Goal: Task Accomplishment & Management: Complete application form

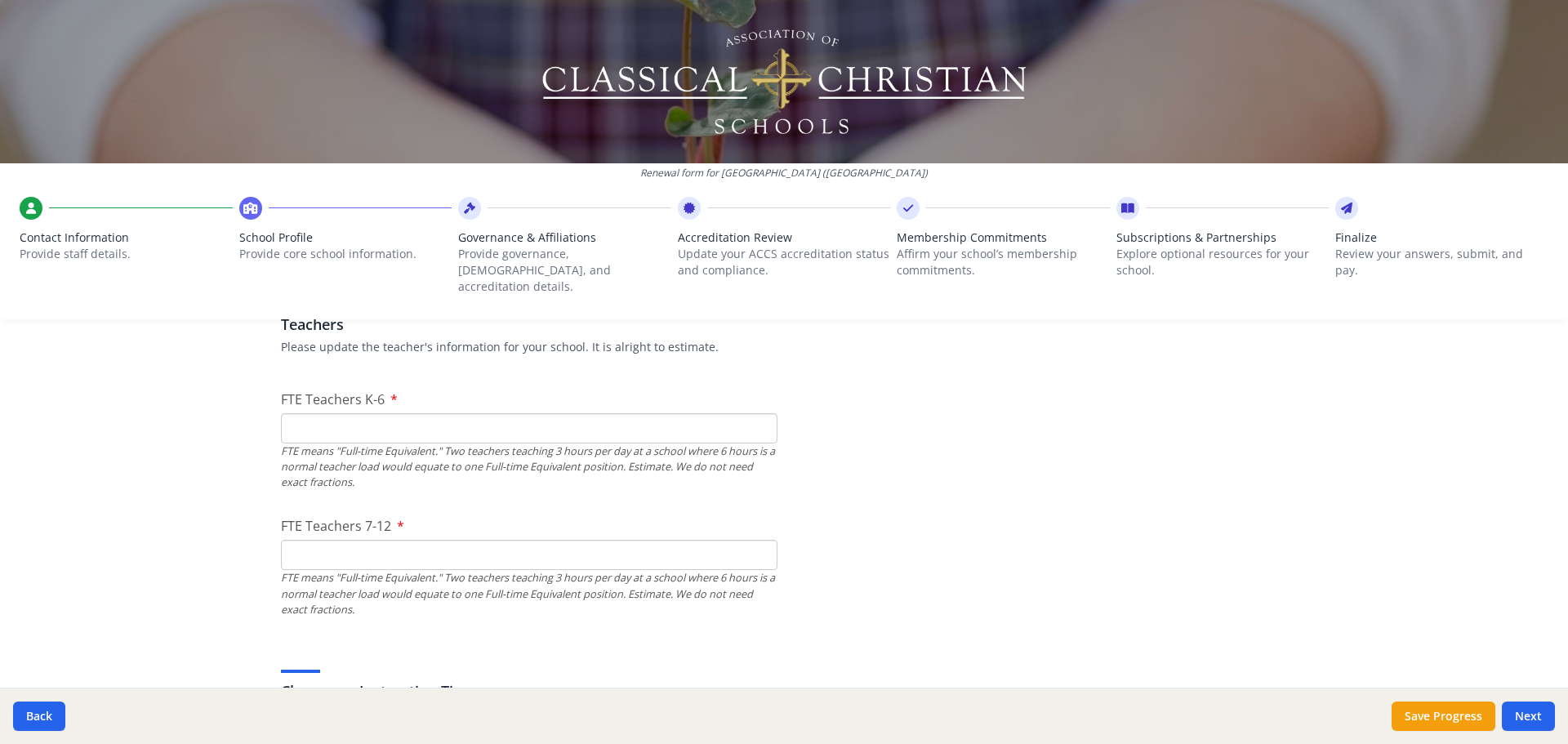
scroll to position [980, 0]
click at [467, 414] on input "FTE Teachers K-6" at bounding box center [529, 428] width 497 height 30
type input "19"
click at [452, 540] on input "FTE Teachers 7-12" at bounding box center [529, 555] width 497 height 30
type input "10"
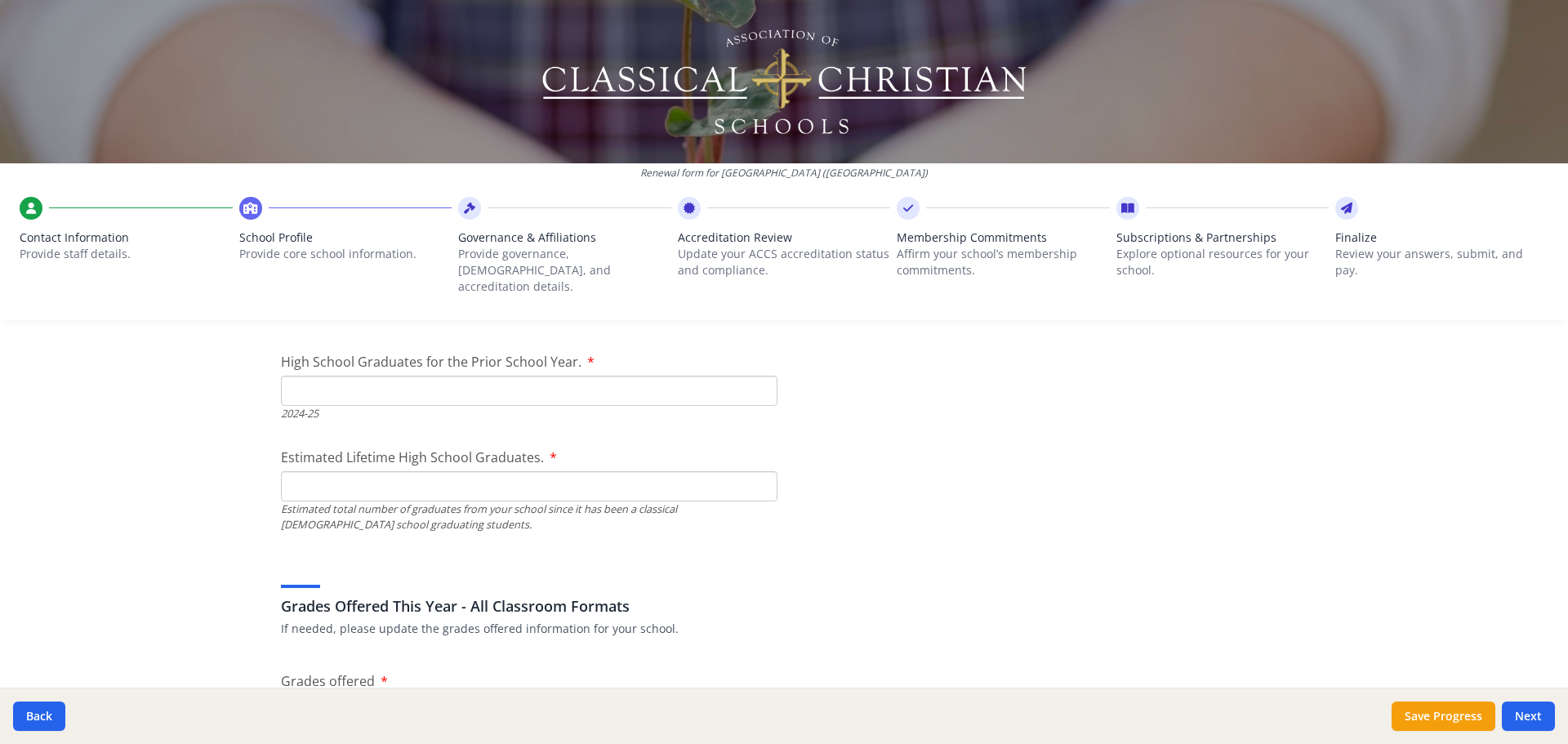
scroll to position [2367, 0]
click at [350, 375] on input "High School Graduates for the Prior School Year." at bounding box center [529, 390] width 497 height 30
type input "3"
click at [361, 470] on input "Estimated Lifetime High School Graduates." at bounding box center [529, 485] width 497 height 30
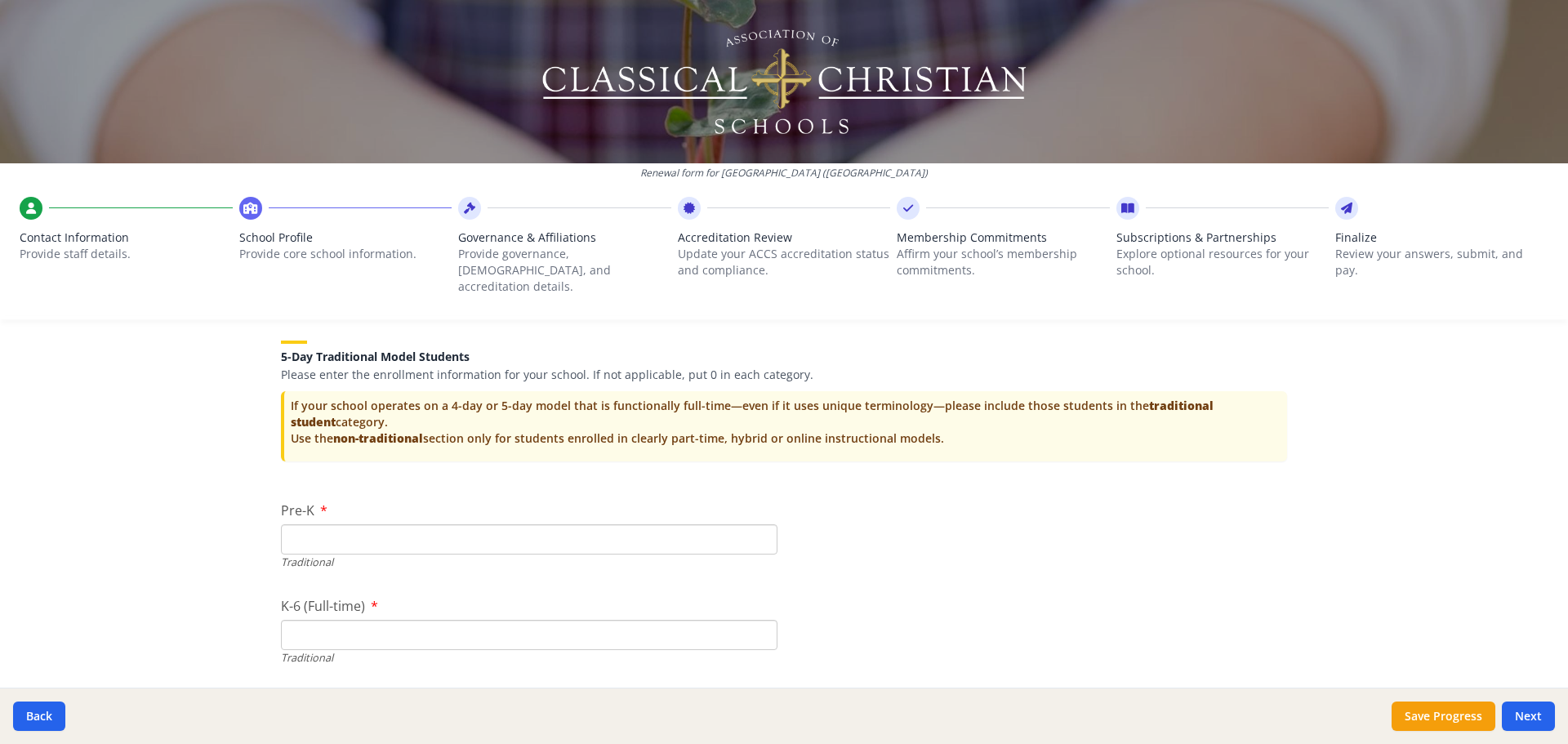
scroll to position [3265, 0]
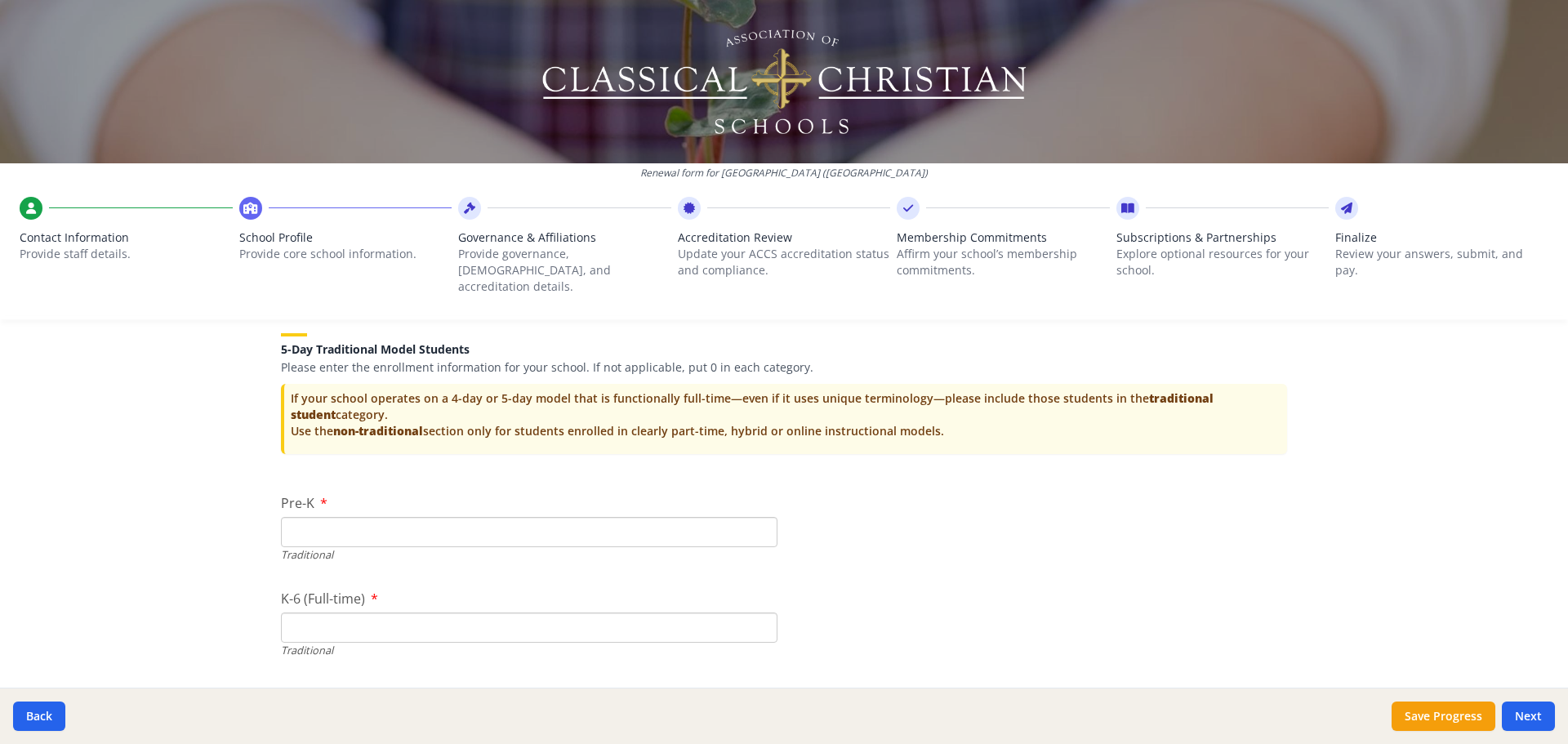
type input "3"
click at [682, 523] on input "Pre-K" at bounding box center [529, 532] width 497 height 30
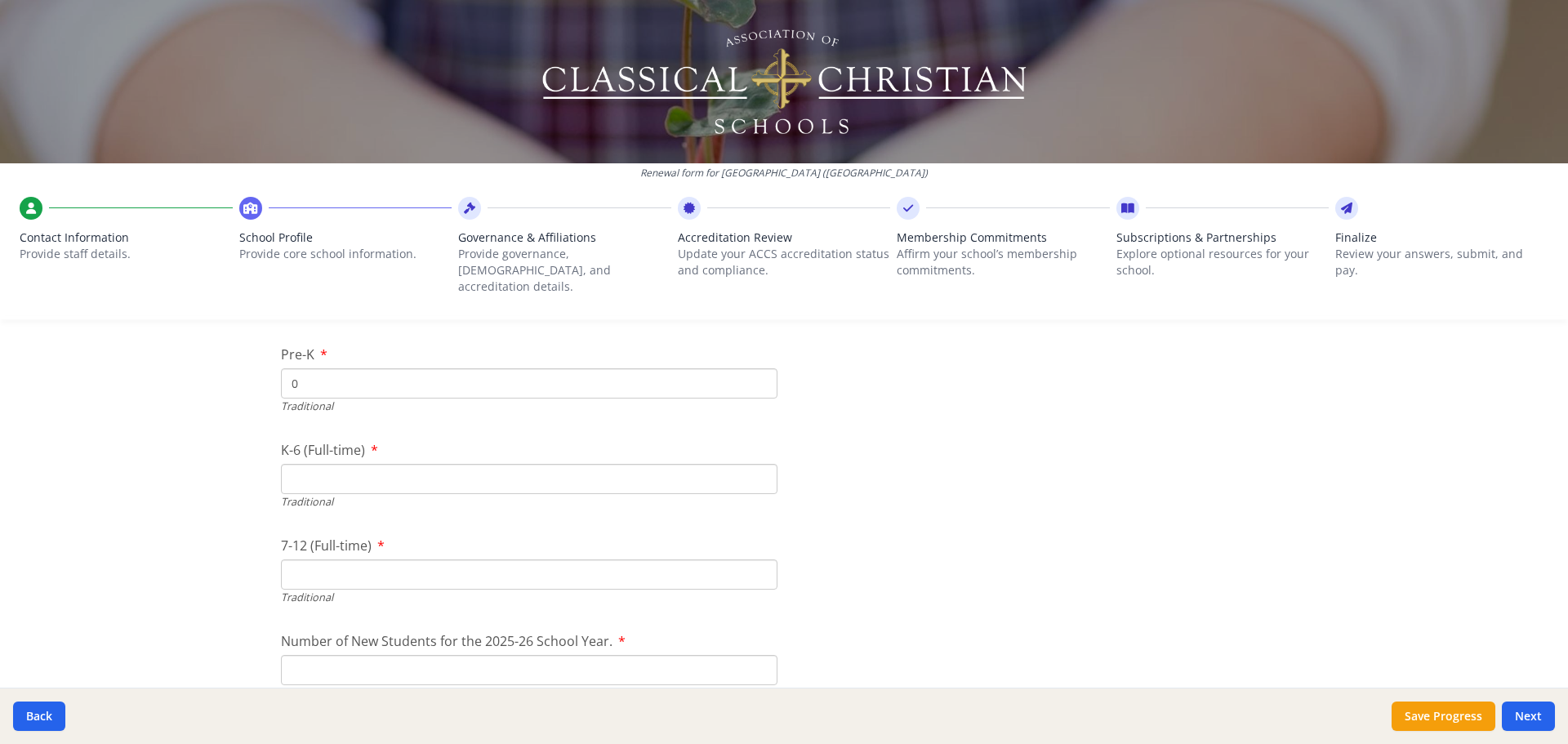
scroll to position [3429, 0]
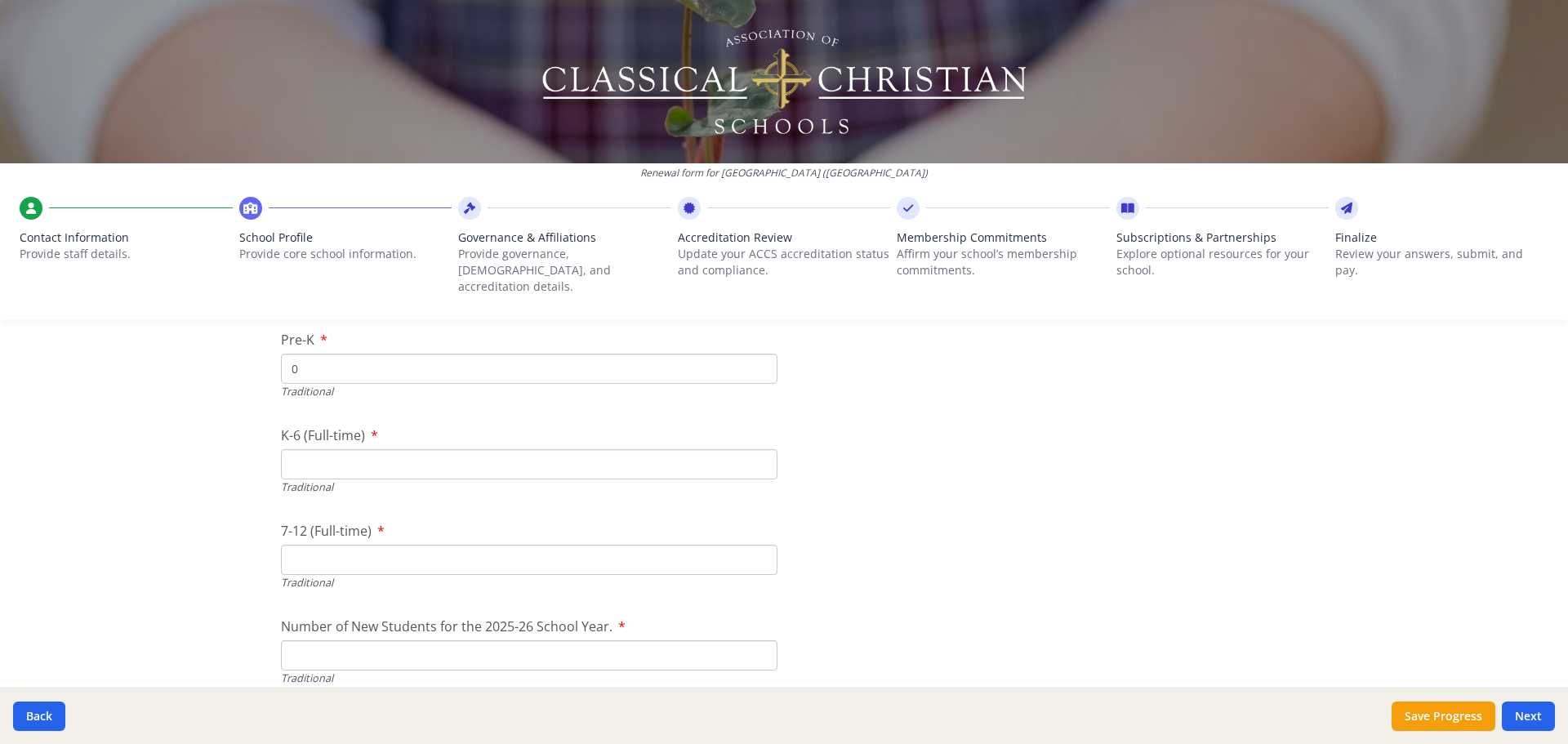
type input "0"
click at [472, 449] on input "K-6 (Full-time)" at bounding box center [529, 464] width 497 height 30
type input "0"
click at [412, 549] on input "7-12 (Full-time)" at bounding box center [529, 559] width 497 height 30
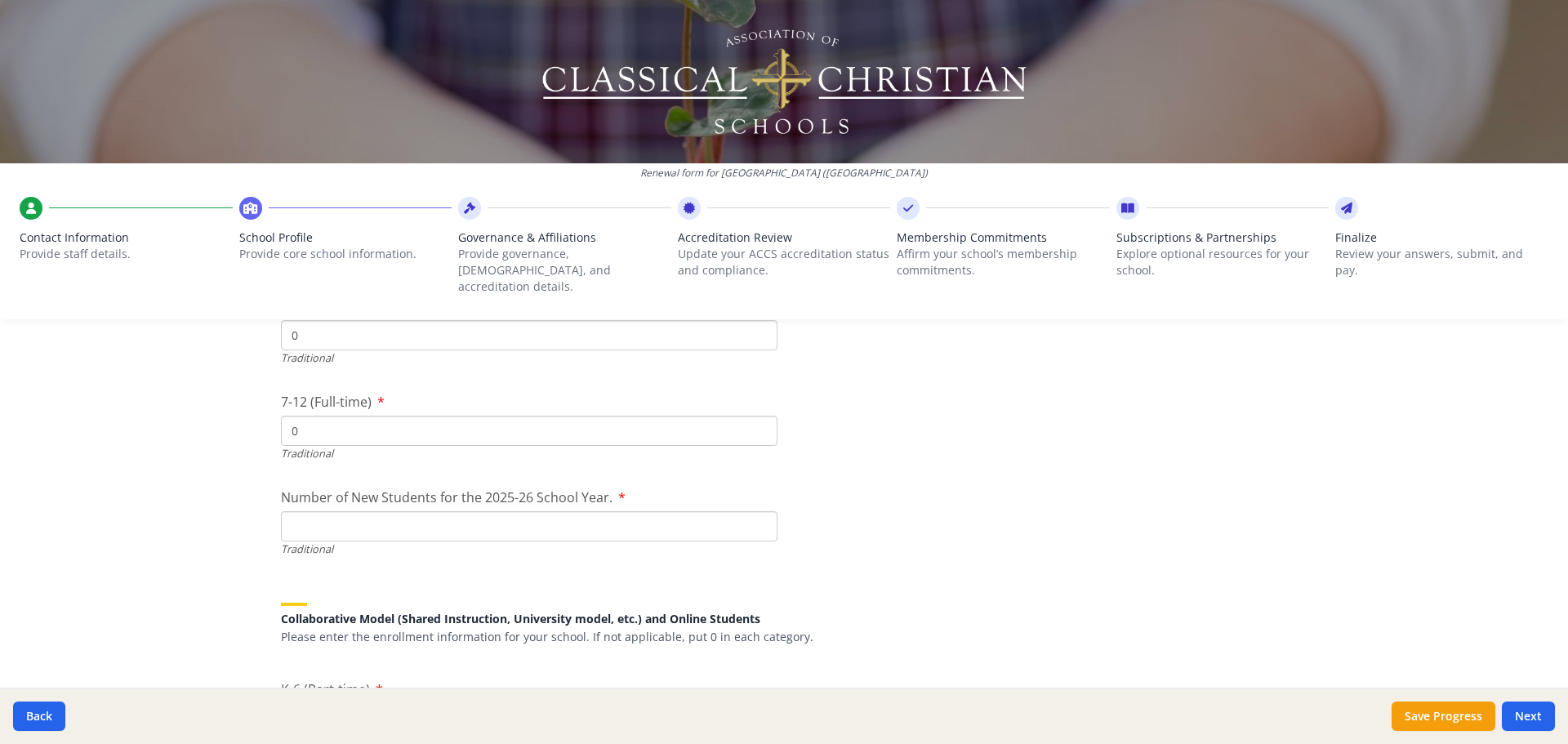
scroll to position [3592, 0]
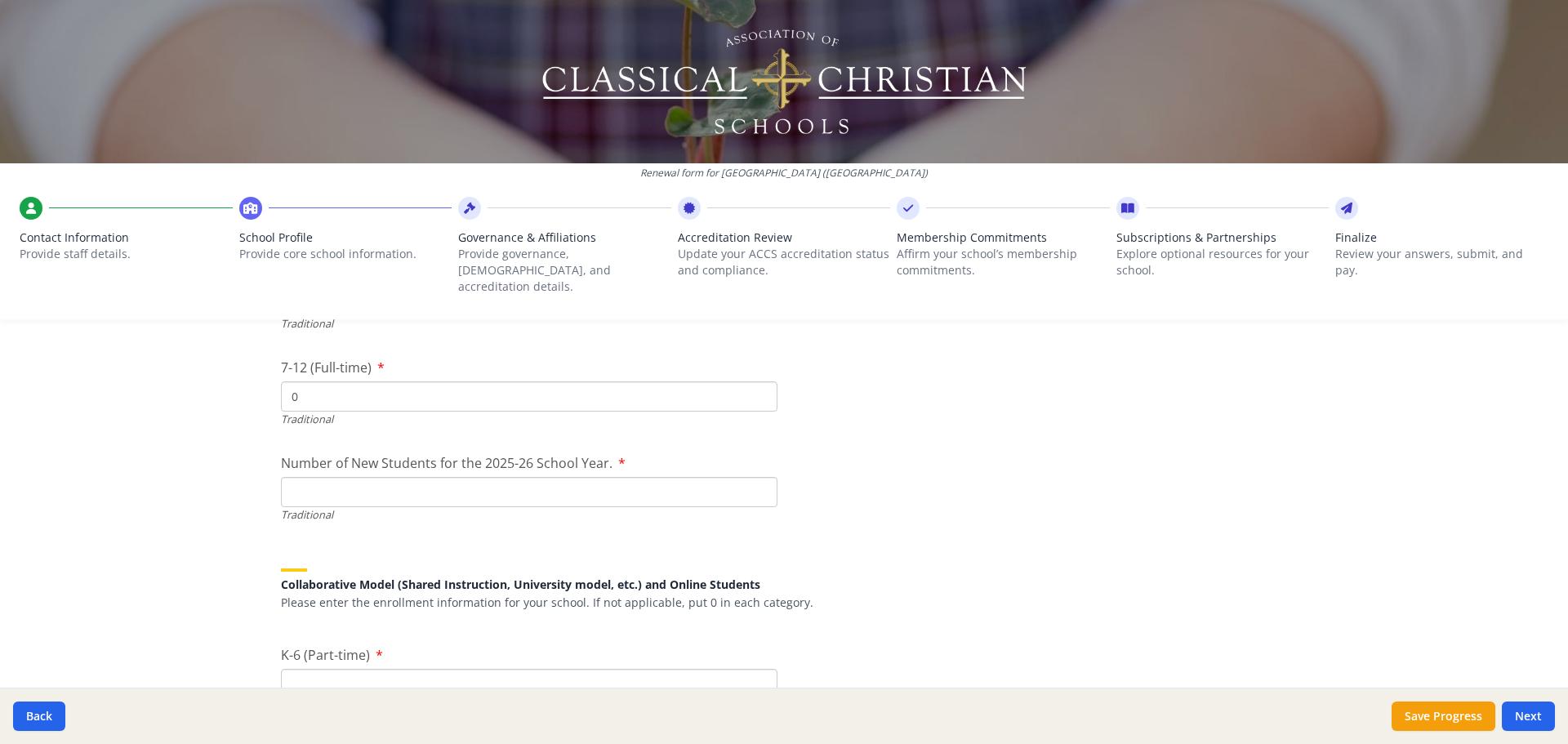
type input "0"
click at [378, 477] on input "Number of New Students for the 2025-26 School Year." at bounding box center [529, 492] width 497 height 30
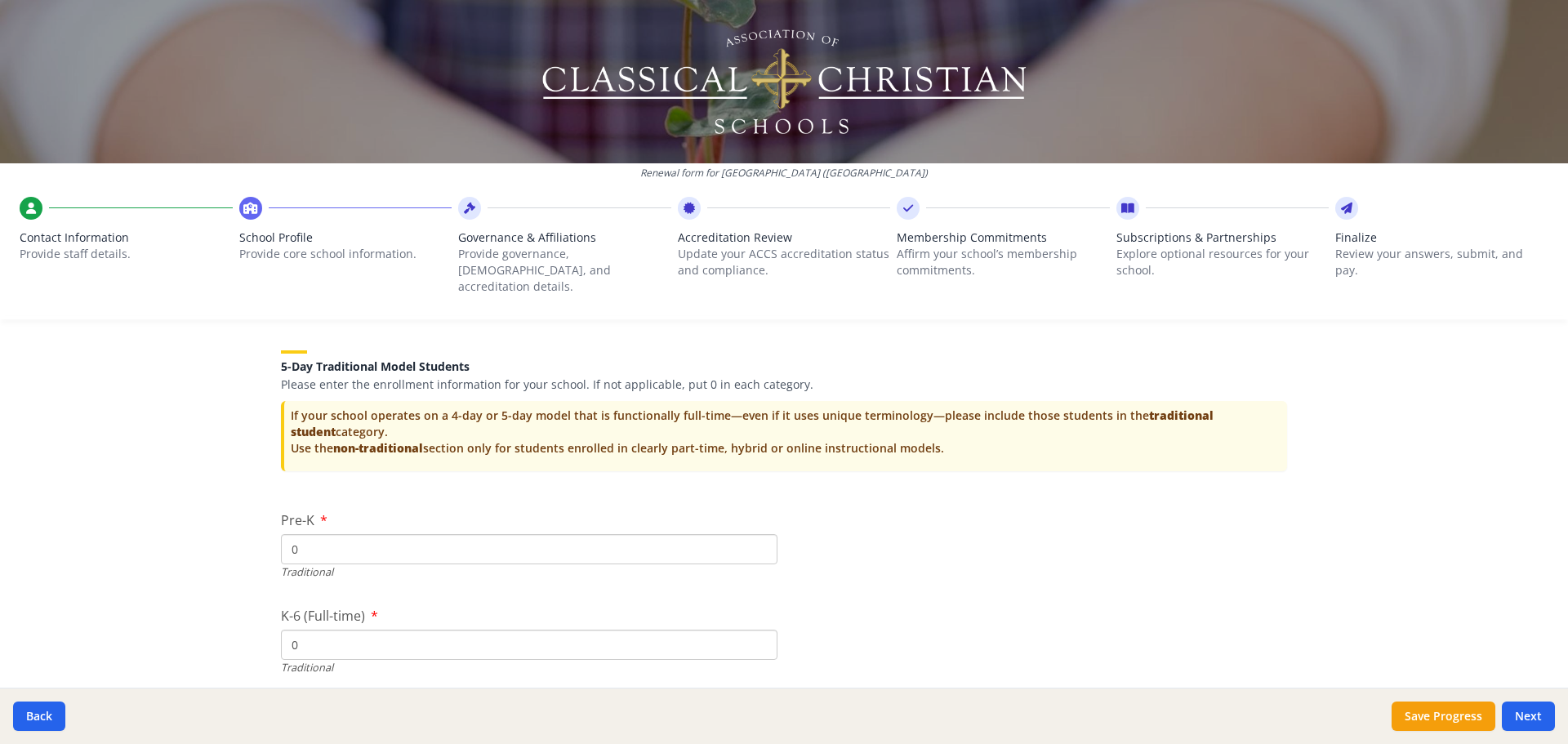
scroll to position [3183, 0]
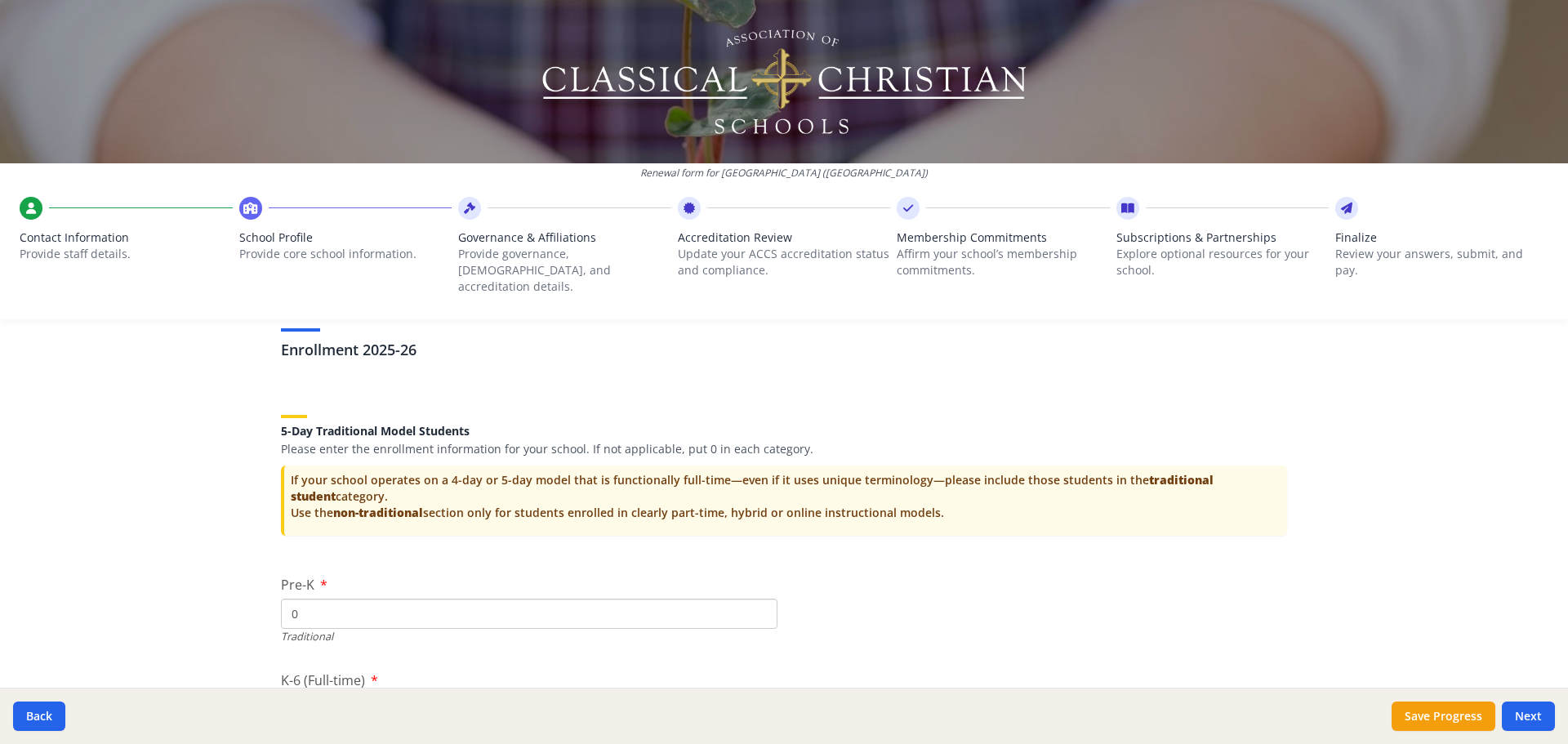
type input "0"
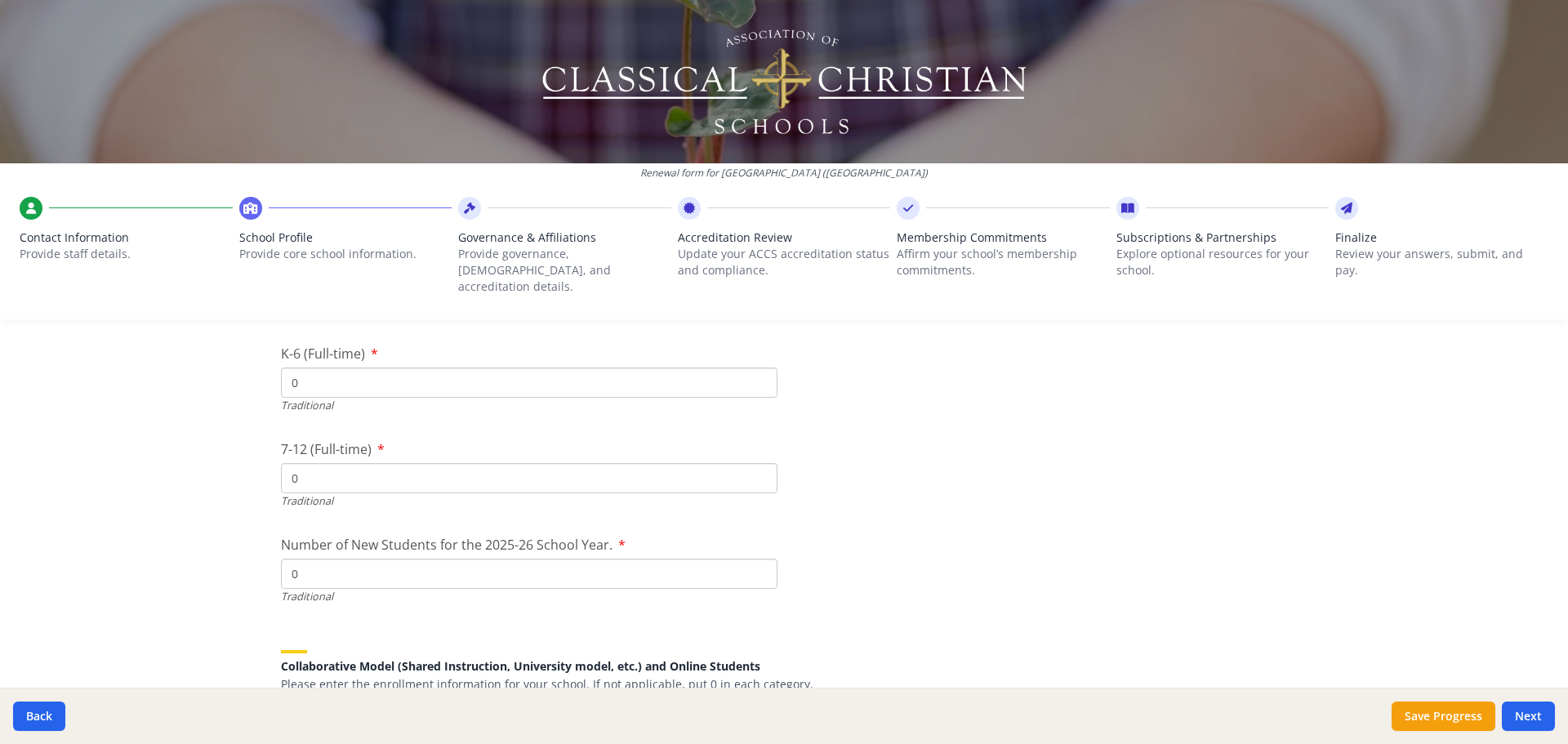
drag, startPoint x: 336, startPoint y: 460, endPoint x: 265, endPoint y: 457, distance: 71.1
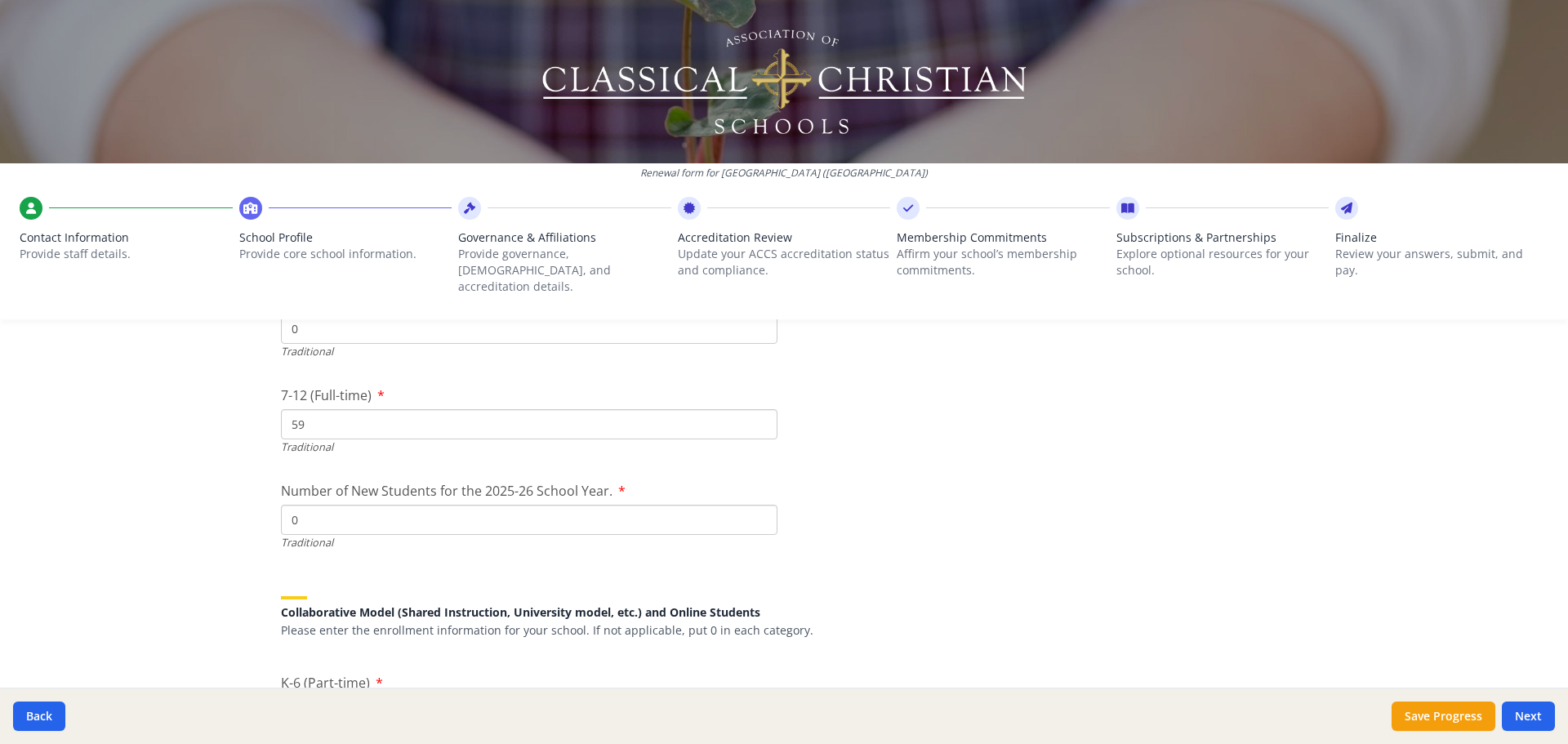
scroll to position [3592, 0]
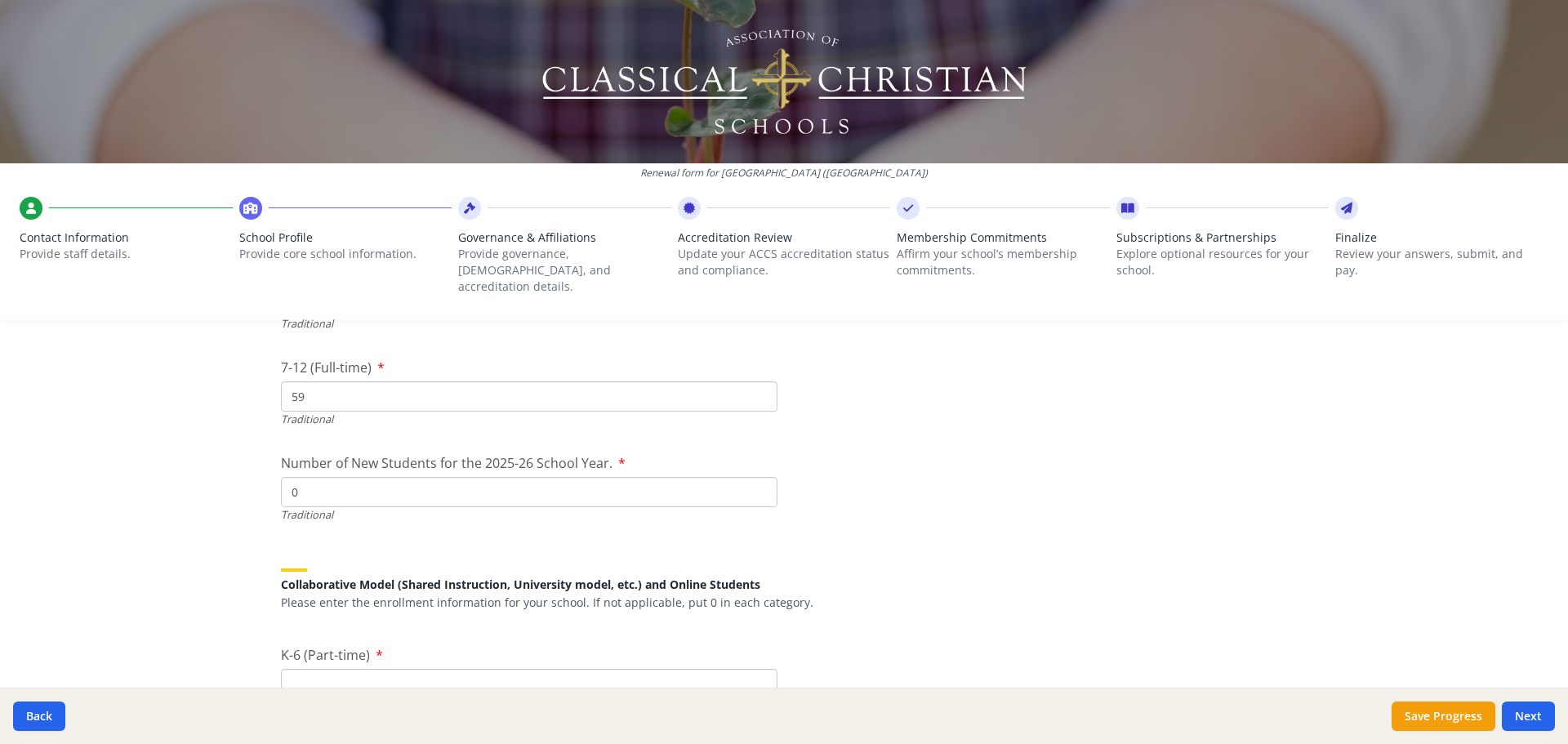
type input "59"
drag, startPoint x: 299, startPoint y: 477, endPoint x: 237, endPoint y: 462, distance: 63.8
click at [237, 462] on div "Renewal form for [GEOGRAPHIC_DATA] ([GEOGRAPHIC_DATA]) Contact Information Prov…" at bounding box center [784, 372] width 1568 height 744
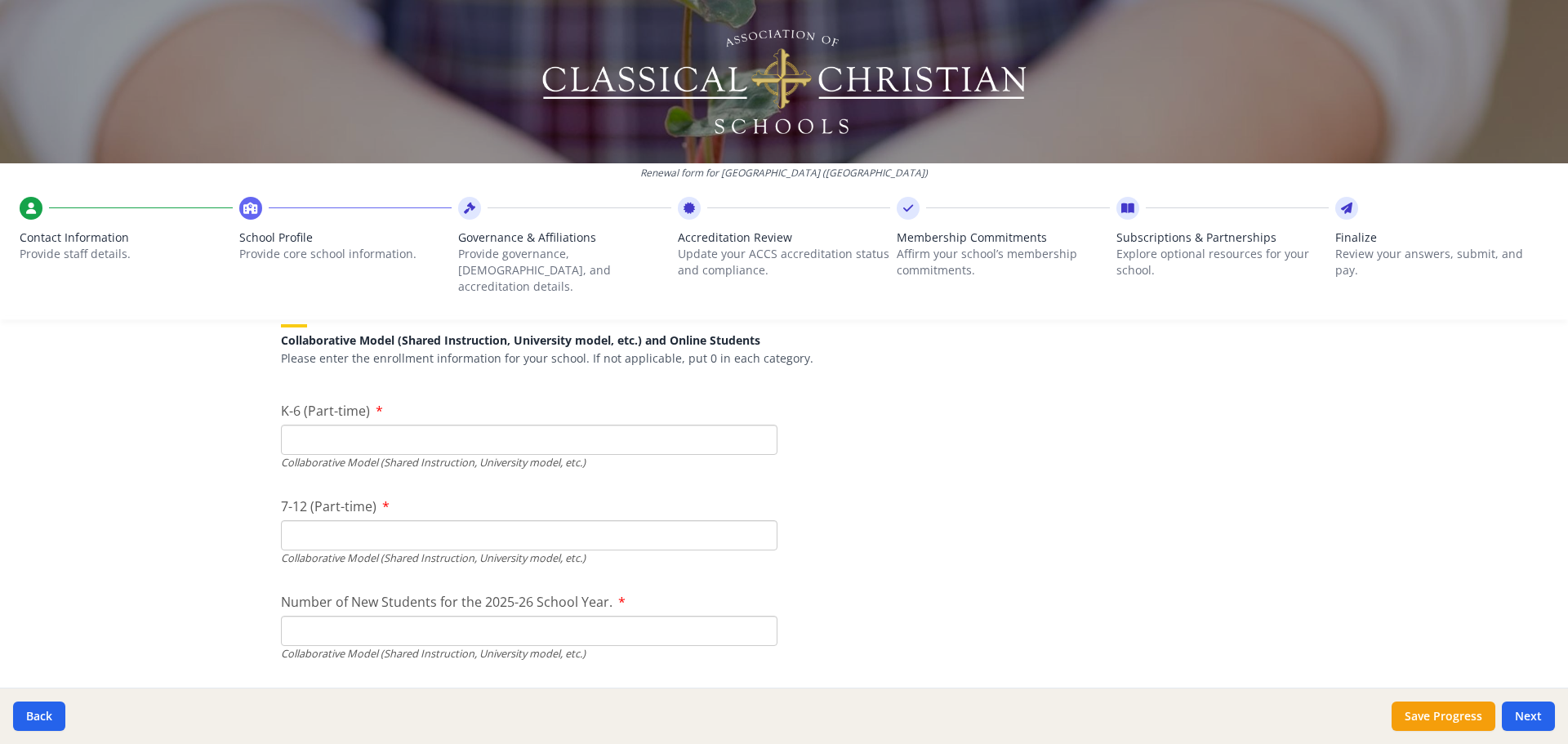
scroll to position [3837, 0]
type input "5"
click at [459, 428] on input "K-6 (Part-time)" at bounding box center [529, 438] width 497 height 30
type input "266"
click at [508, 526] on input "7-12 (Part-time)" at bounding box center [529, 534] width 497 height 30
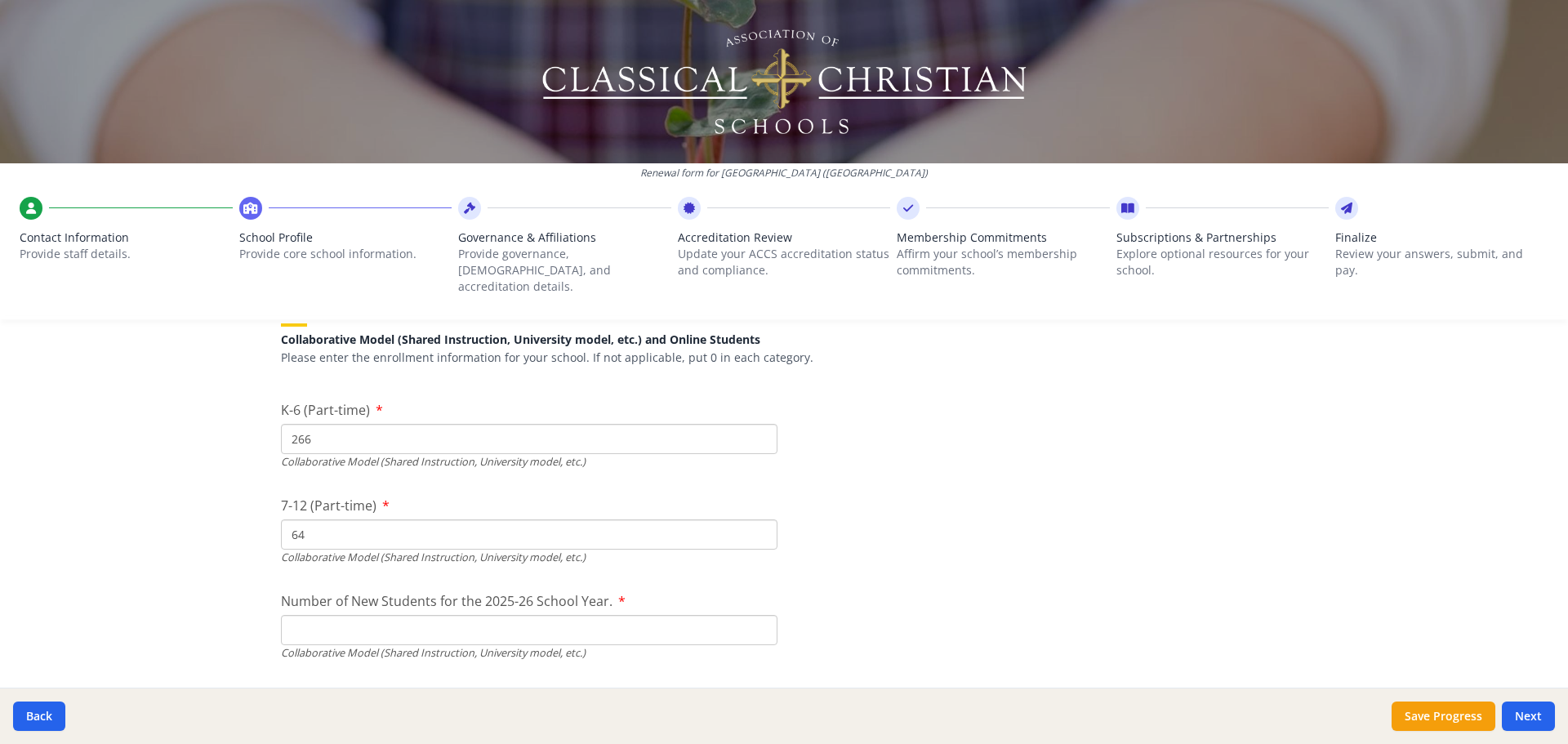
scroll to position [3919, 0]
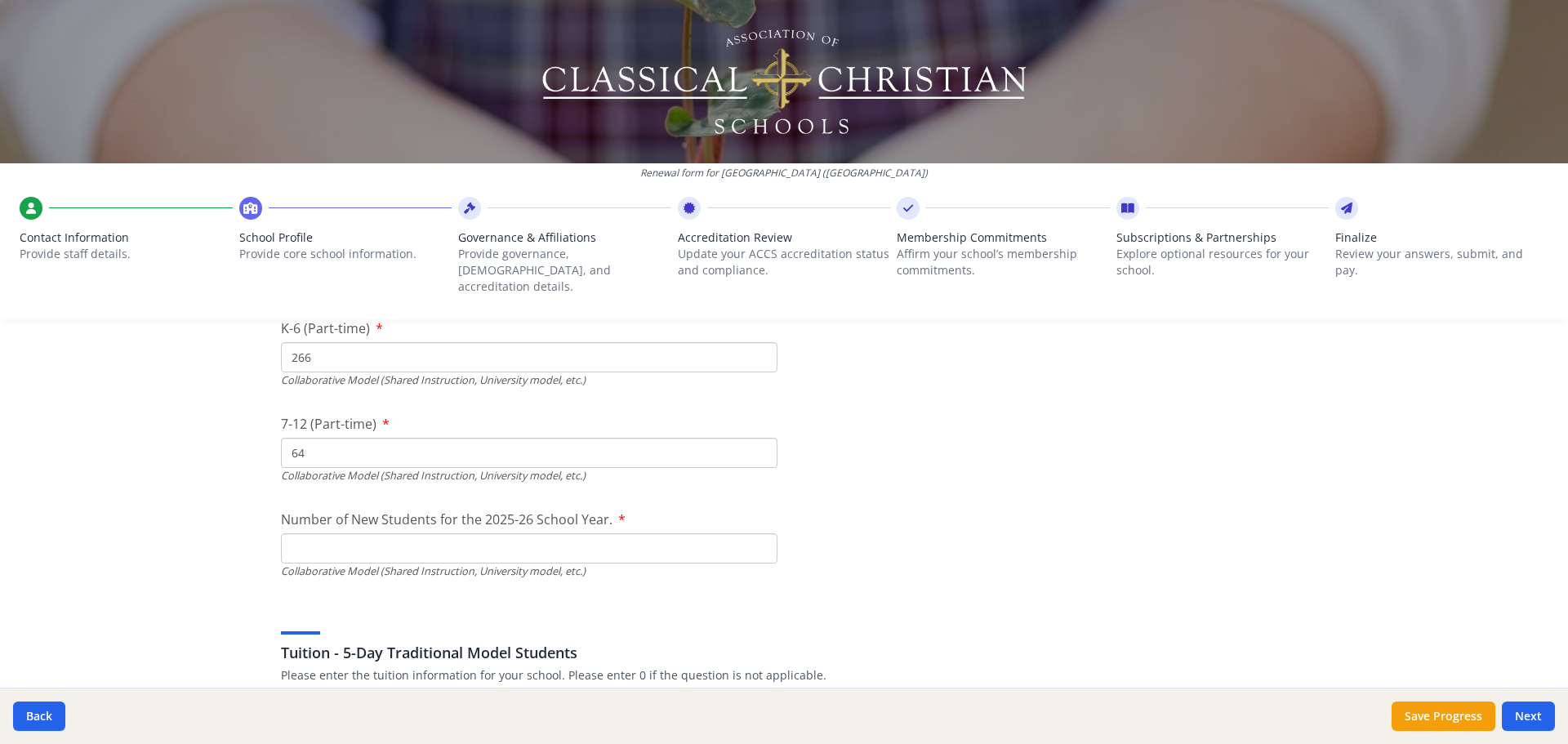
type input "64"
click at [419, 180] on input "Number of New Students for the 2025-26 School Year." at bounding box center [529, 165] width 497 height 30
type input "61"
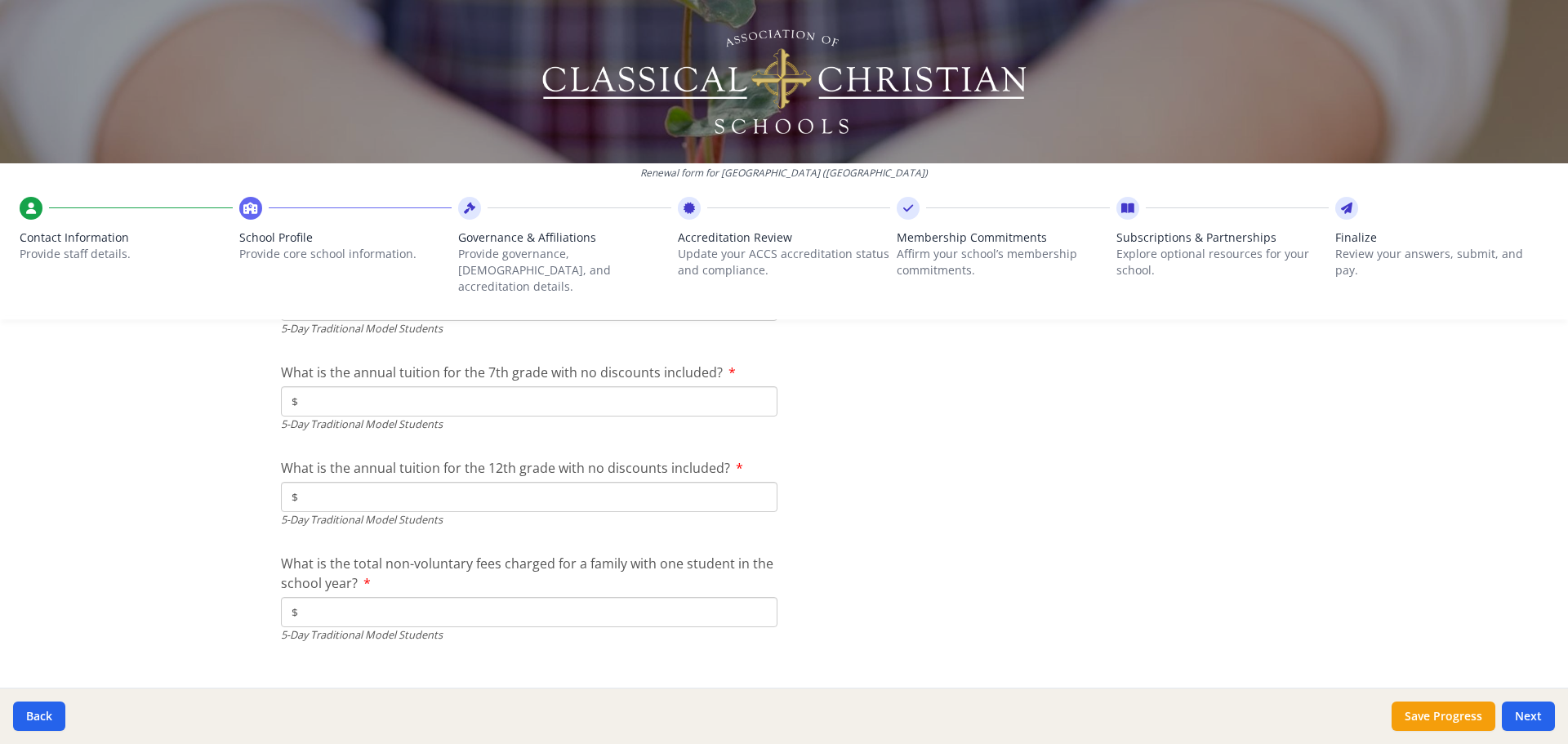
scroll to position [4572, 0]
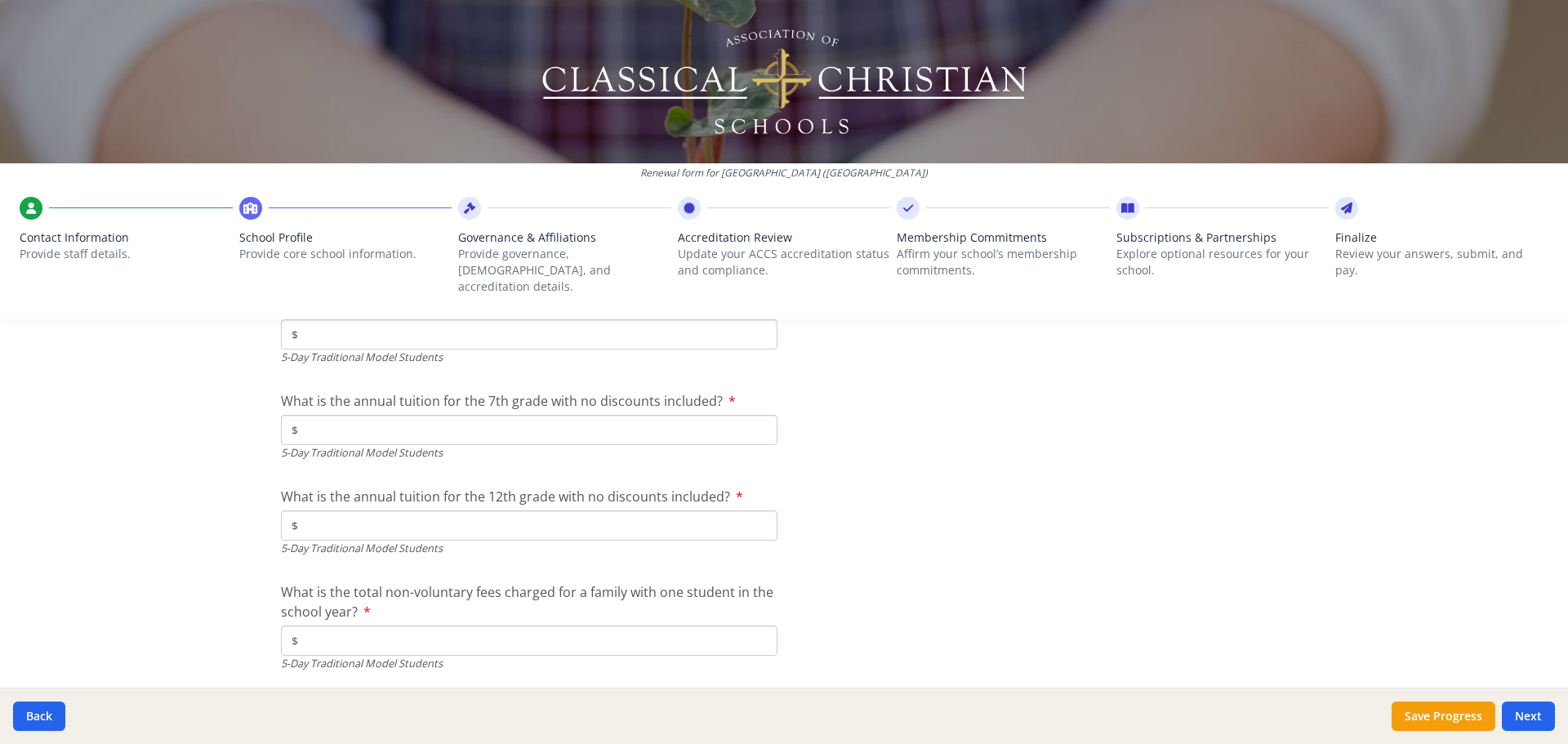
click at [342, 515] on input "$" at bounding box center [529, 525] width 497 height 30
type input "$"
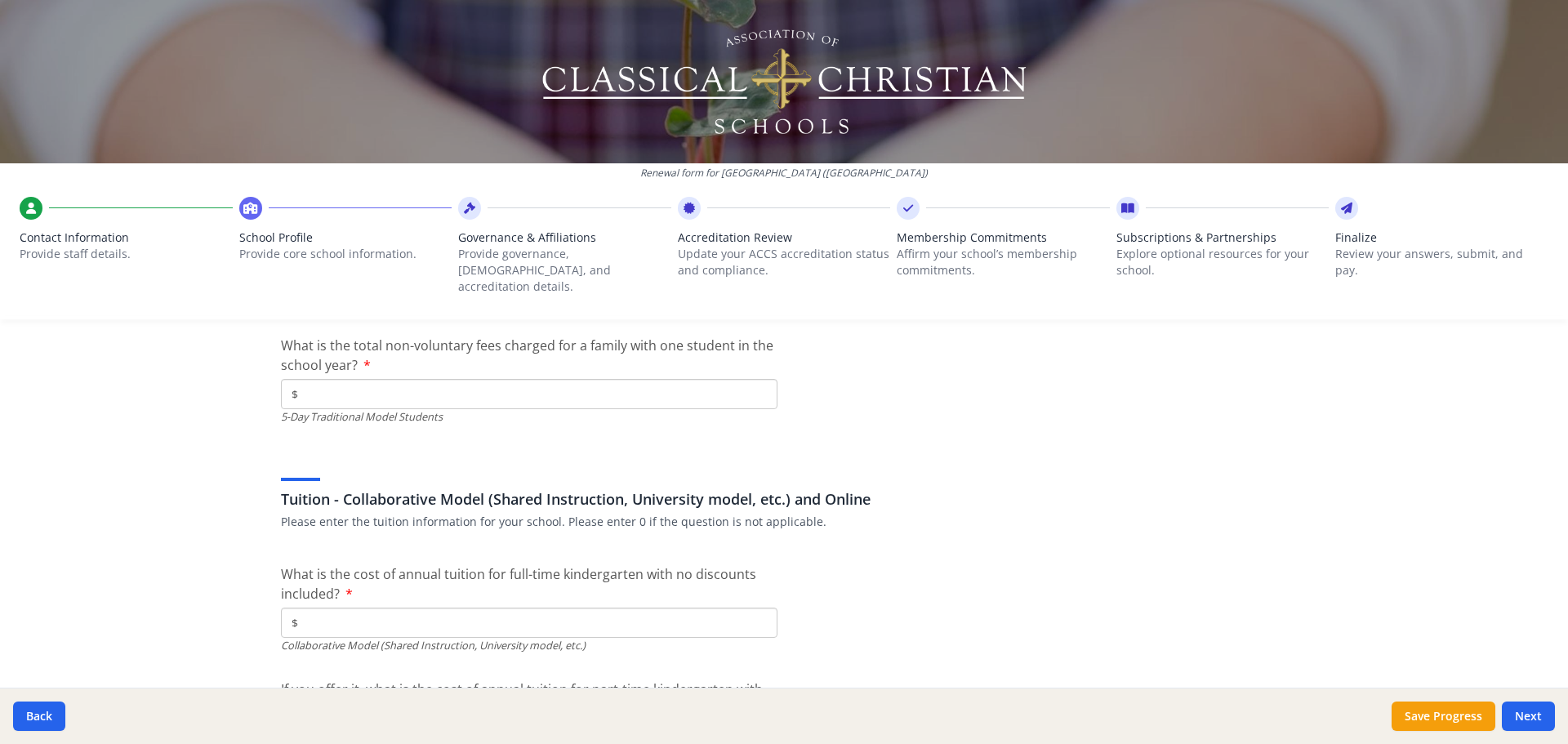
scroll to position [4898, 0]
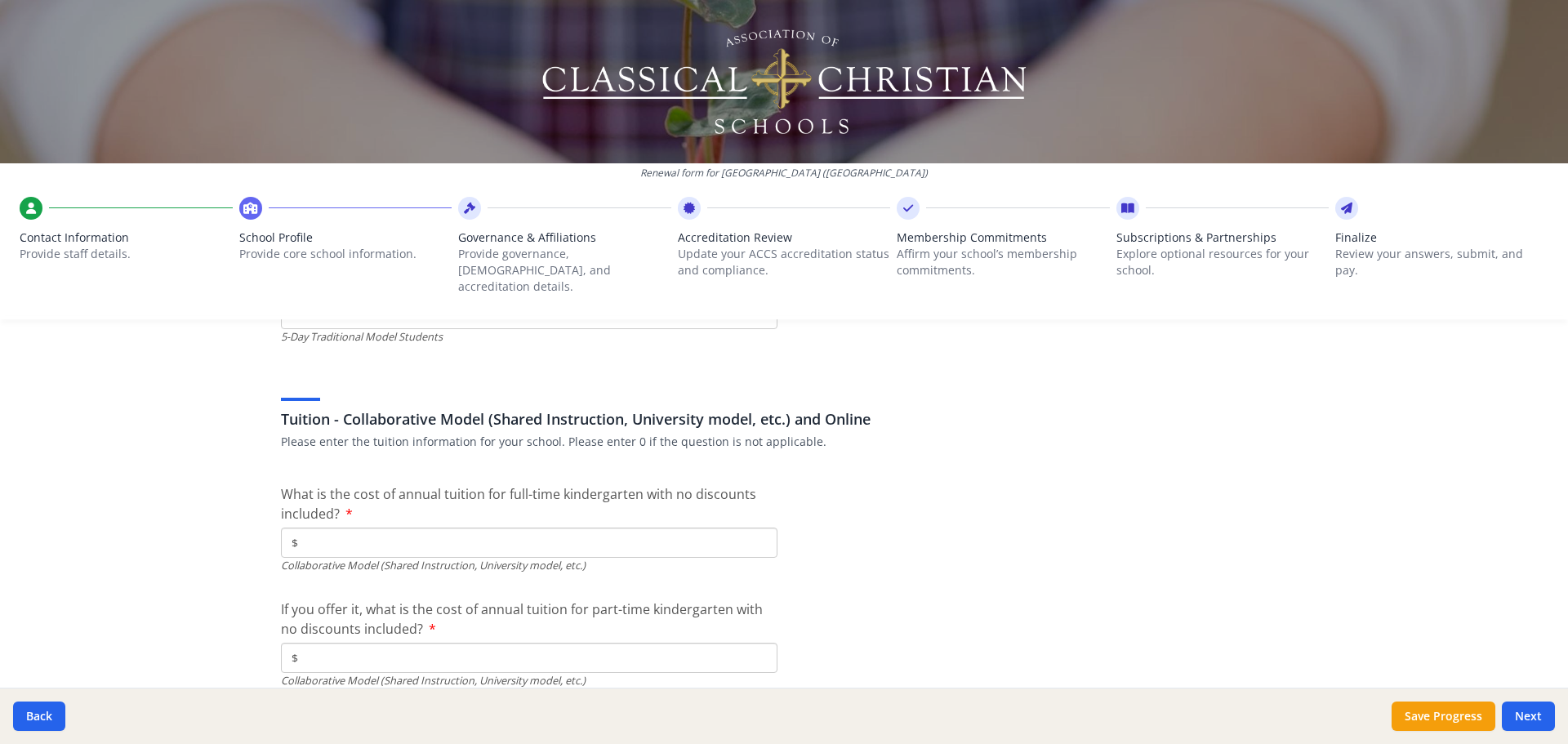
type input "$6 790"
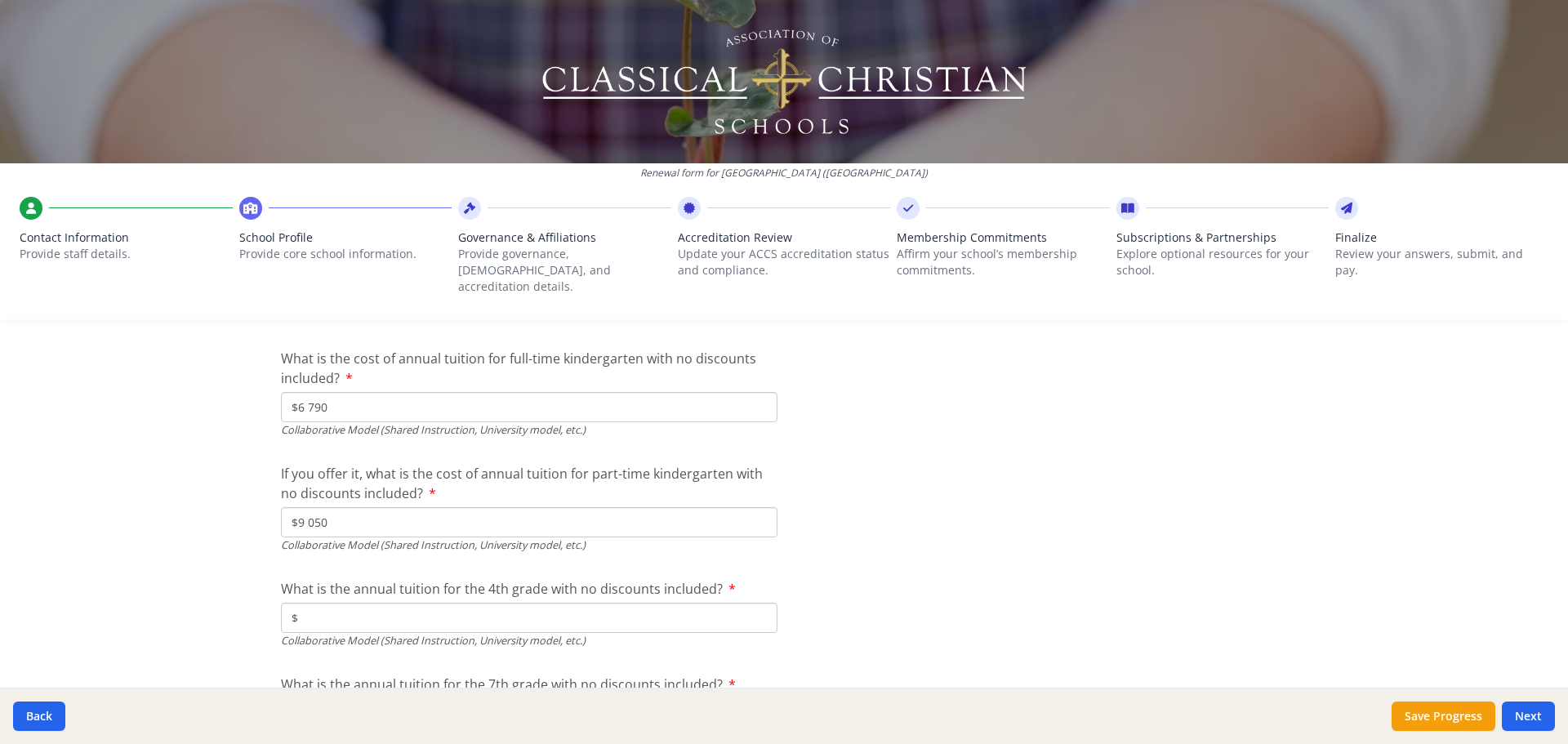
scroll to position [5062, 0]
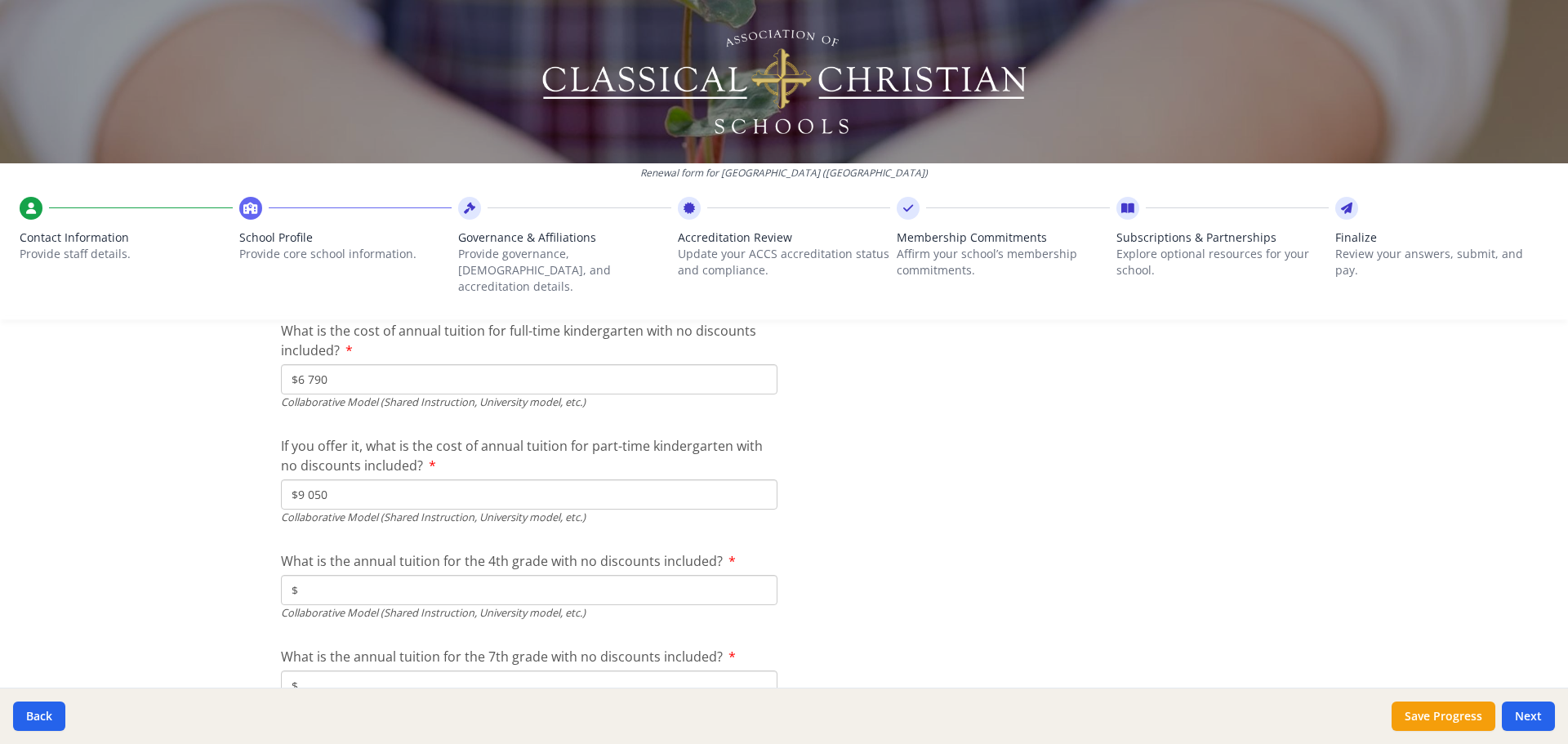
drag, startPoint x: 342, startPoint y: 482, endPoint x: 260, endPoint y: 481, distance: 82.0
type input "$"
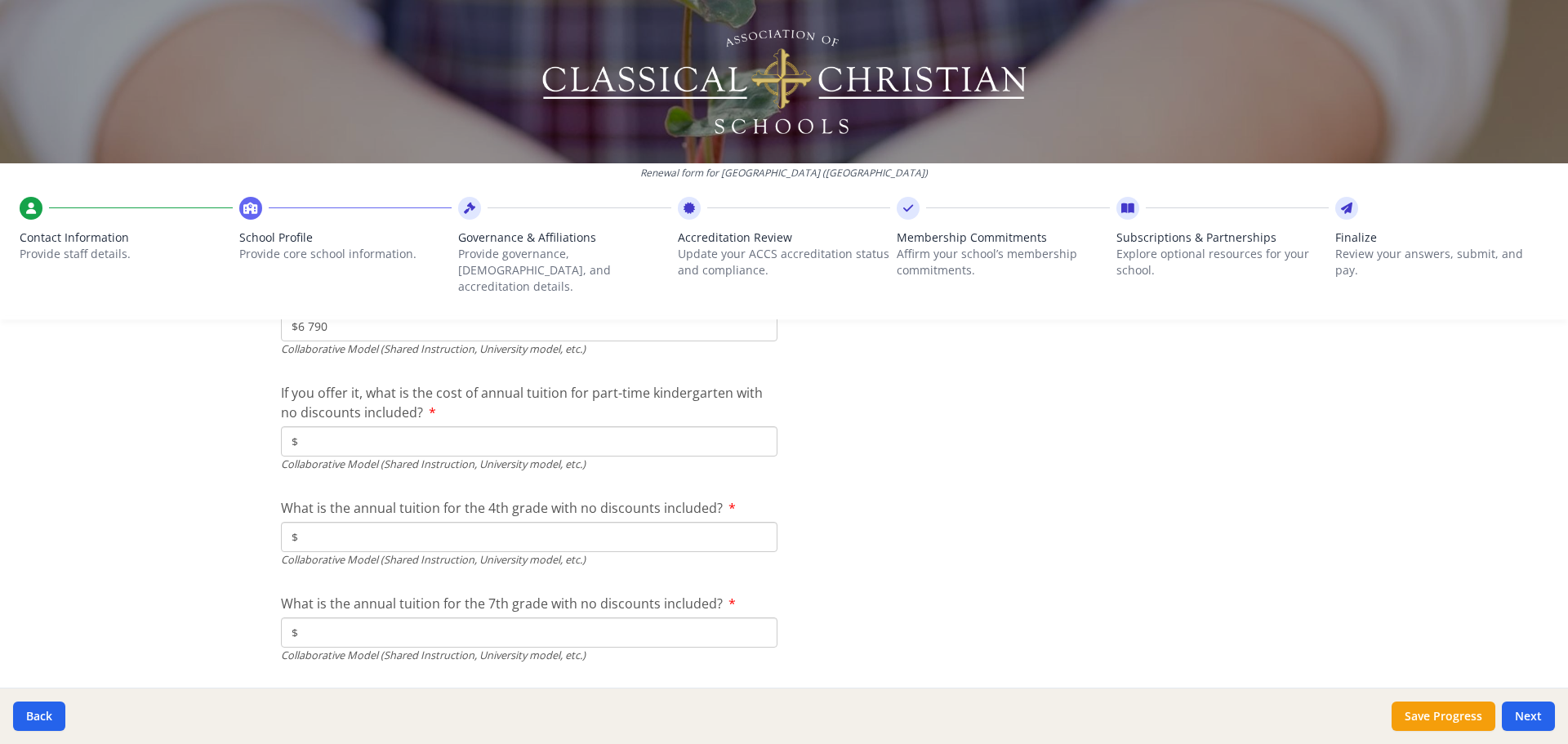
scroll to position [5143, 0]
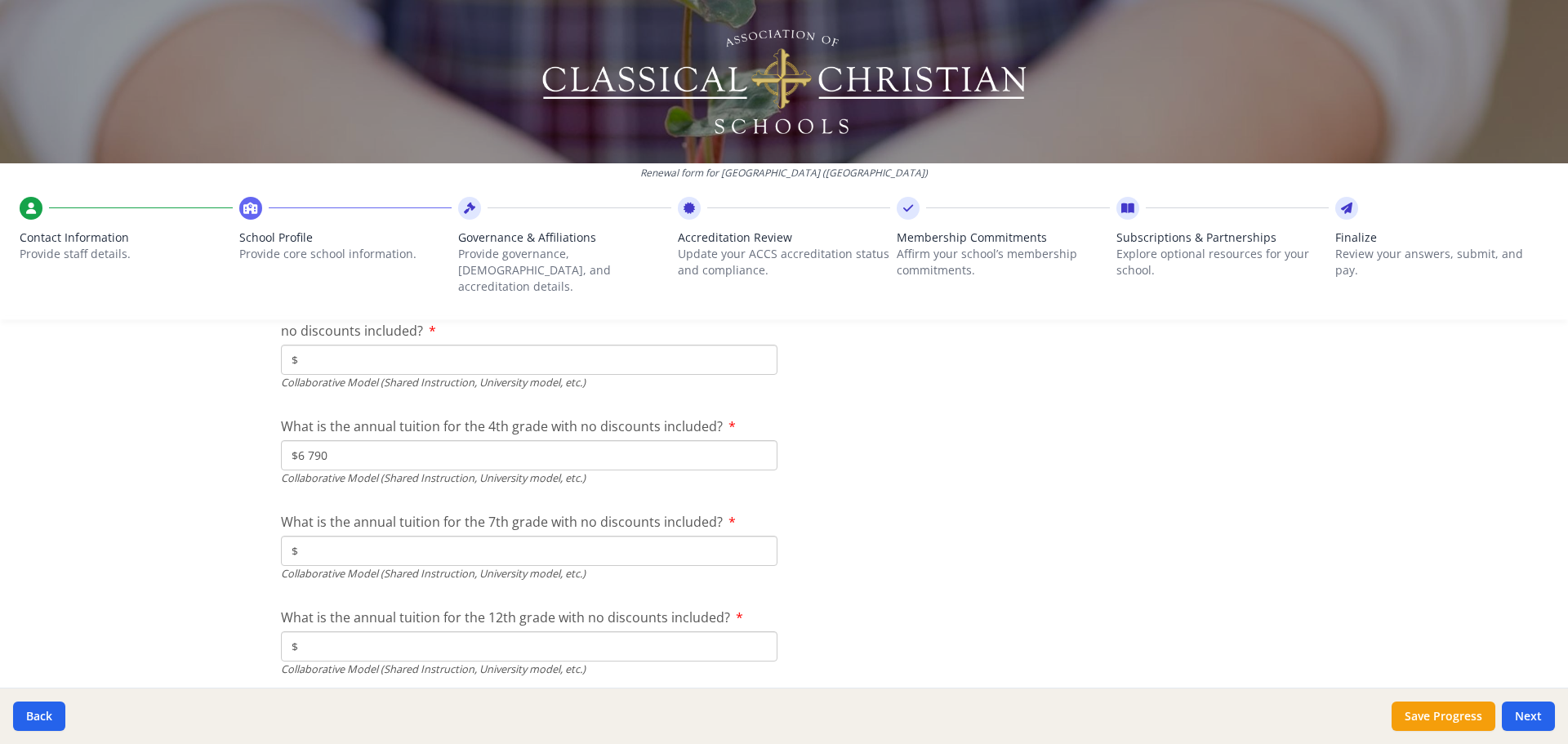
scroll to position [5225, 0]
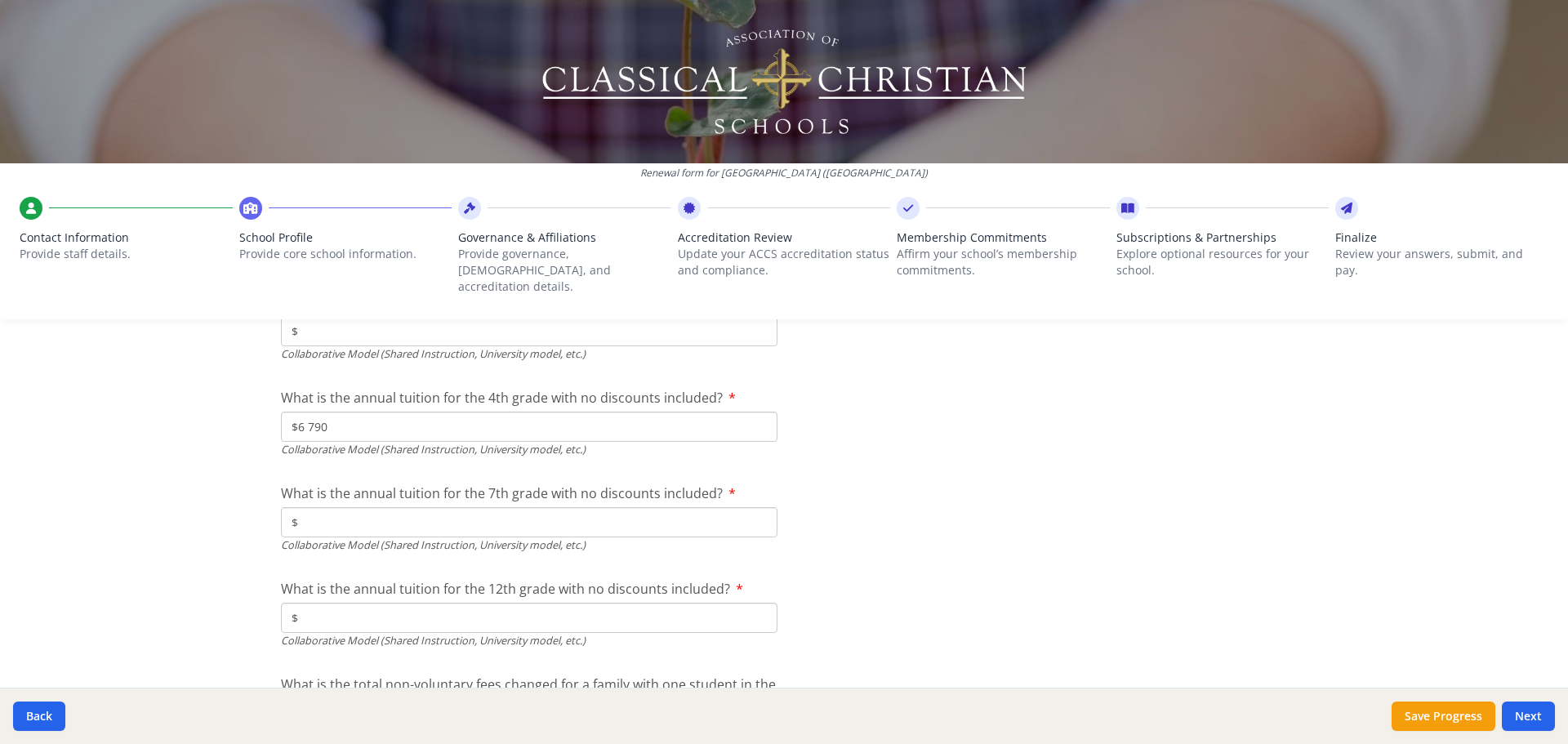
type input "$6 790"
type input "$9 050"
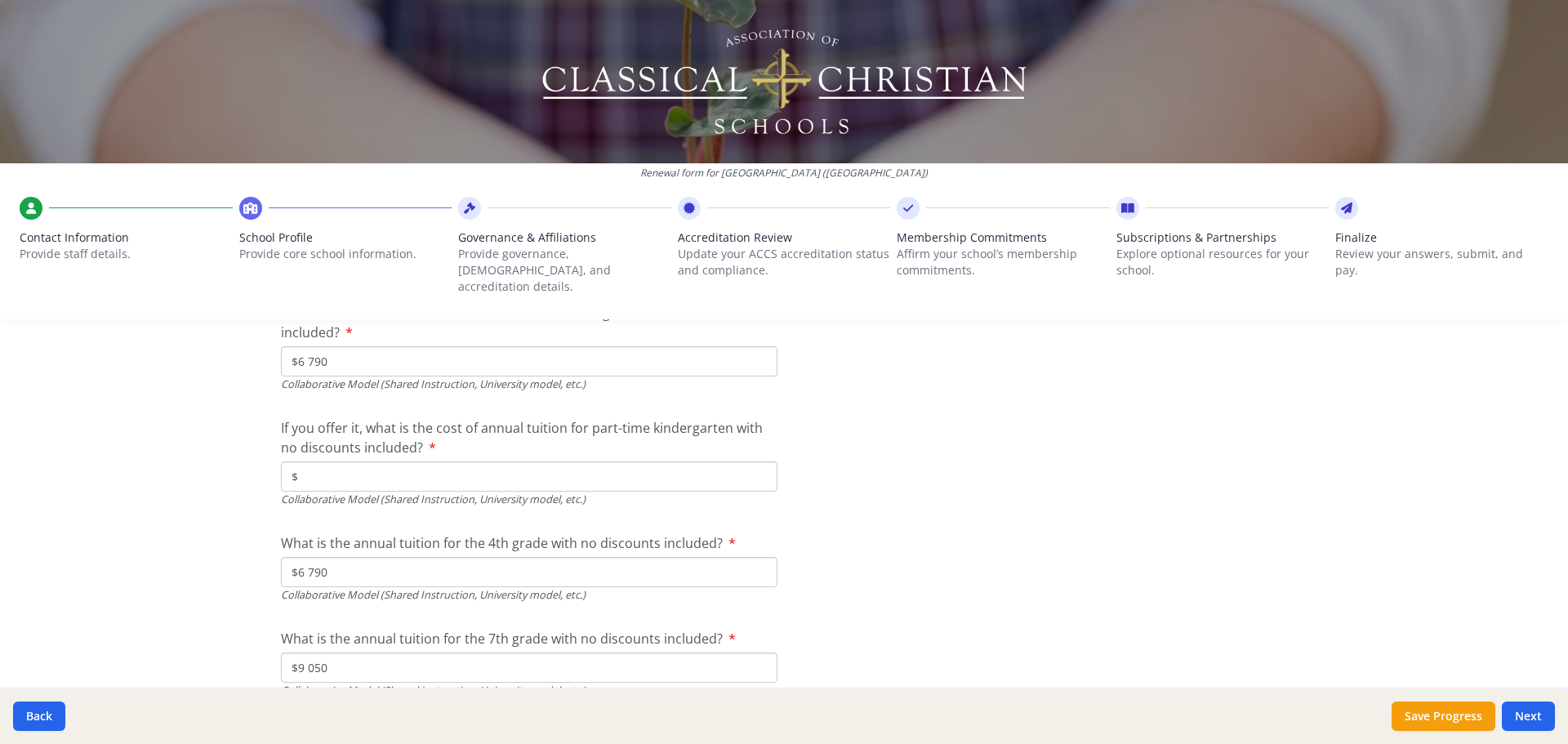
scroll to position [4980, 0]
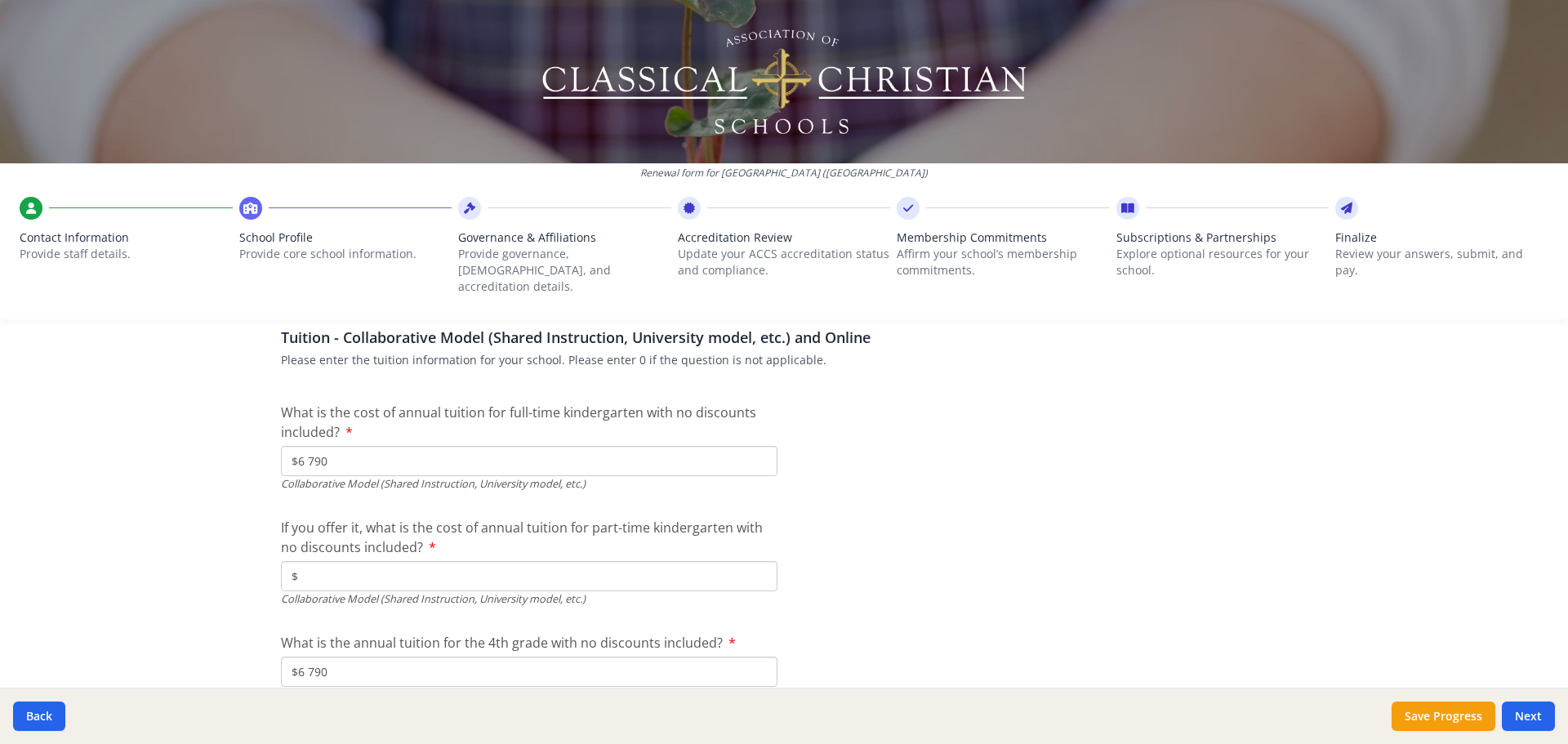
type input "$12 250"
type input "$6 790"
drag, startPoint x: 364, startPoint y: 452, endPoint x: 201, endPoint y: 420, distance: 166.1
click at [201, 420] on div "Renewal form for [GEOGRAPHIC_DATA] ([GEOGRAPHIC_DATA]) Contact Information Prov…" at bounding box center [784, 372] width 1568 height 744
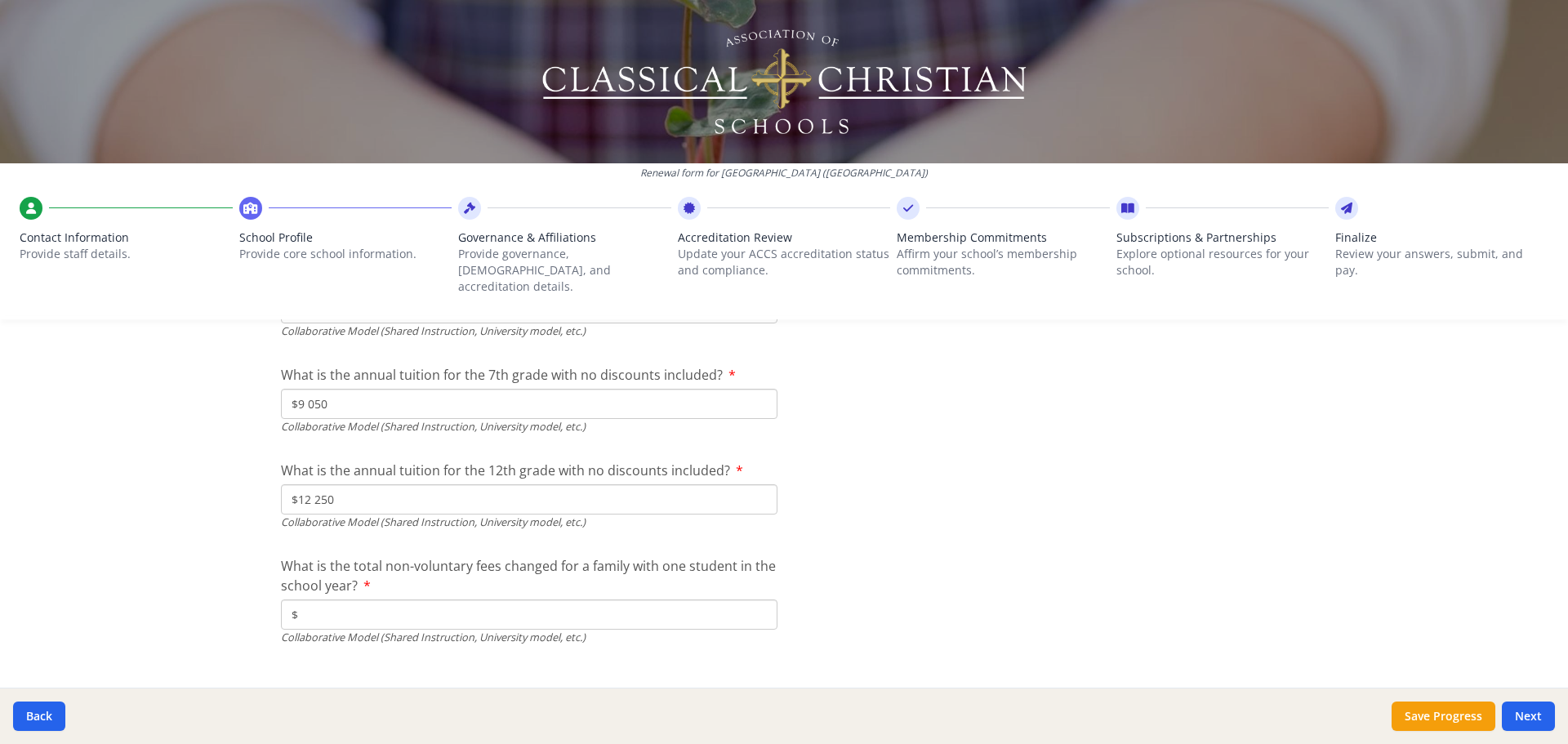
scroll to position [5354, 0]
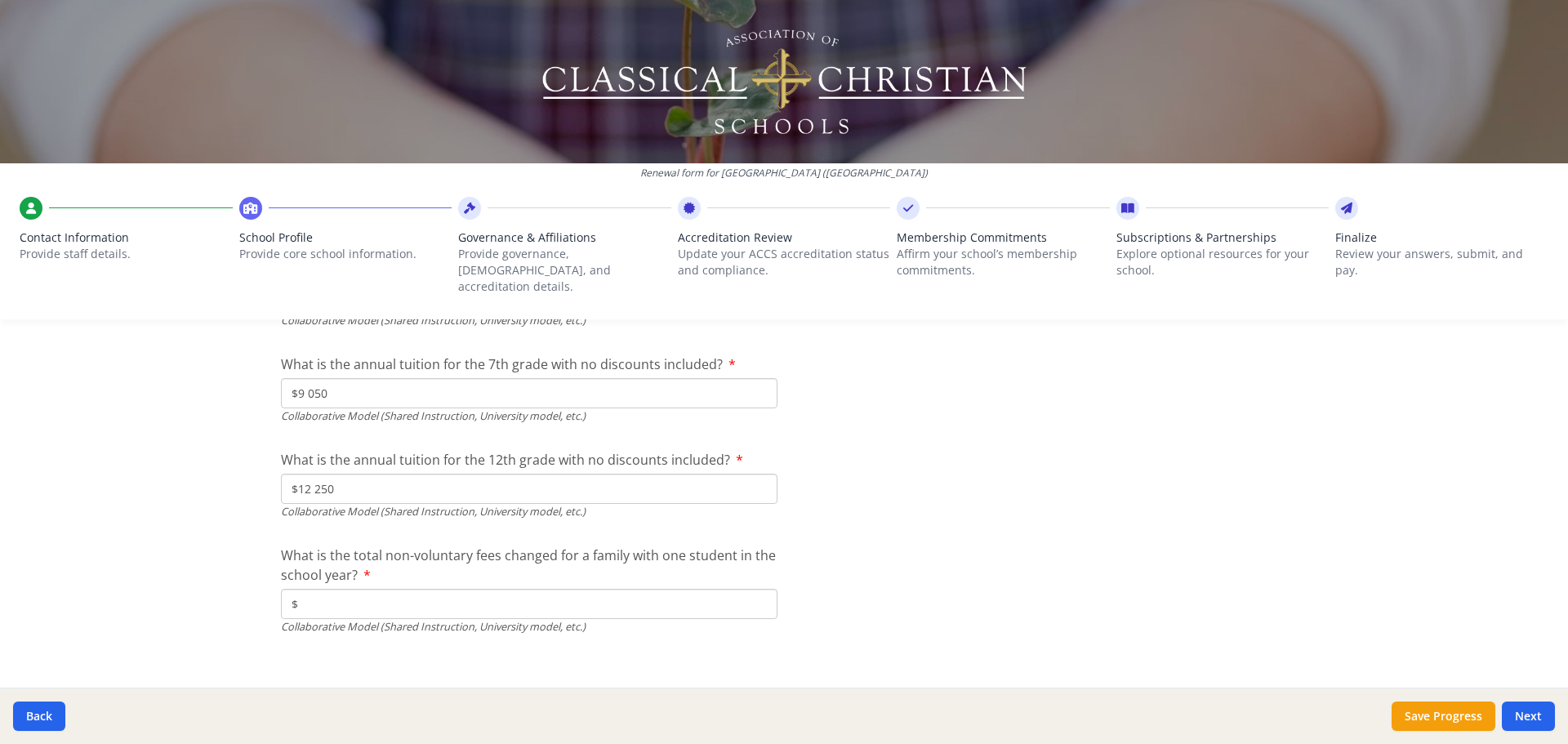
type input "$"
click at [355, 589] on input "$" at bounding box center [529, 603] width 497 height 30
type input "$400"
click at [1518, 714] on button "Next" at bounding box center [1528, 716] width 53 height 29
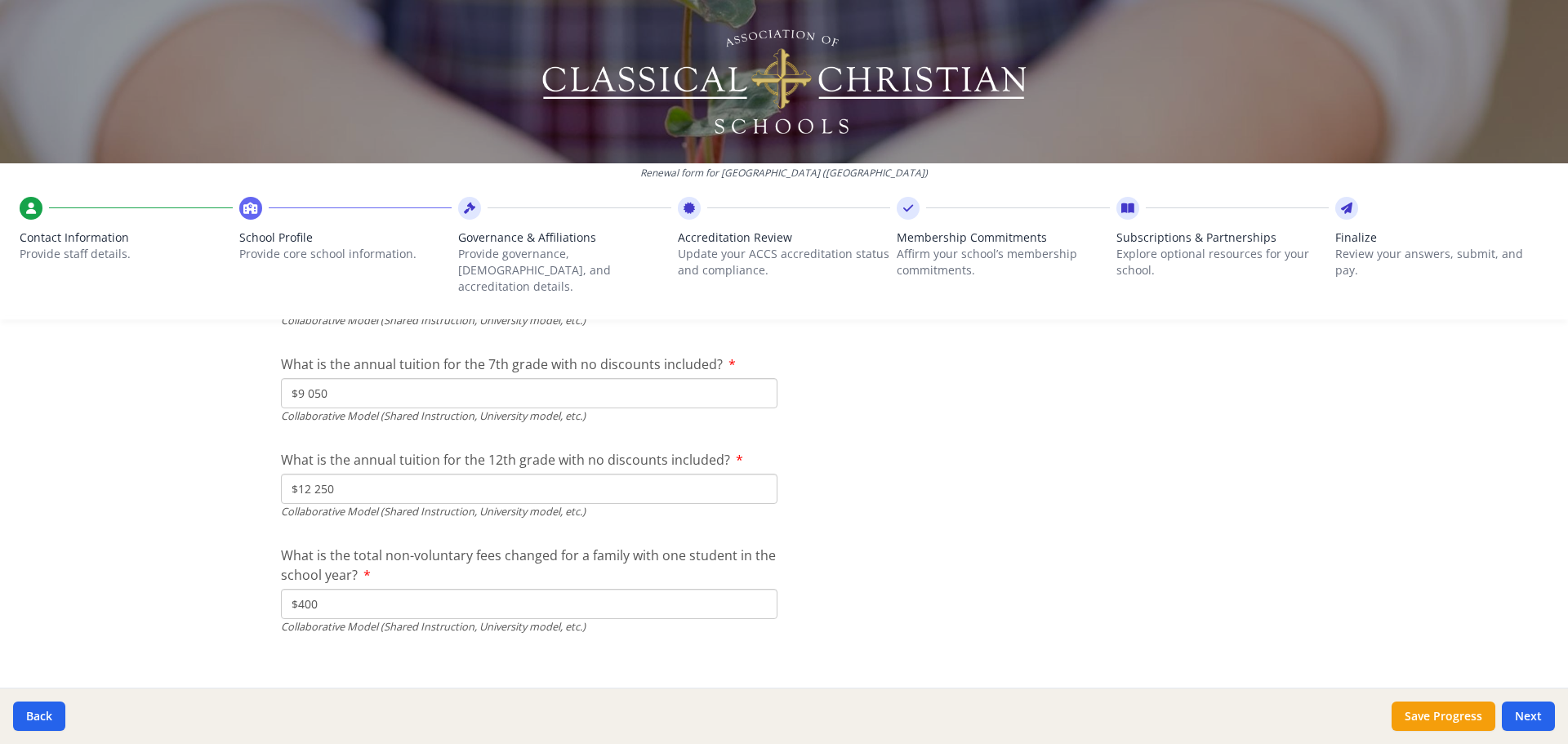
scroll to position [5493, 0]
click at [1538, 708] on button "Next" at bounding box center [1528, 716] width 53 height 29
click at [1432, 718] on button "Save Progress" at bounding box center [1442, 716] width 103 height 29
click at [1529, 714] on button "Next" at bounding box center [1528, 716] width 53 height 29
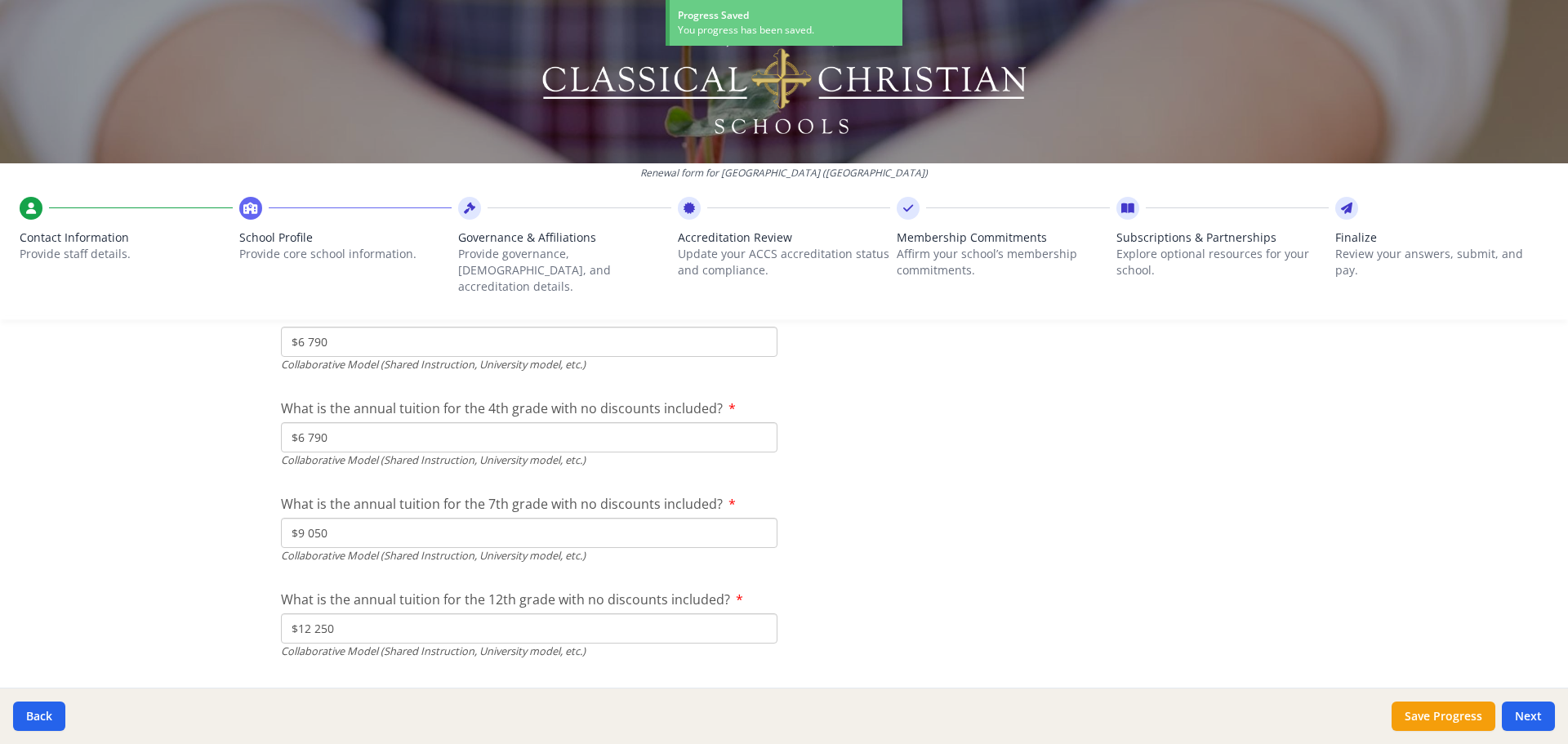
scroll to position [5493, 0]
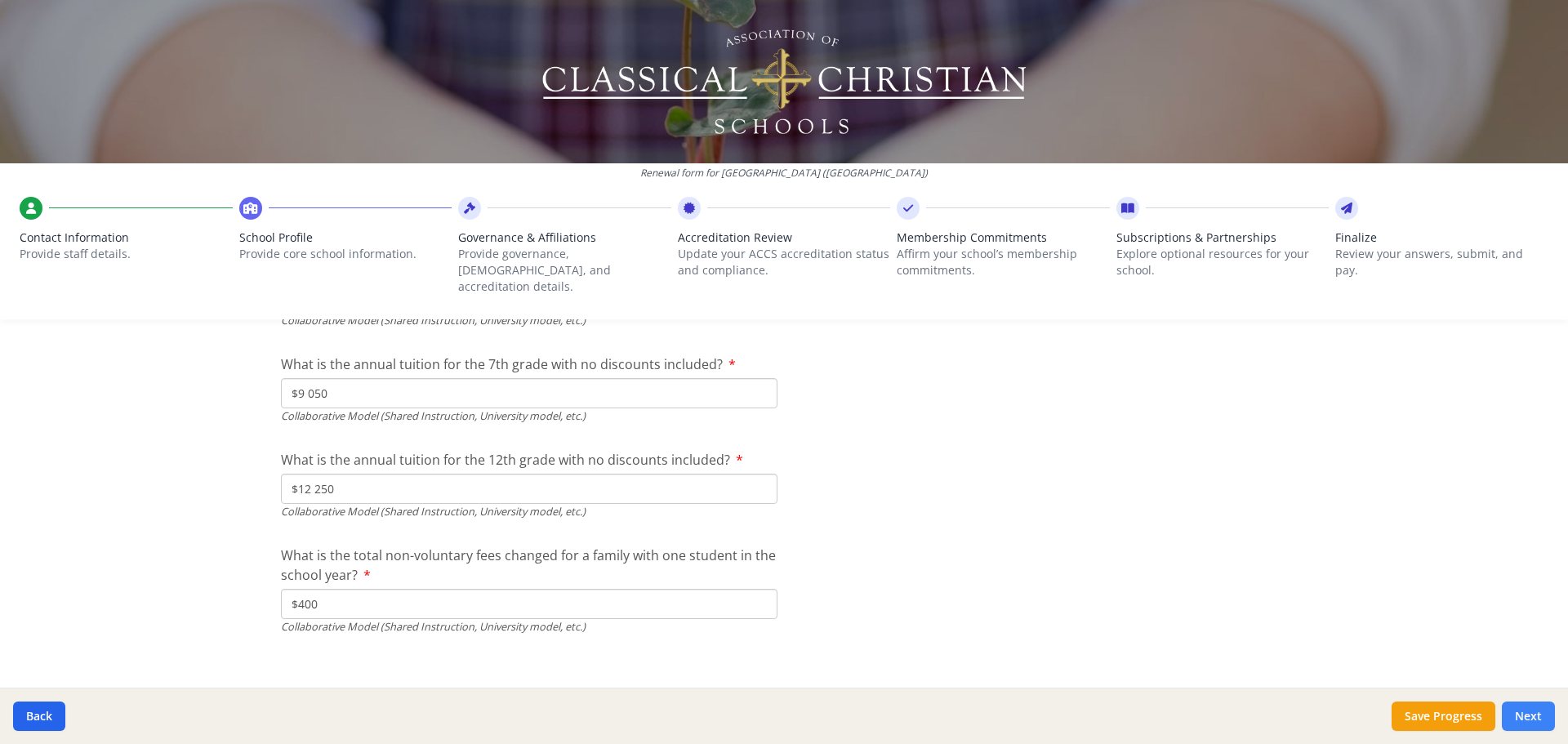
click at [1533, 721] on button "Next" at bounding box center [1528, 716] width 53 height 29
click at [1533, 720] on button "Next" at bounding box center [1528, 716] width 53 height 29
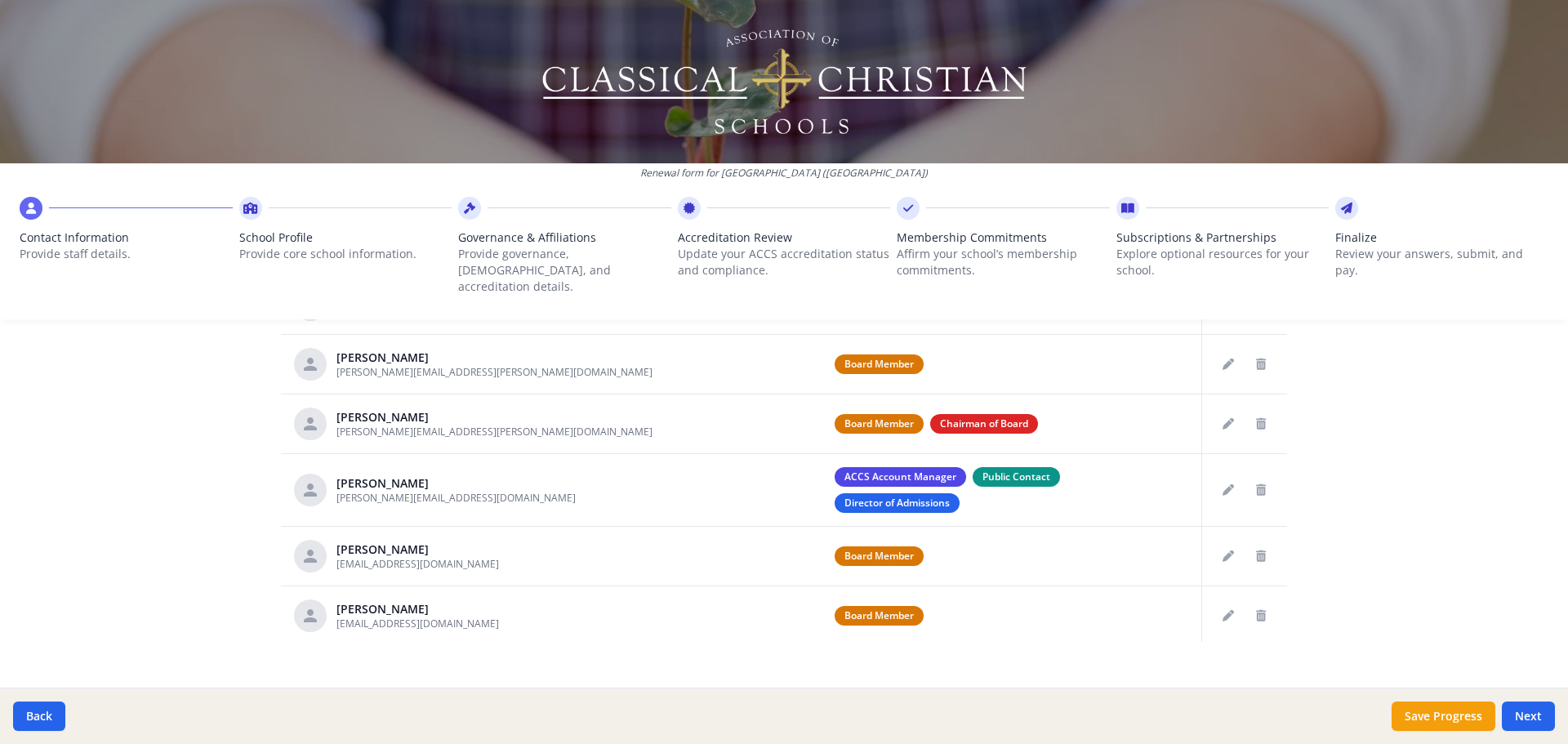
scroll to position [851, 0]
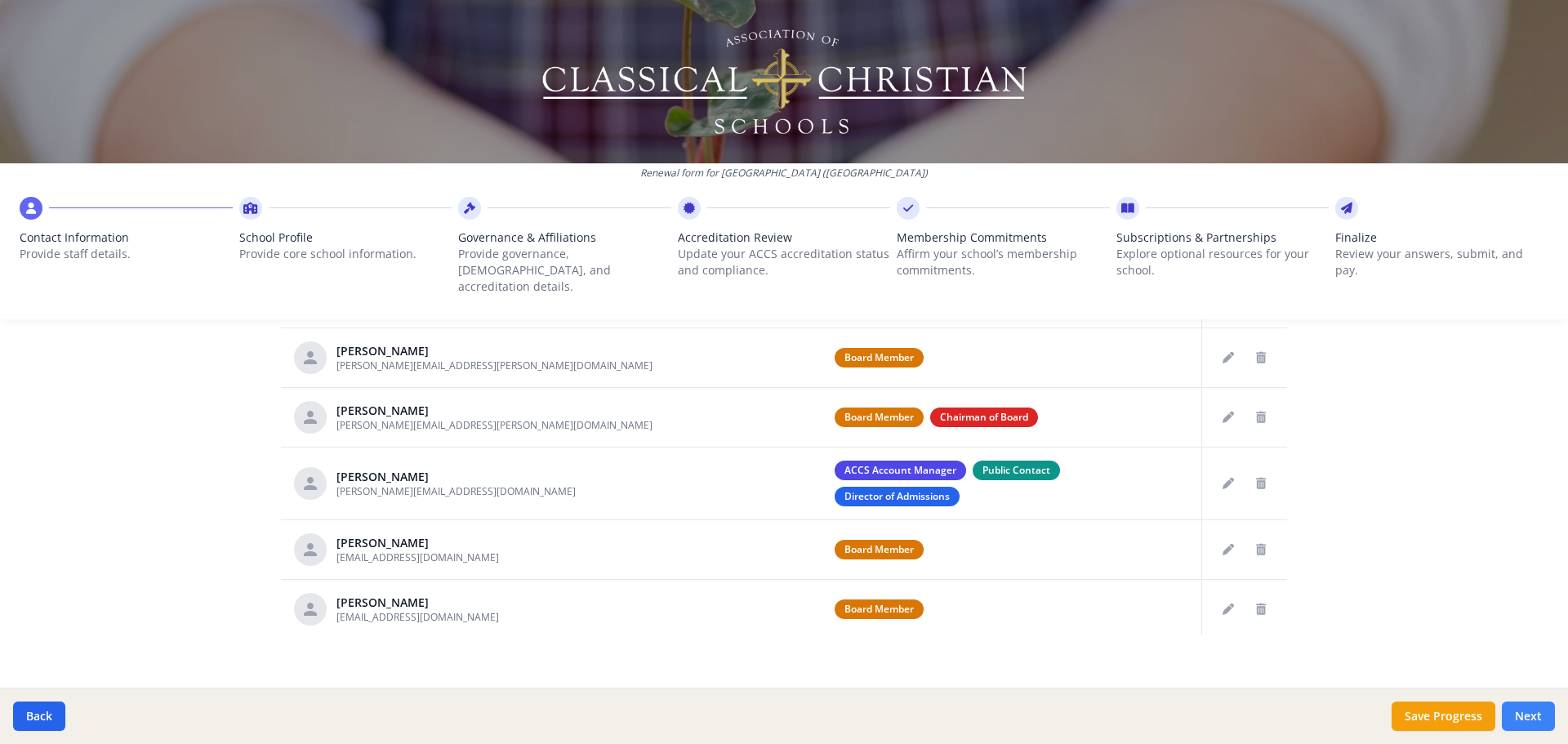
click at [1532, 715] on button "Next" at bounding box center [1528, 716] width 53 height 29
type input "[PHONE_NUMBER]"
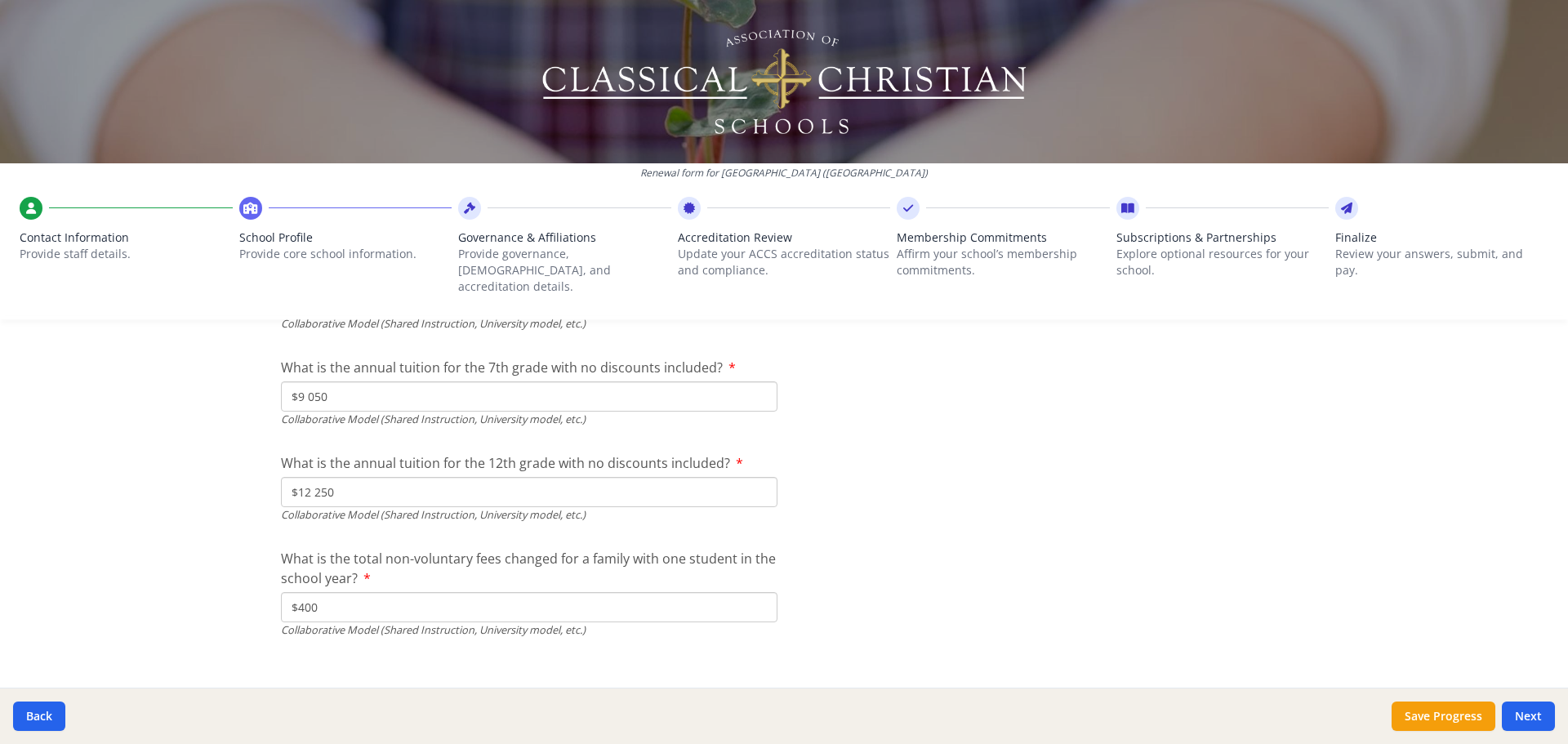
scroll to position [5354, 0]
click at [1538, 719] on button "Next" at bounding box center [1528, 716] width 53 height 29
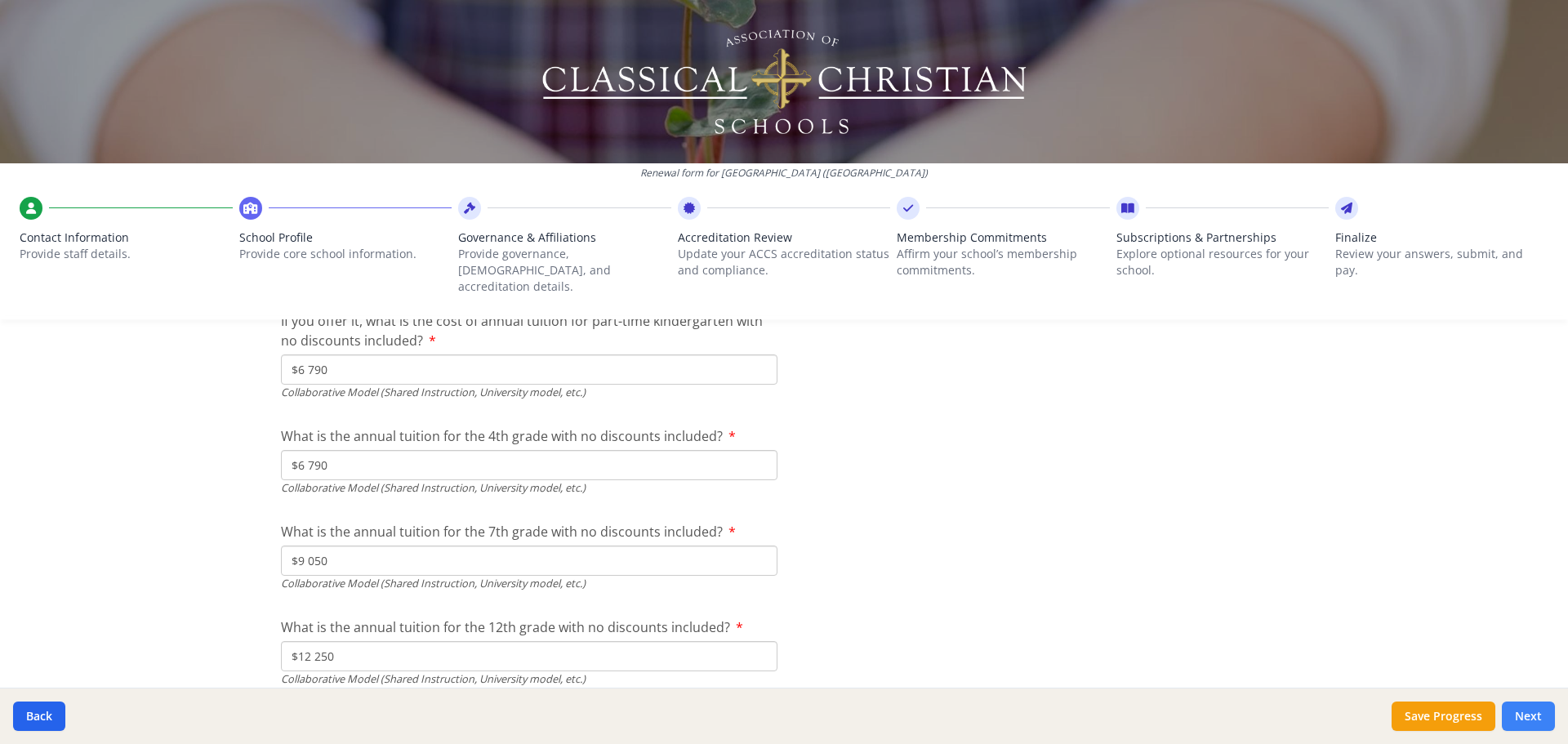
scroll to position [5522, 0]
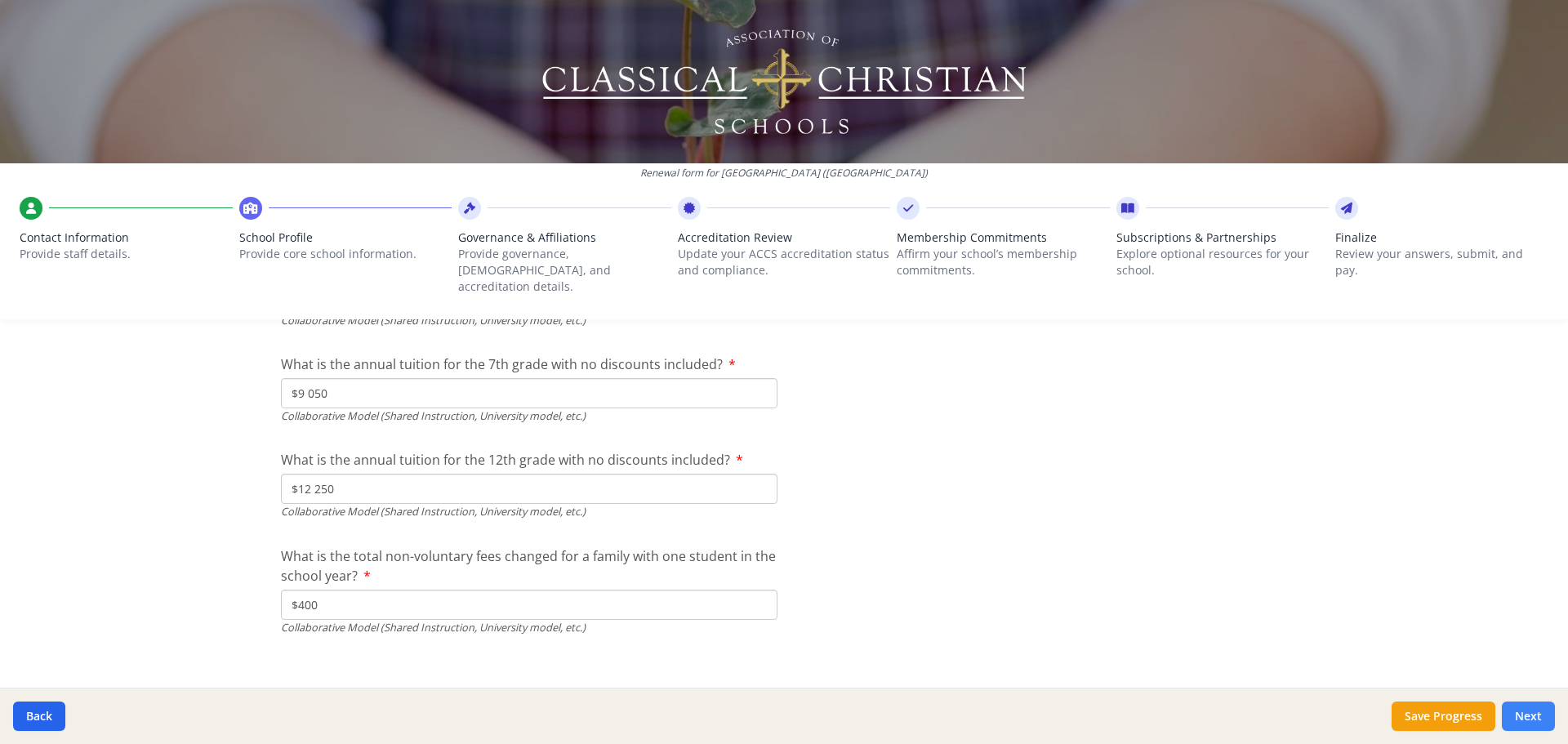
click at [1537, 715] on button "Next" at bounding box center [1528, 716] width 53 height 29
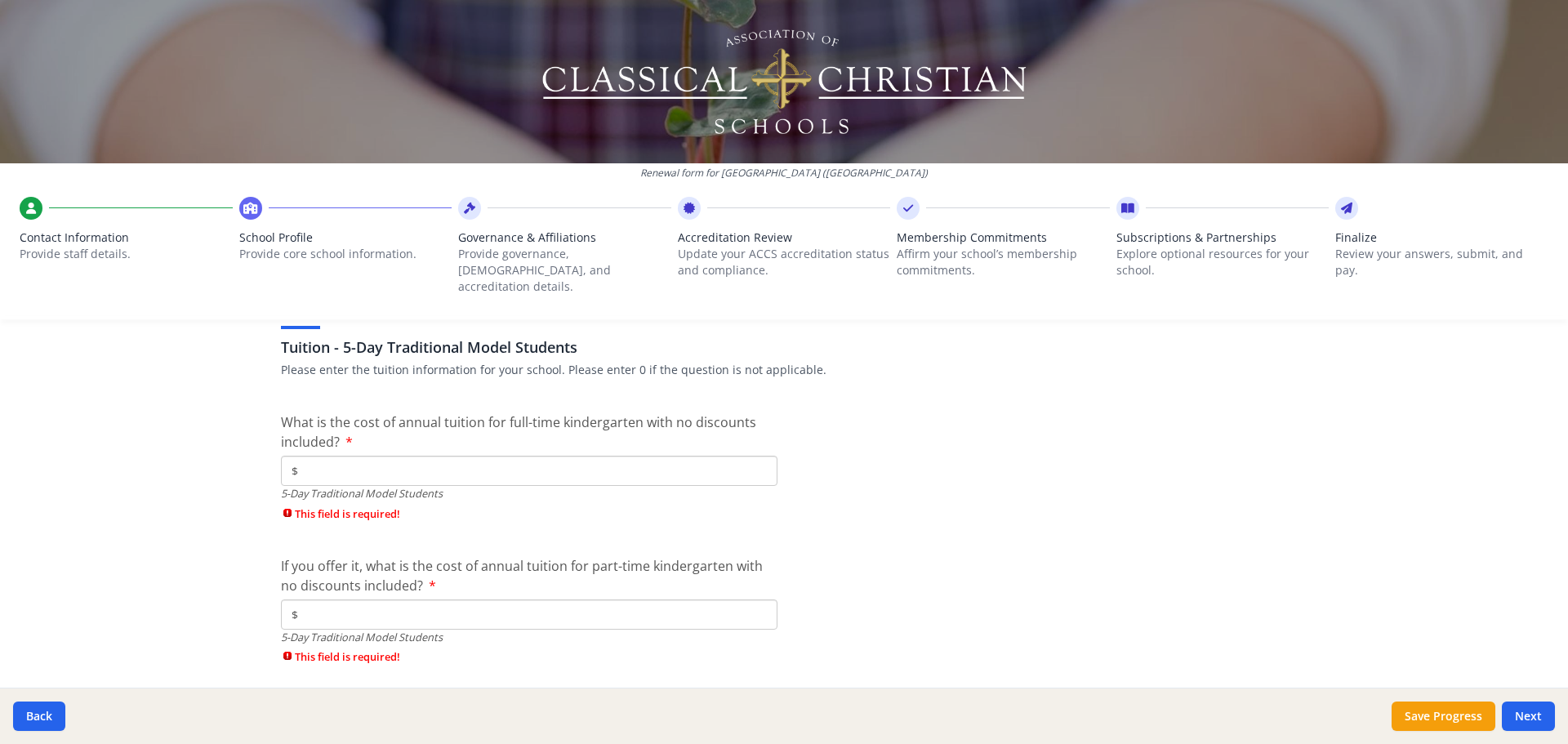
scroll to position [4215, 0]
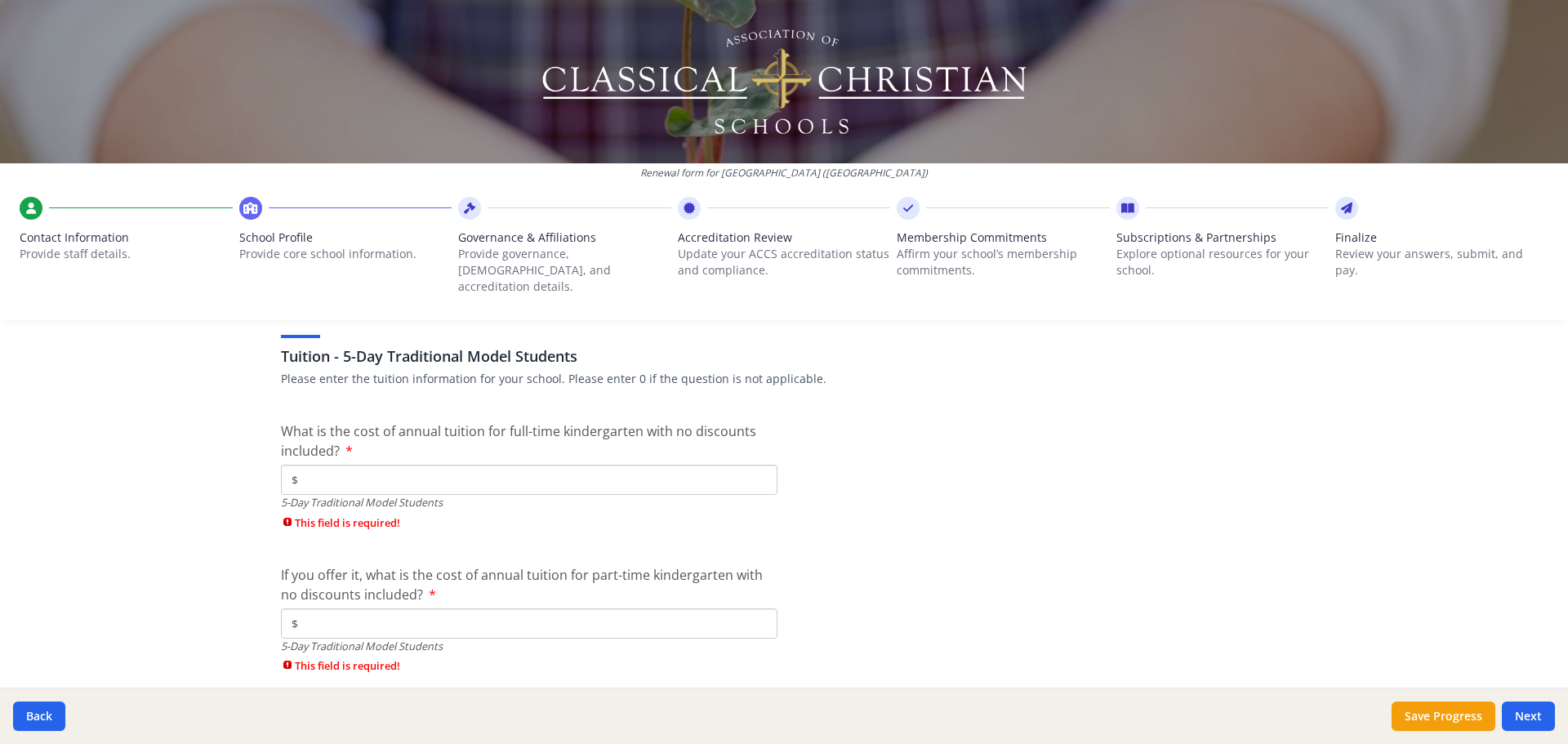
click at [320, 465] on input "$" at bounding box center [529, 479] width 497 height 30
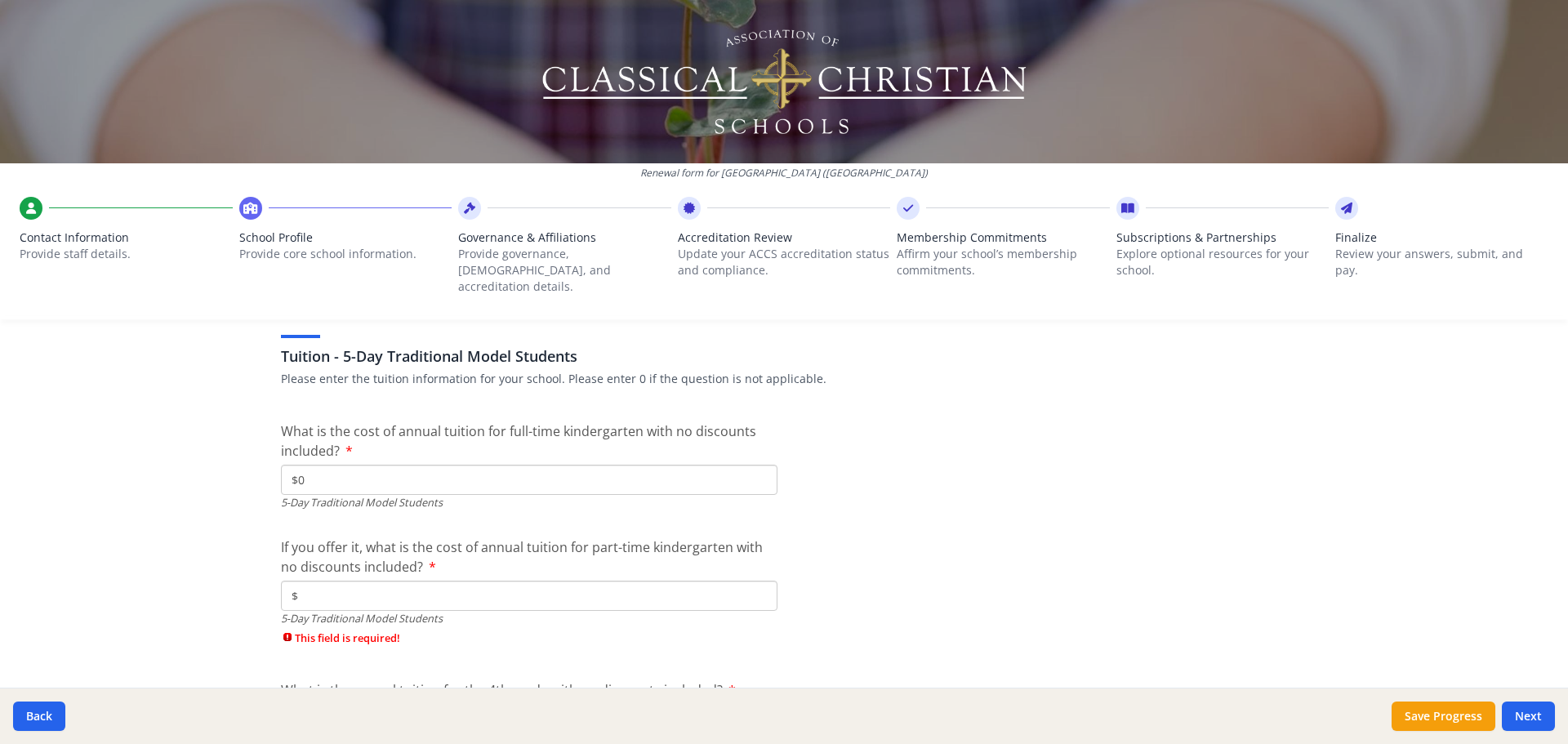
type input "$0"
click at [336, 580] on input "$" at bounding box center [529, 595] width 497 height 30
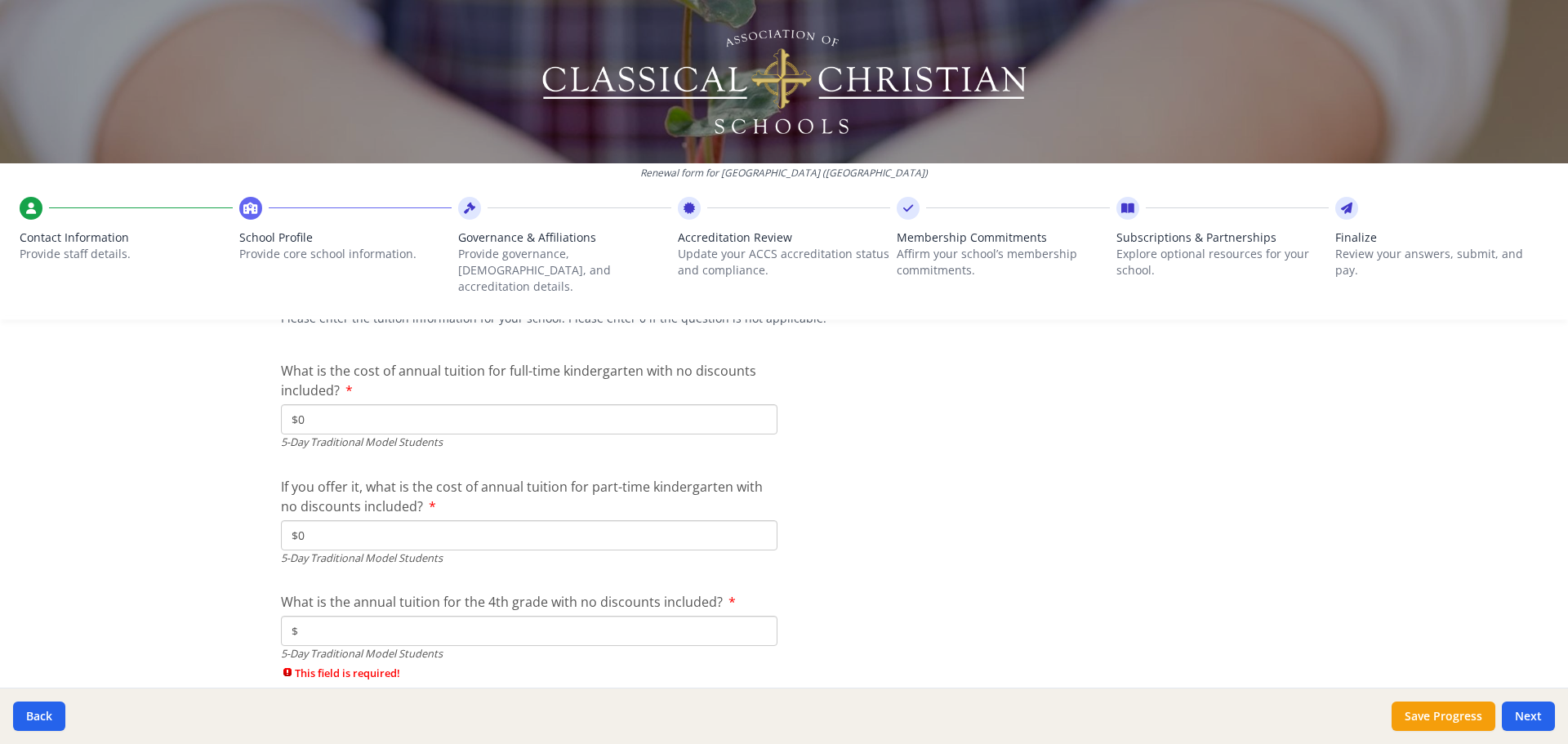
scroll to position [4378, 0]
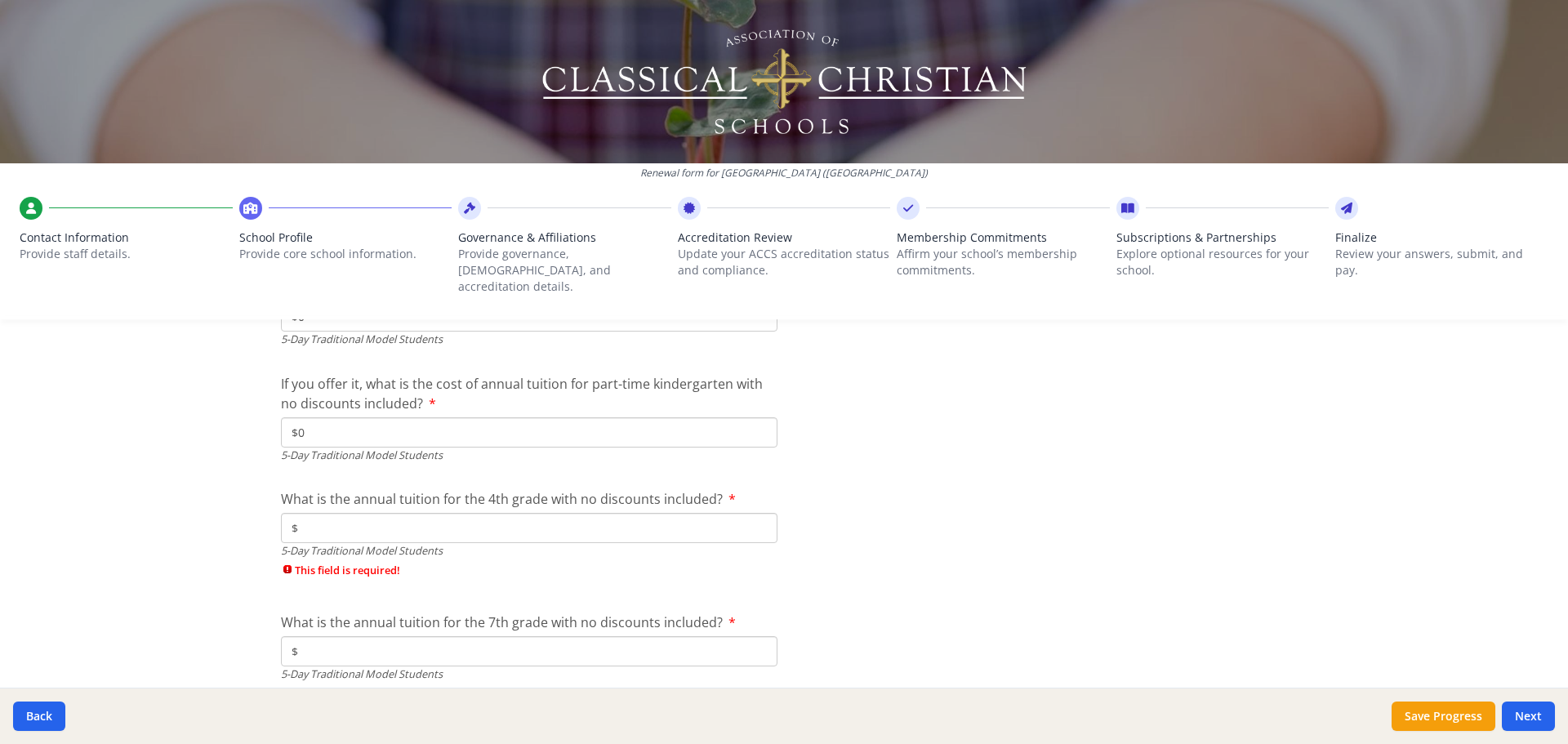
type input "$0"
click at [318, 512] on input "$" at bounding box center [529, 527] width 497 height 30
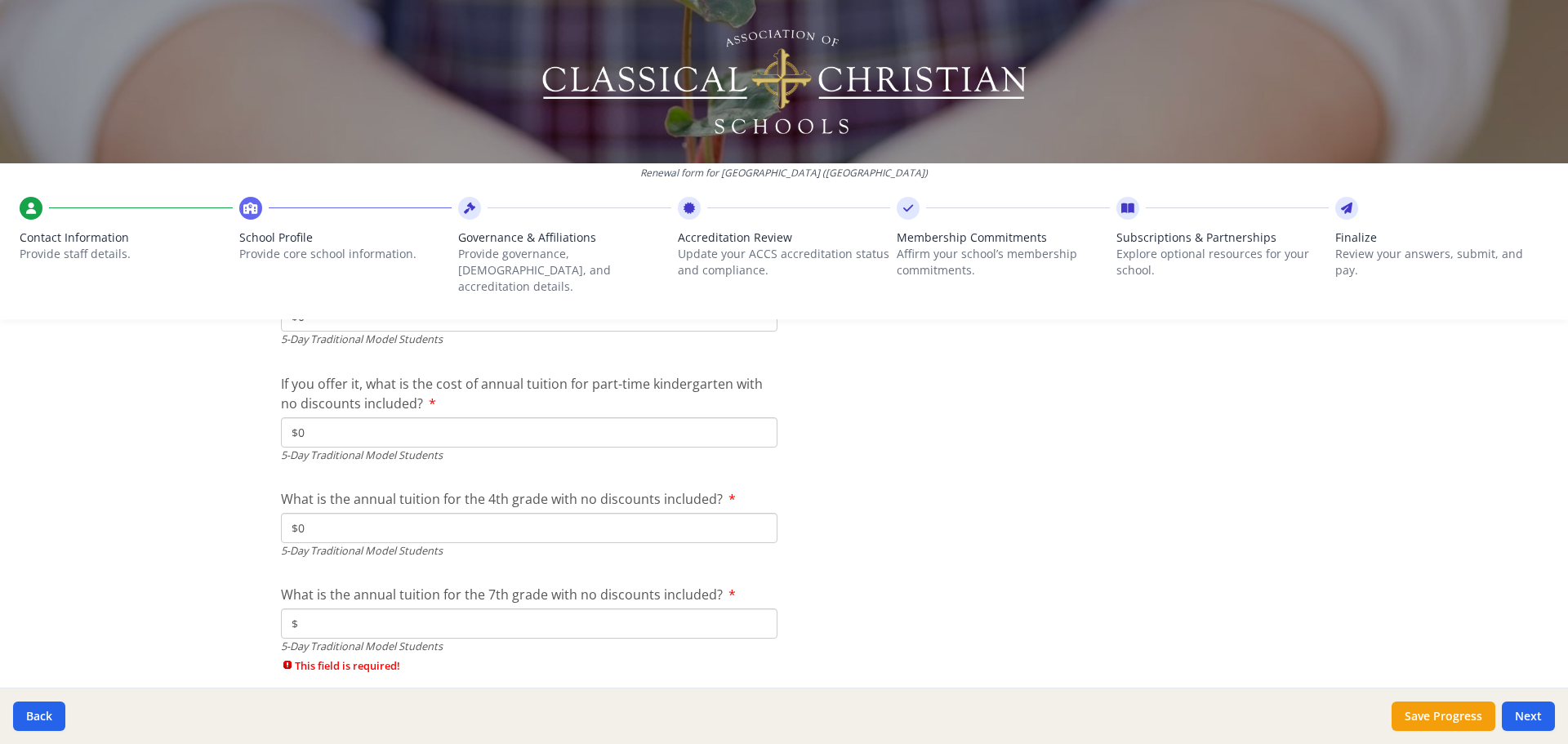
type input "$0"
click at [355, 612] on input "$" at bounding box center [529, 623] width 497 height 30
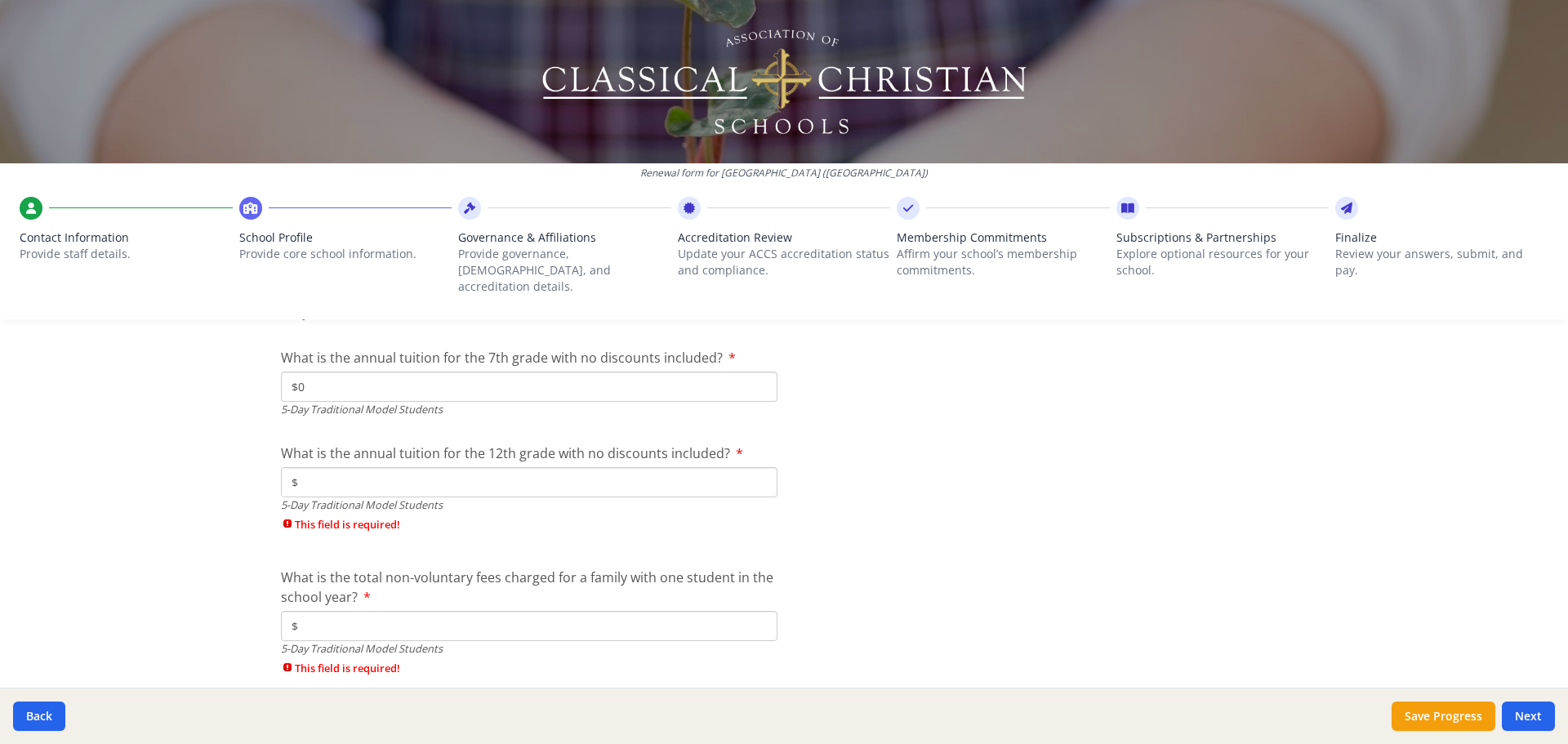
scroll to position [4623, 0]
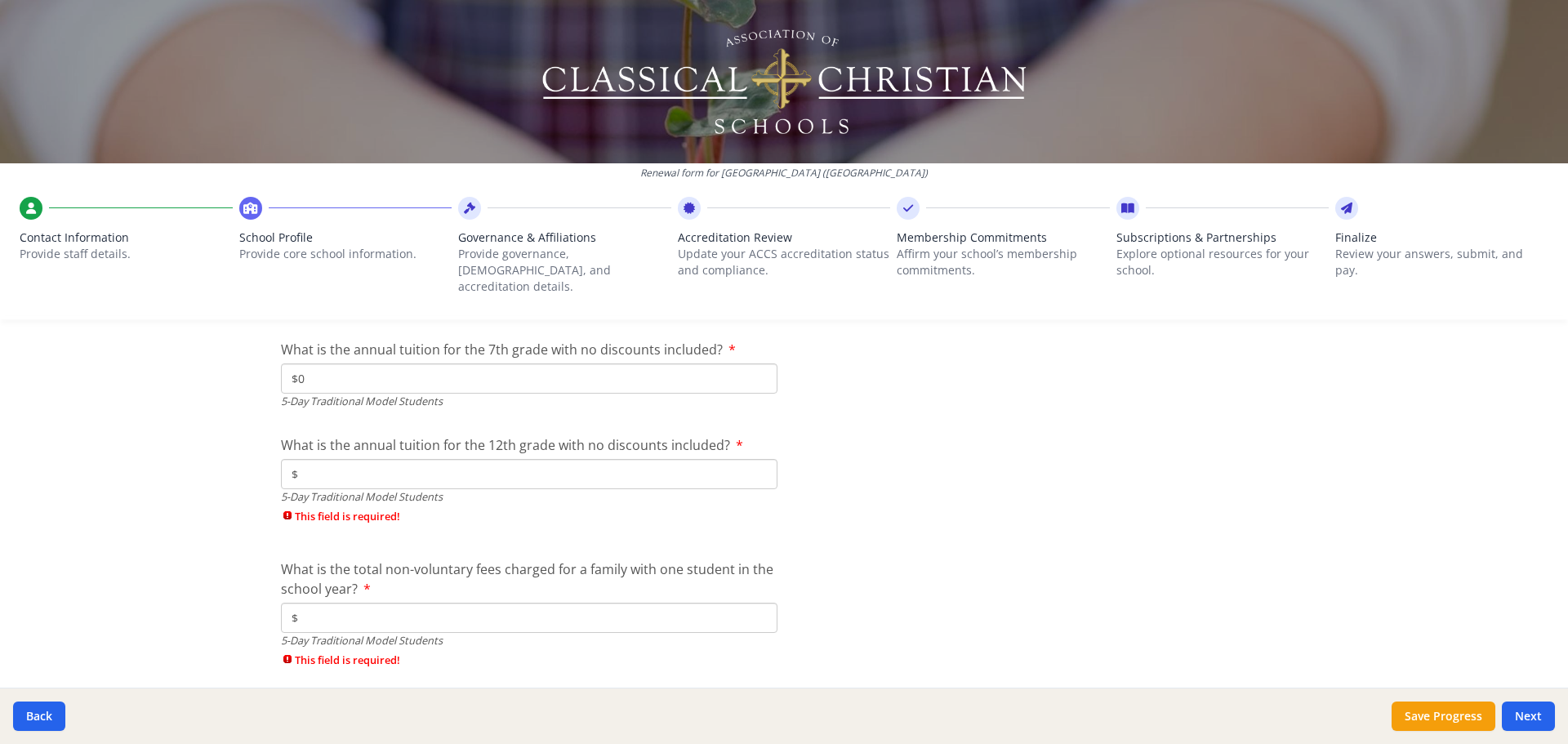
type input "$0"
click at [323, 459] on input "$" at bounding box center [529, 473] width 497 height 30
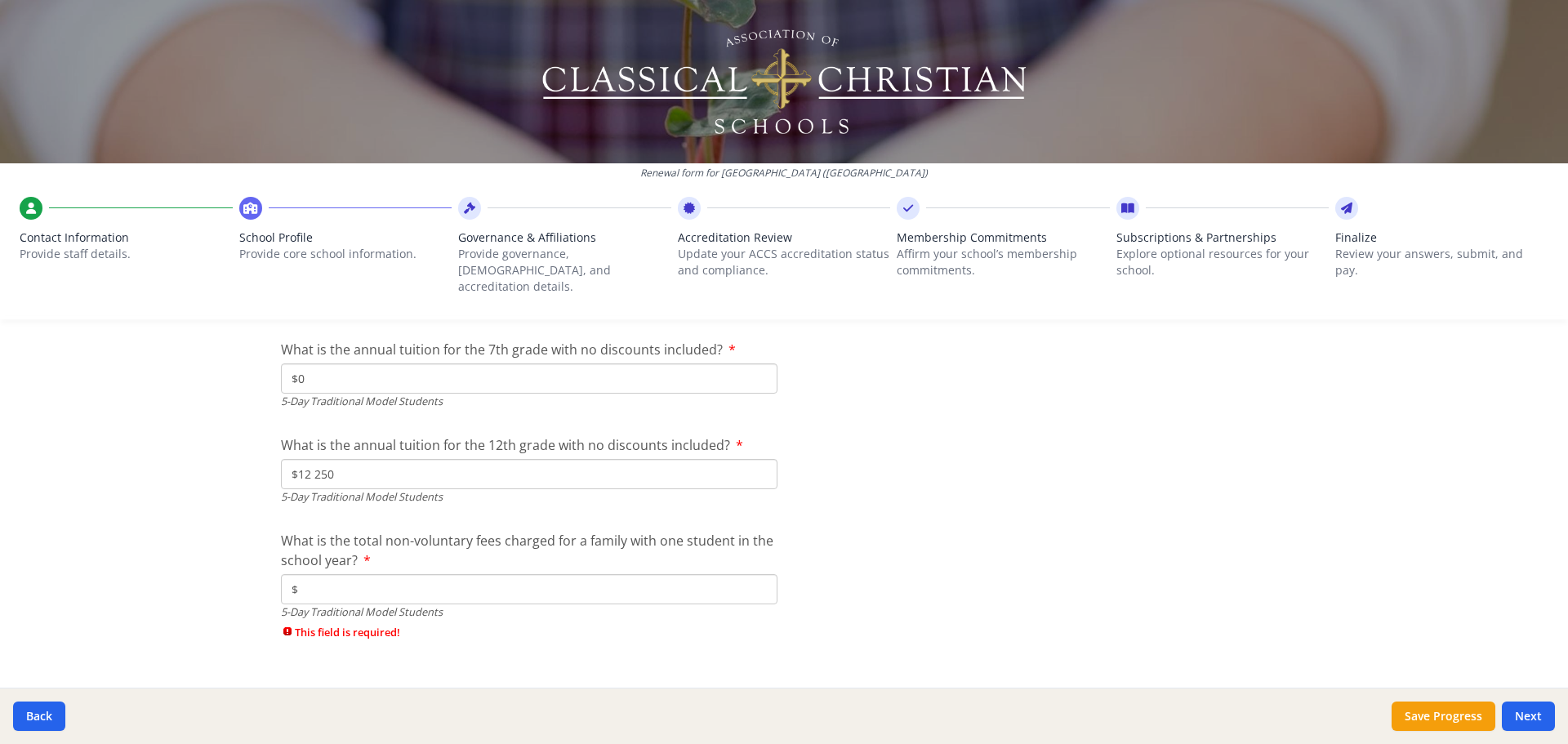
type input "$12 250"
click at [365, 574] on input "$" at bounding box center [529, 588] width 497 height 30
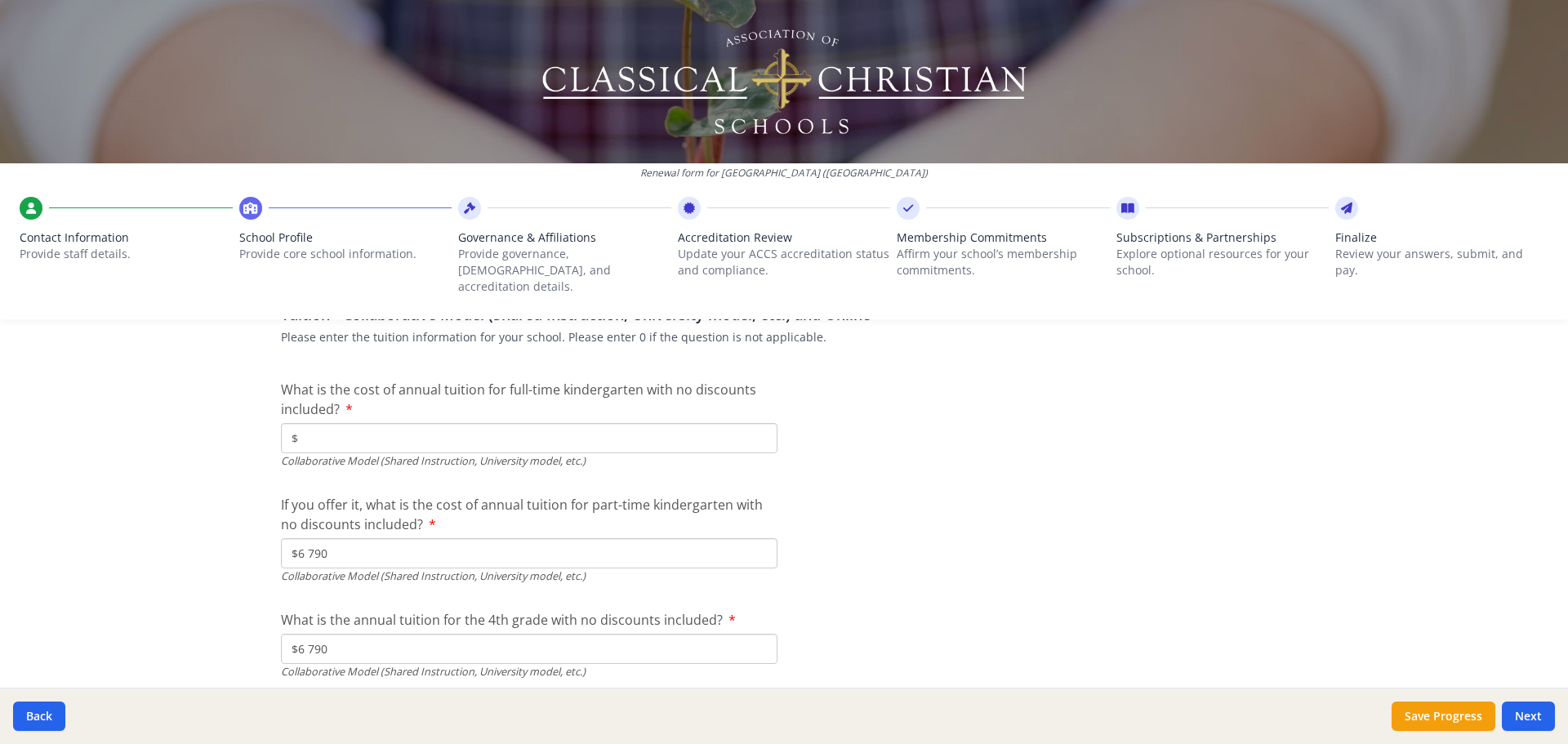
scroll to position [5032, 0]
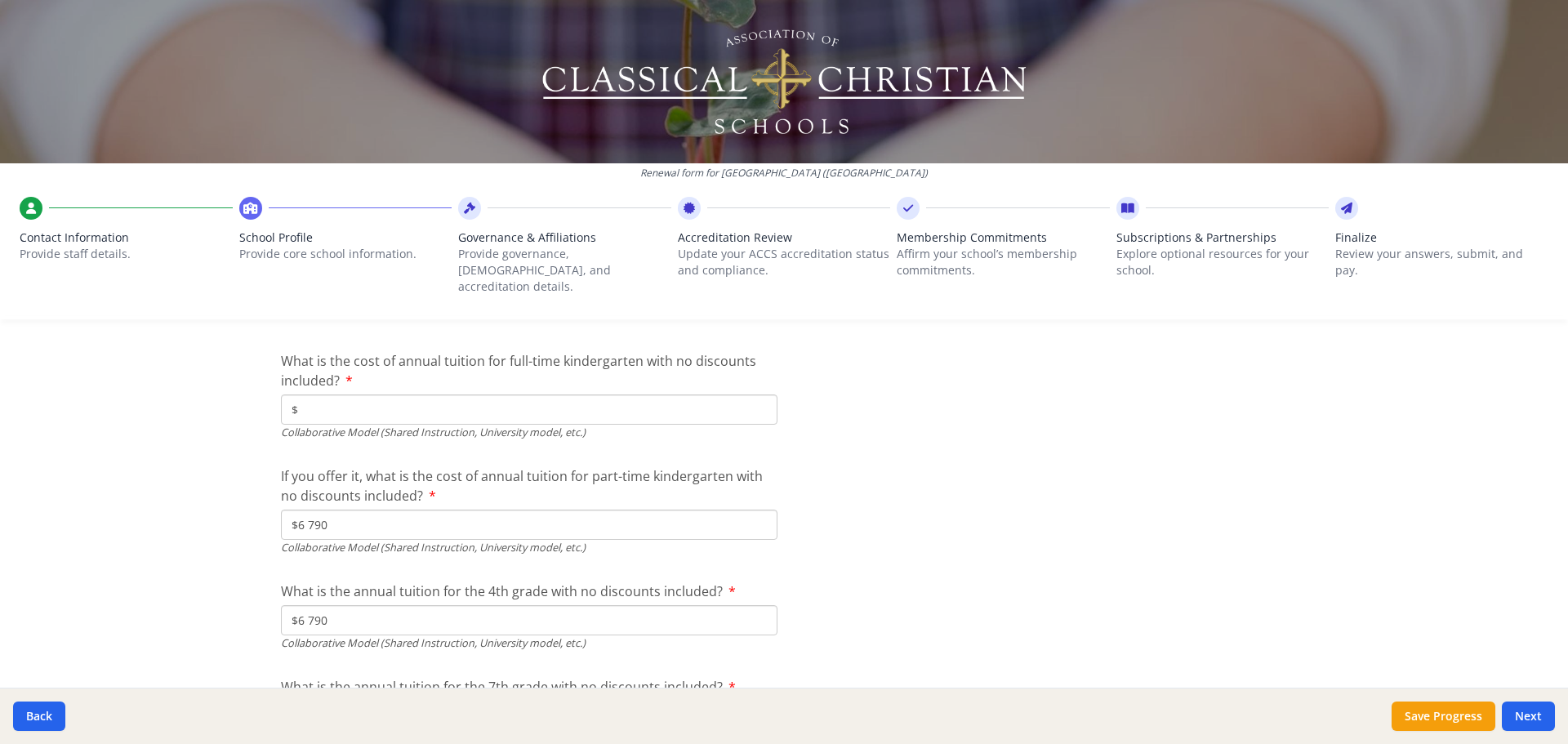
type input "$400"
type input "$0"
click at [104, 453] on div "Renewal form for [GEOGRAPHIC_DATA] ([GEOGRAPHIC_DATA]) Contact Information Prov…" at bounding box center [784, 372] width 1568 height 744
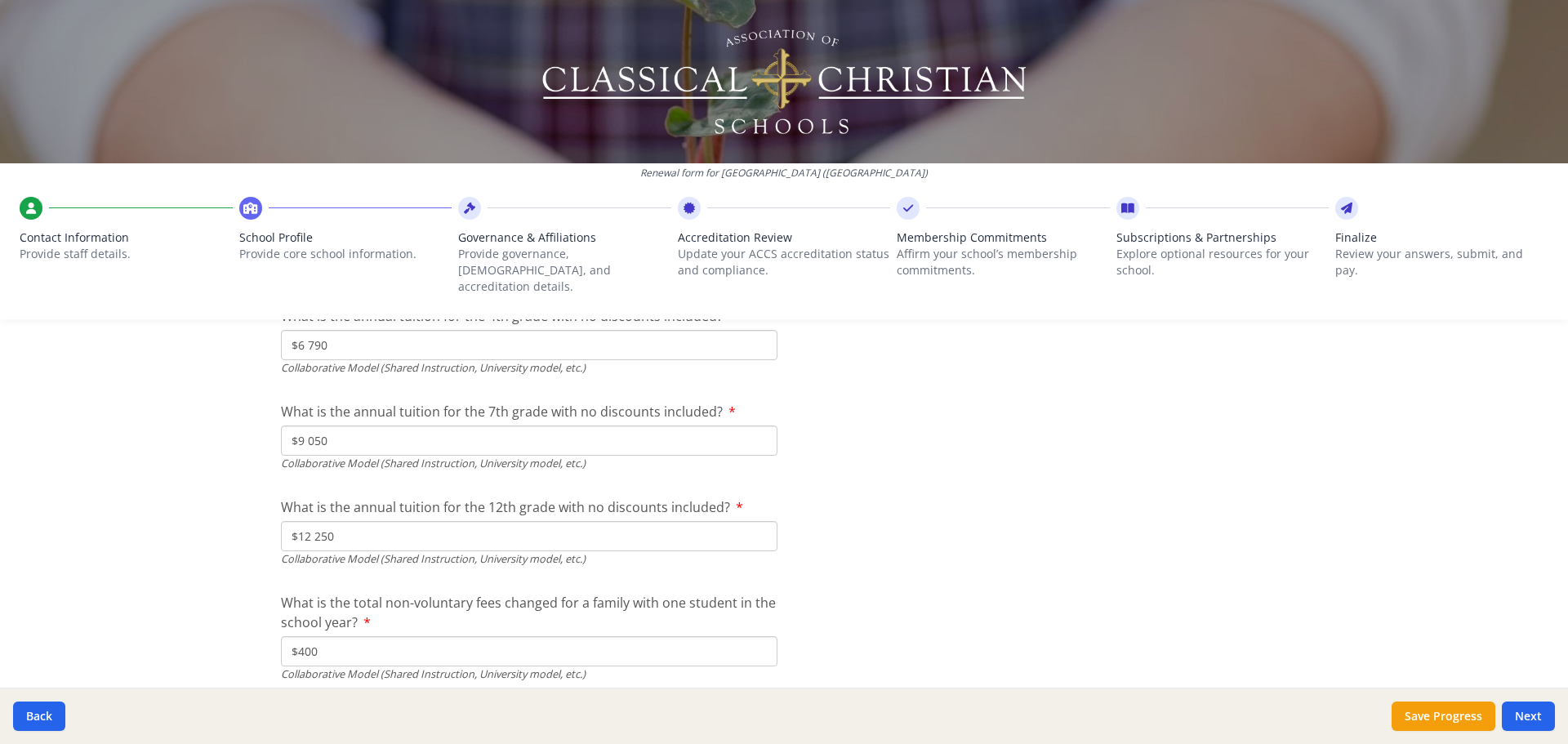
scroll to position [5354, 0]
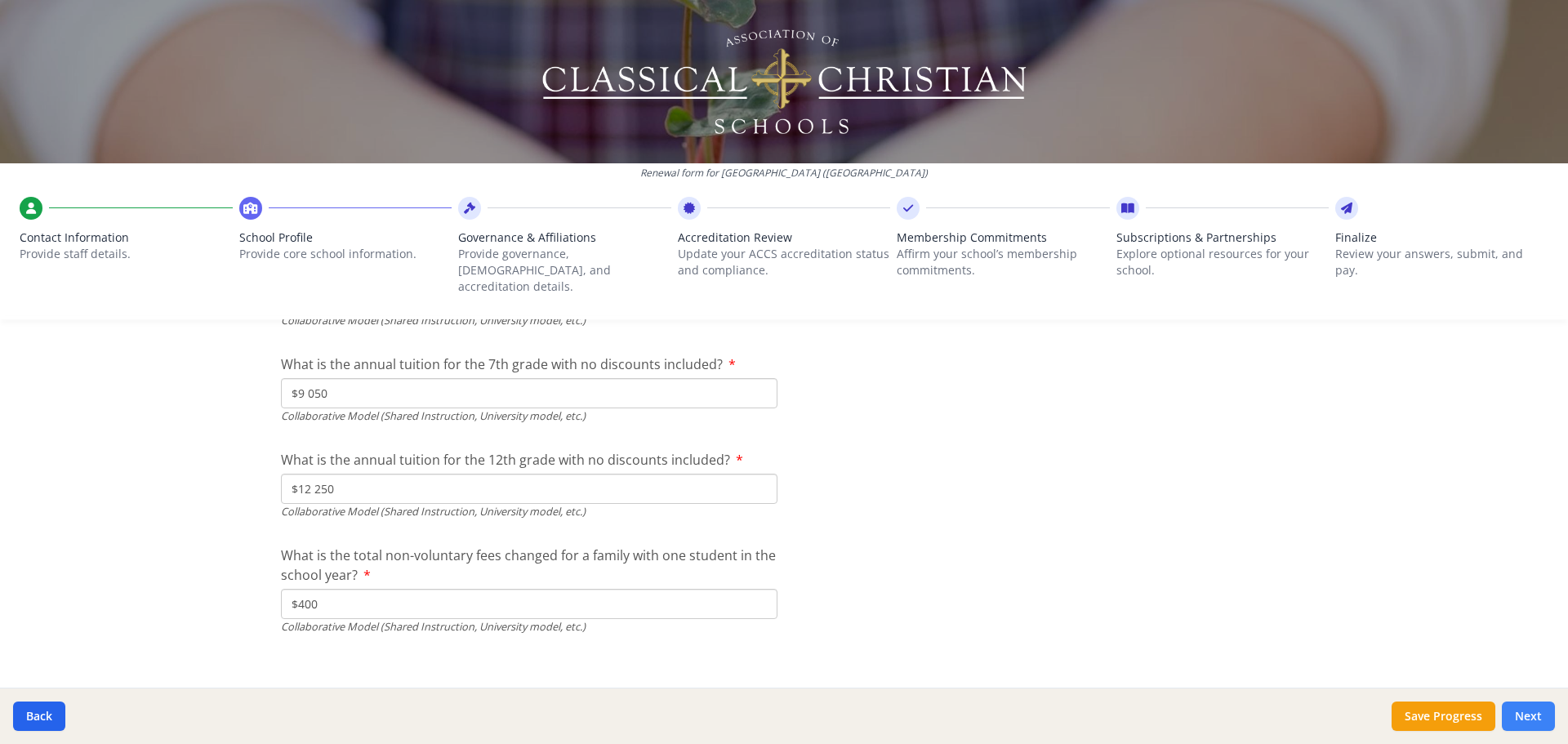
click at [1534, 709] on button "Next" at bounding box center [1528, 716] width 53 height 29
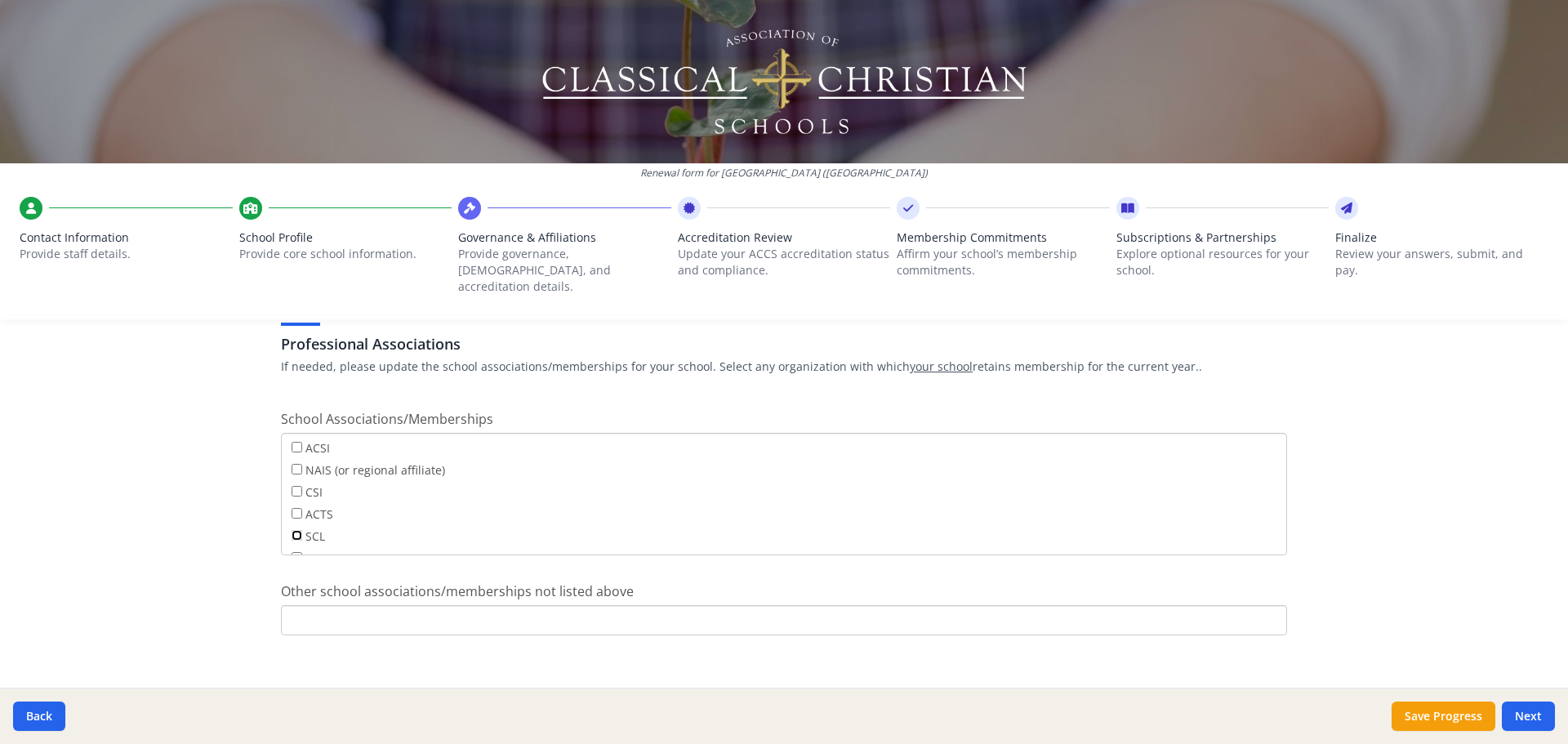
click at [293, 530] on input "SCL" at bounding box center [296, 535] width 11 height 11
checkbox input "true"
click at [447, 605] on input "Other school associations/memberships not listed above" at bounding box center [783, 619] width 1006 height 30
click at [1522, 719] on button "Next" at bounding box center [1528, 716] width 53 height 29
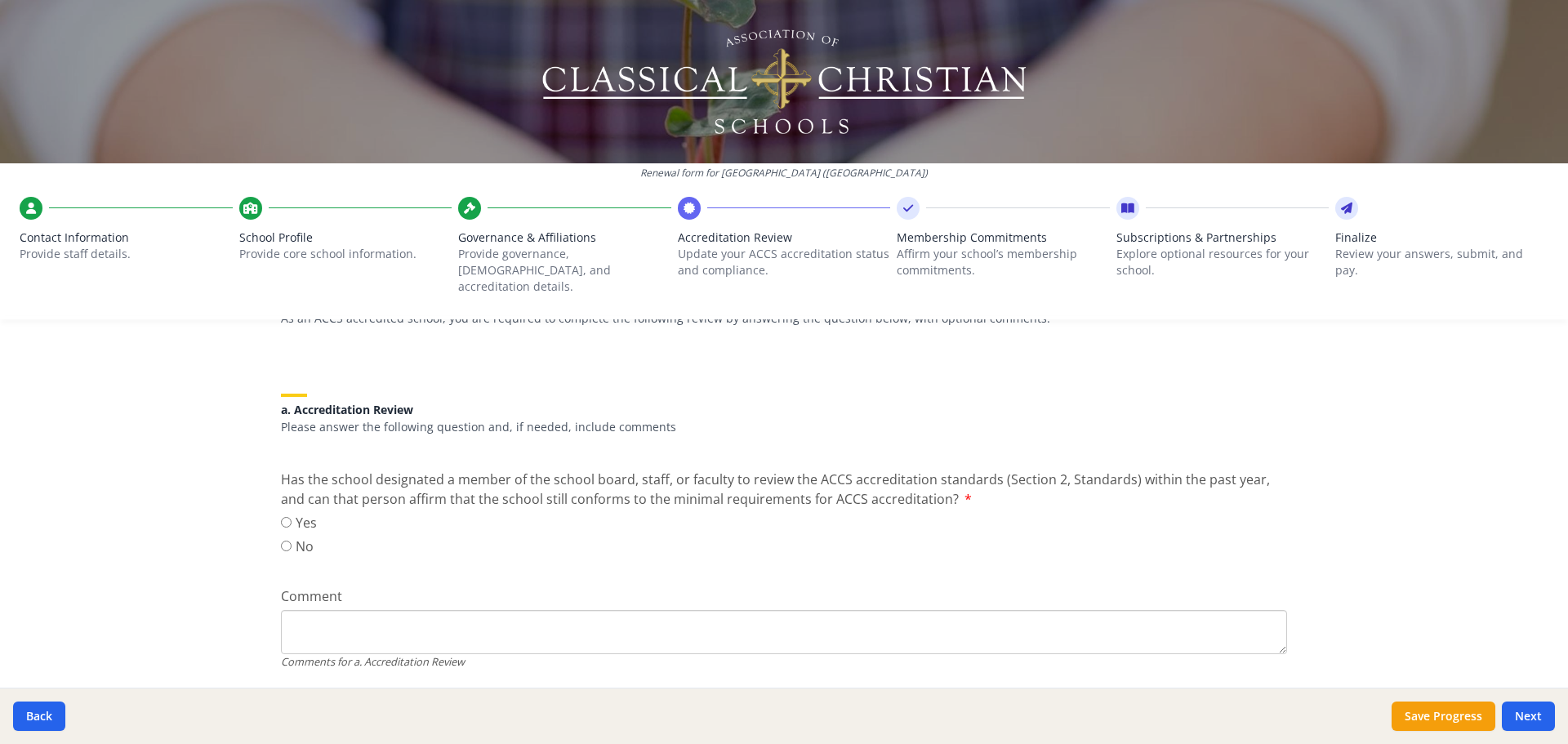
scroll to position [164, 0]
click at [283, 516] on input "Yes" at bounding box center [285, 521] width 11 height 11
radio input "true"
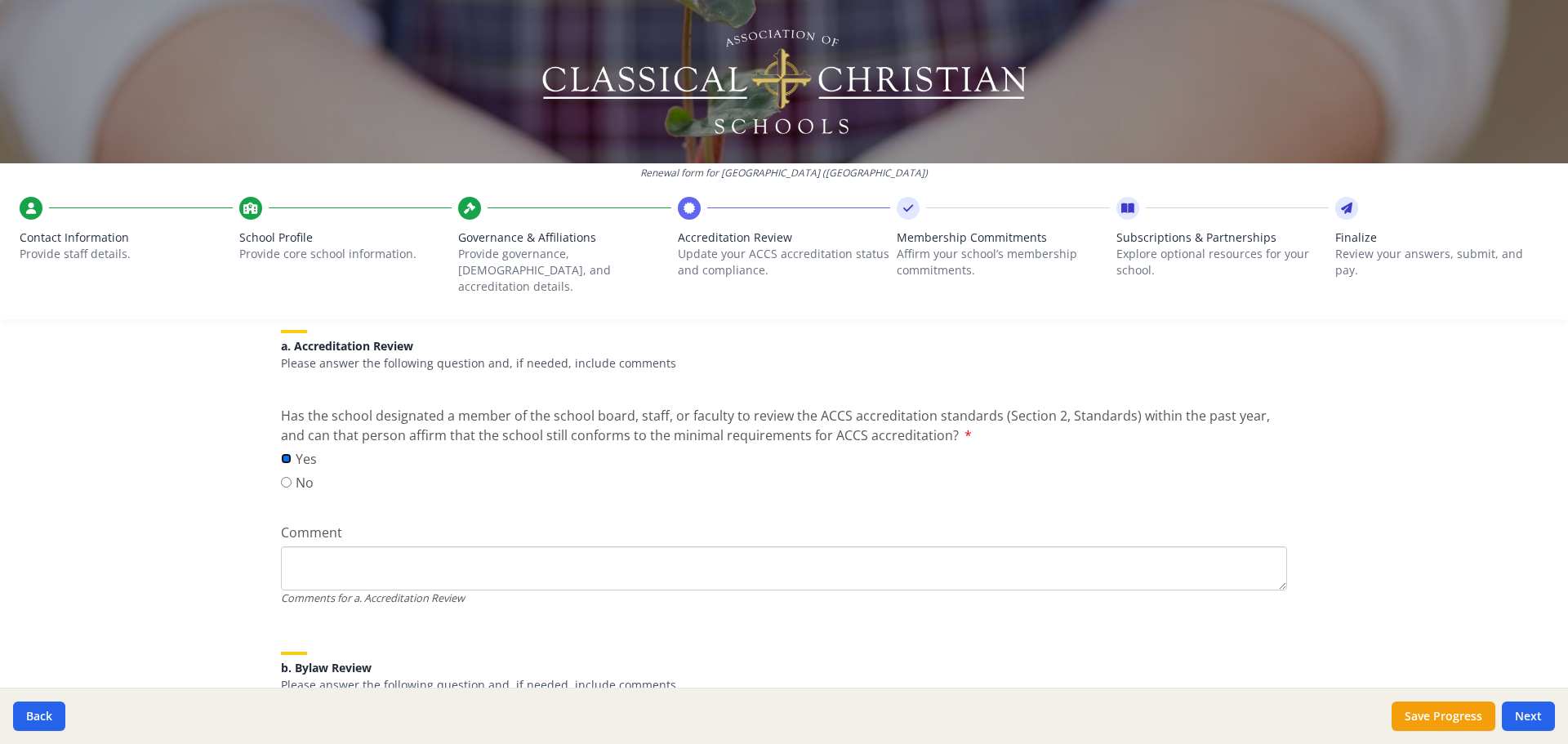
scroll to position [244, 0]
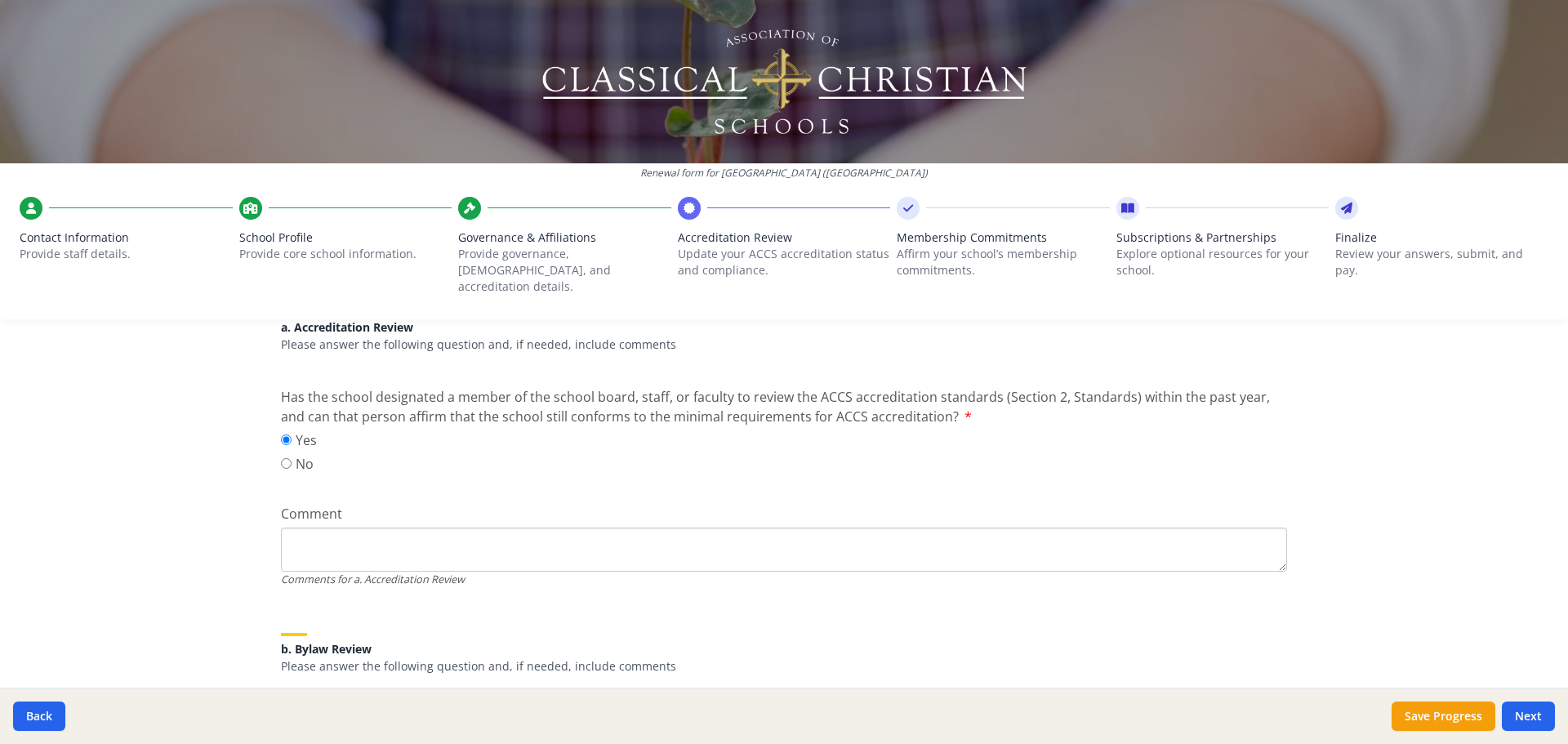
click at [316, 532] on textarea "Comment" at bounding box center [783, 549] width 1006 height 44
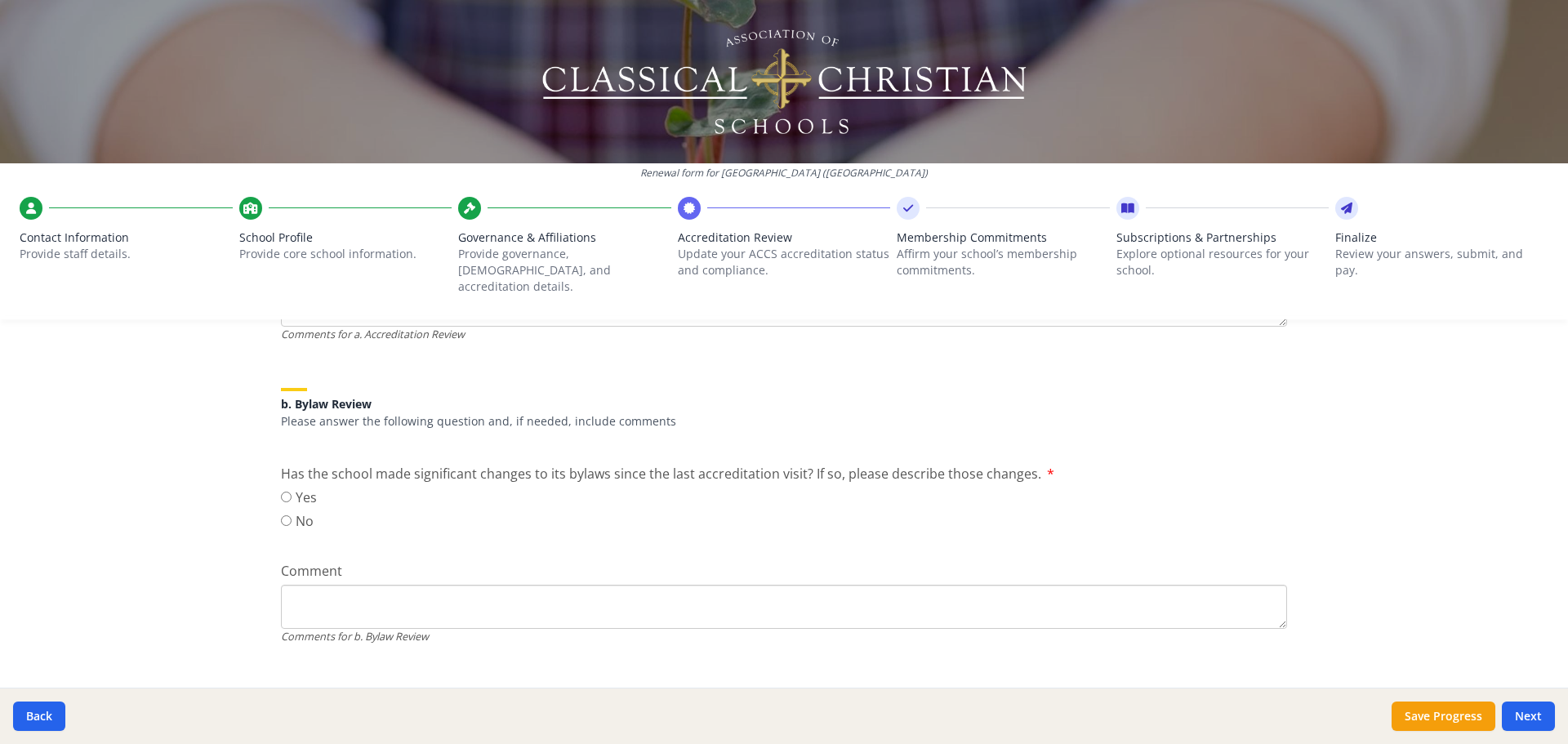
type textarea "We just completed the accreditation process in the spring."
click at [280, 511] on label "No" at bounding box center [298, 521] width 36 height 19
click at [280, 515] on input "No" at bounding box center [285, 520] width 11 height 11
radio input "true"
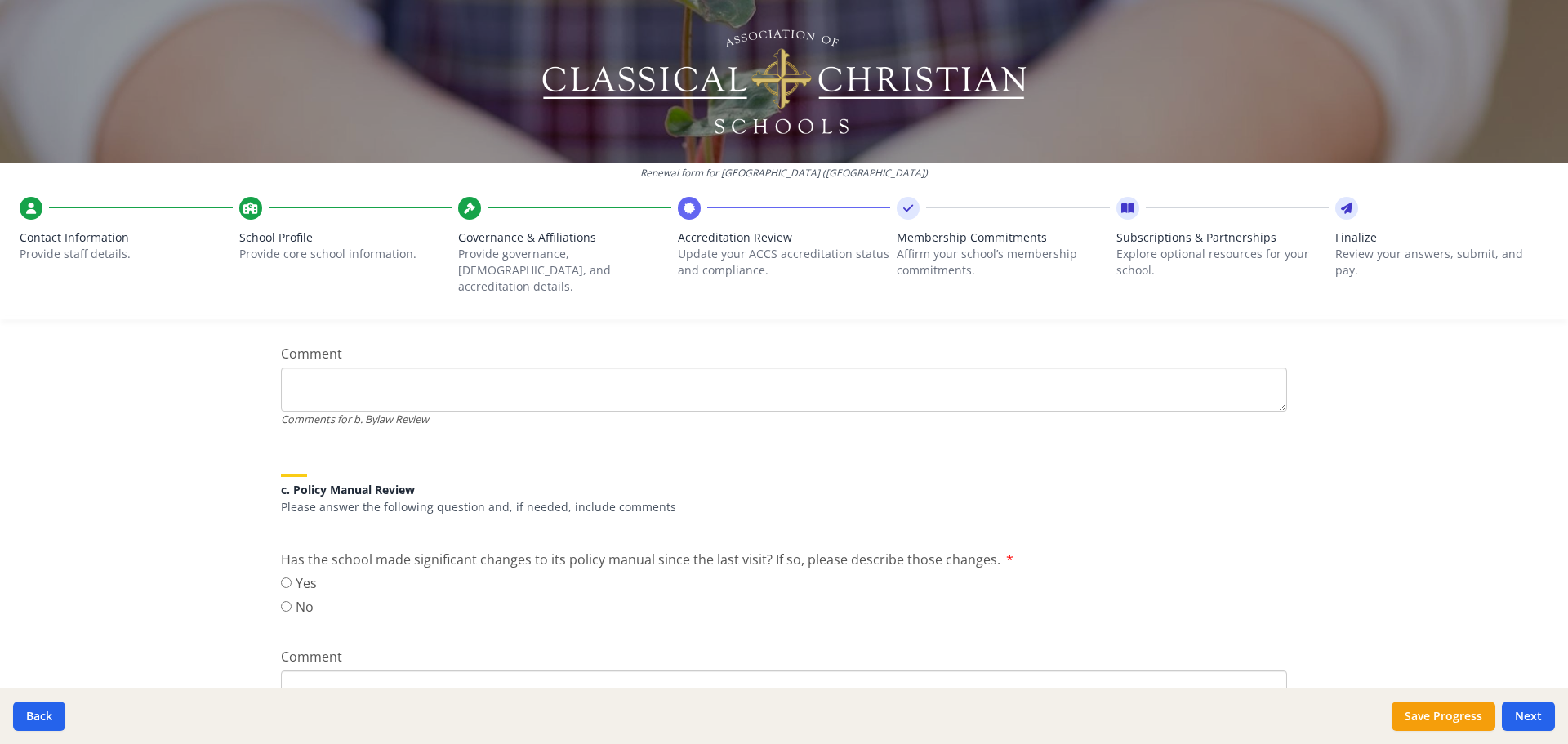
scroll to position [734, 0]
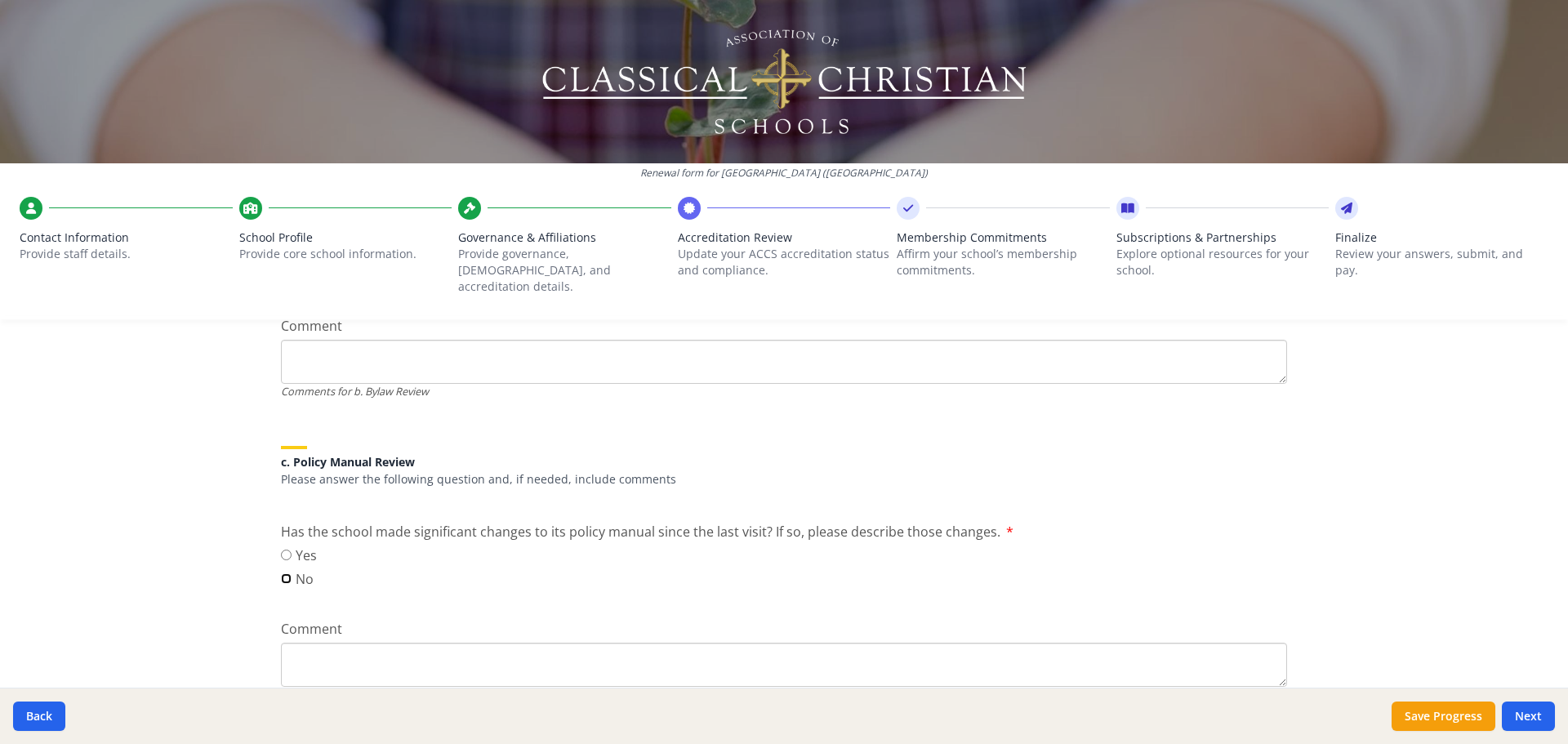
click at [281, 573] on input "No" at bounding box center [285, 577] width 11 height 11
radio input "true"
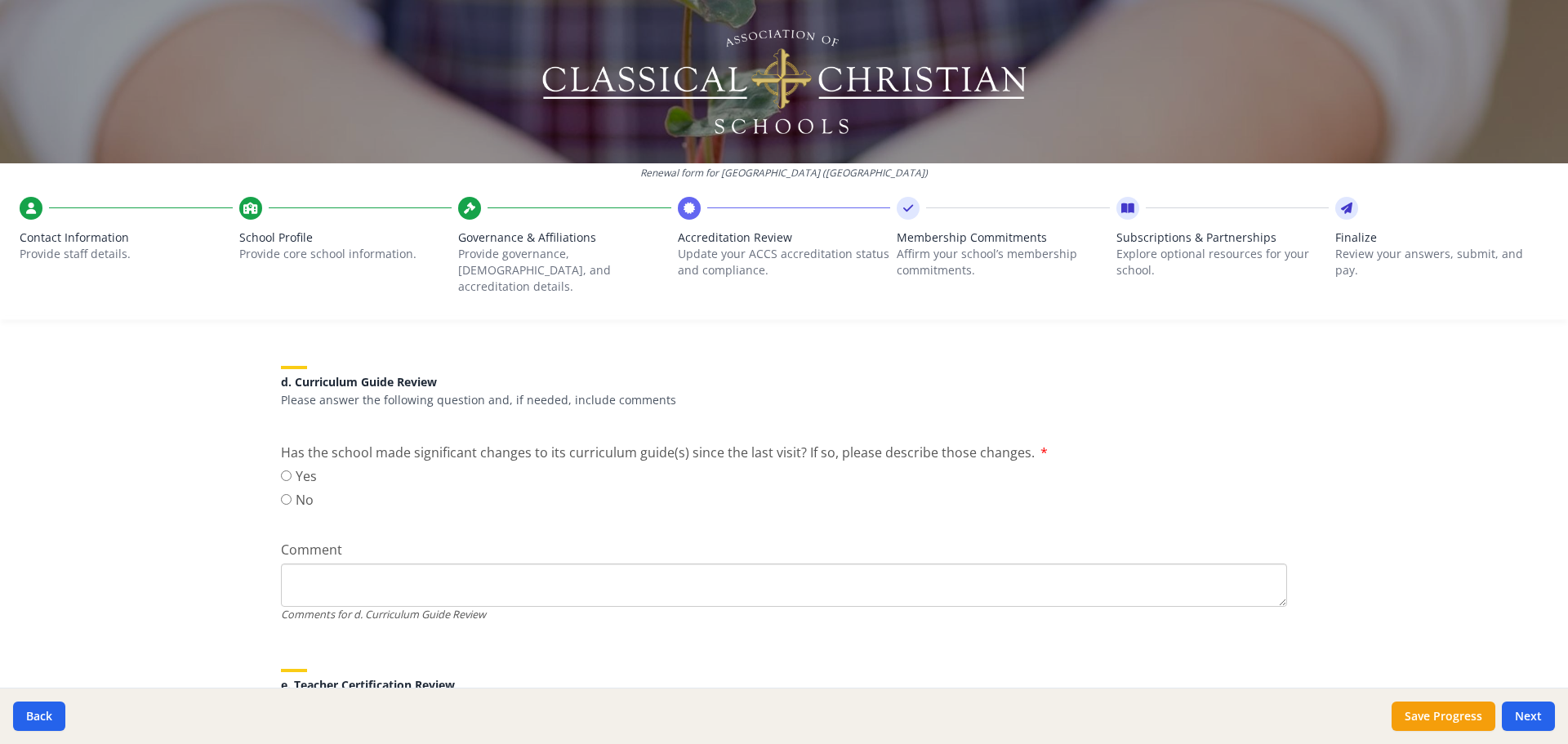
scroll to position [1143, 0]
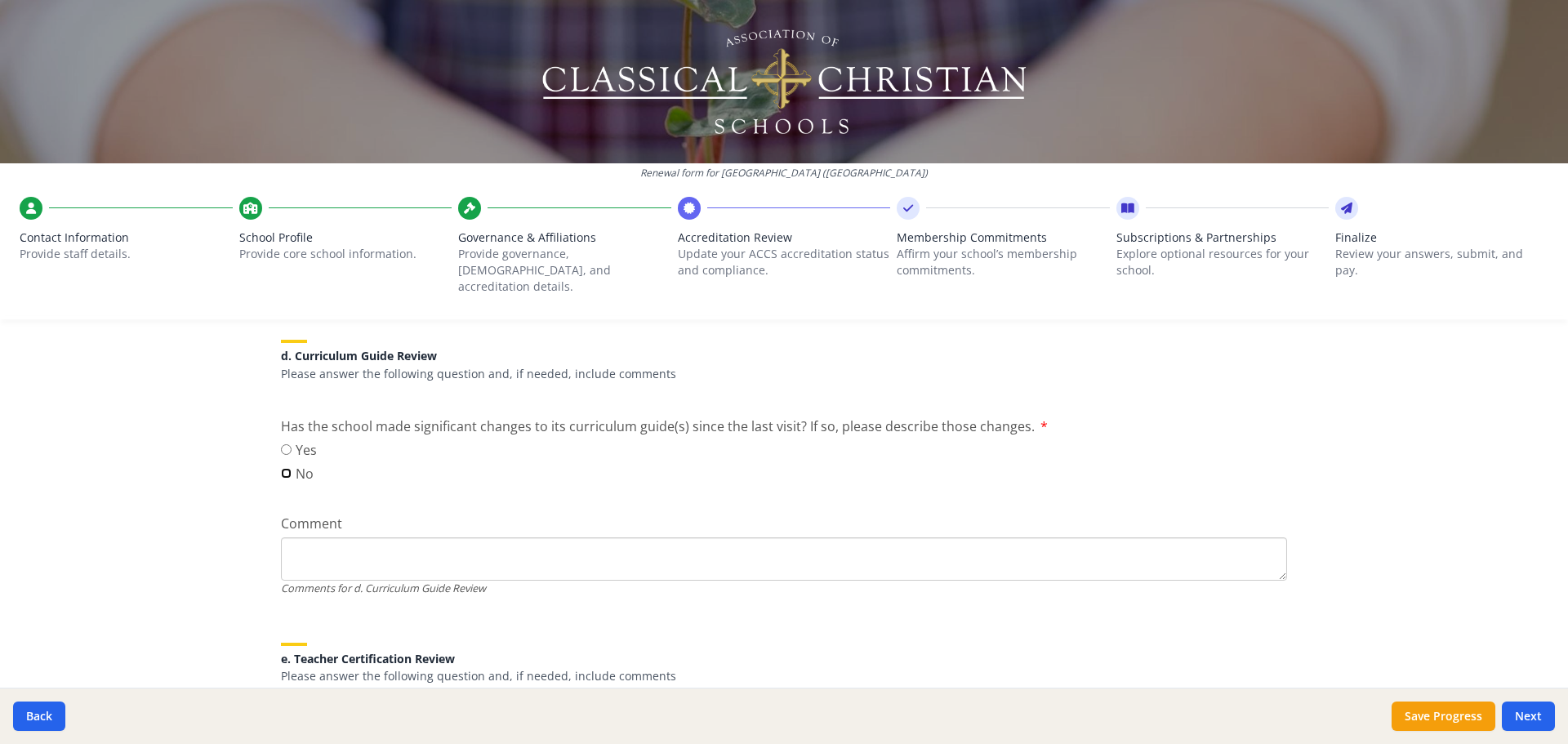
click at [280, 467] on input "No" at bounding box center [285, 472] width 11 height 11
radio input "true"
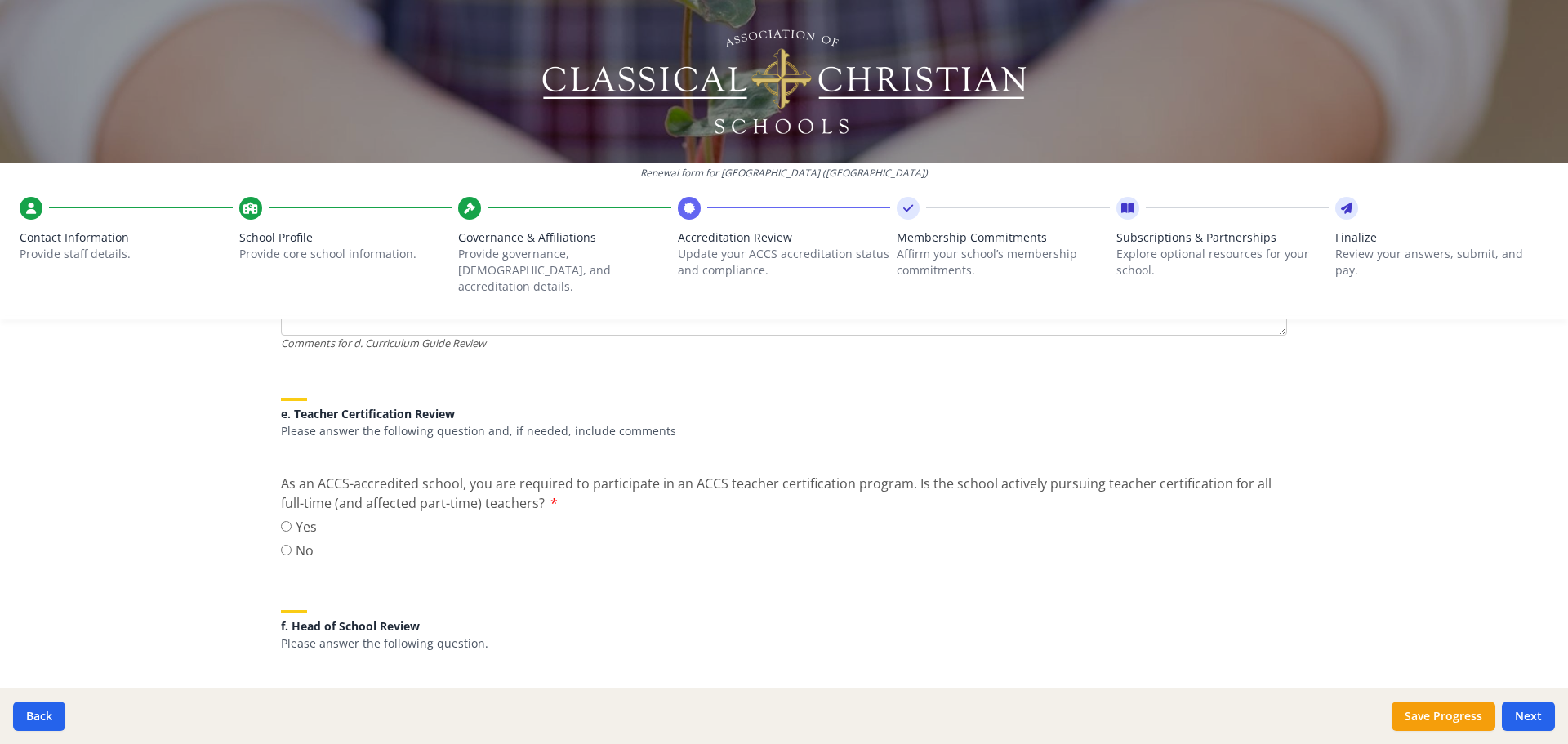
scroll to position [1469, 0]
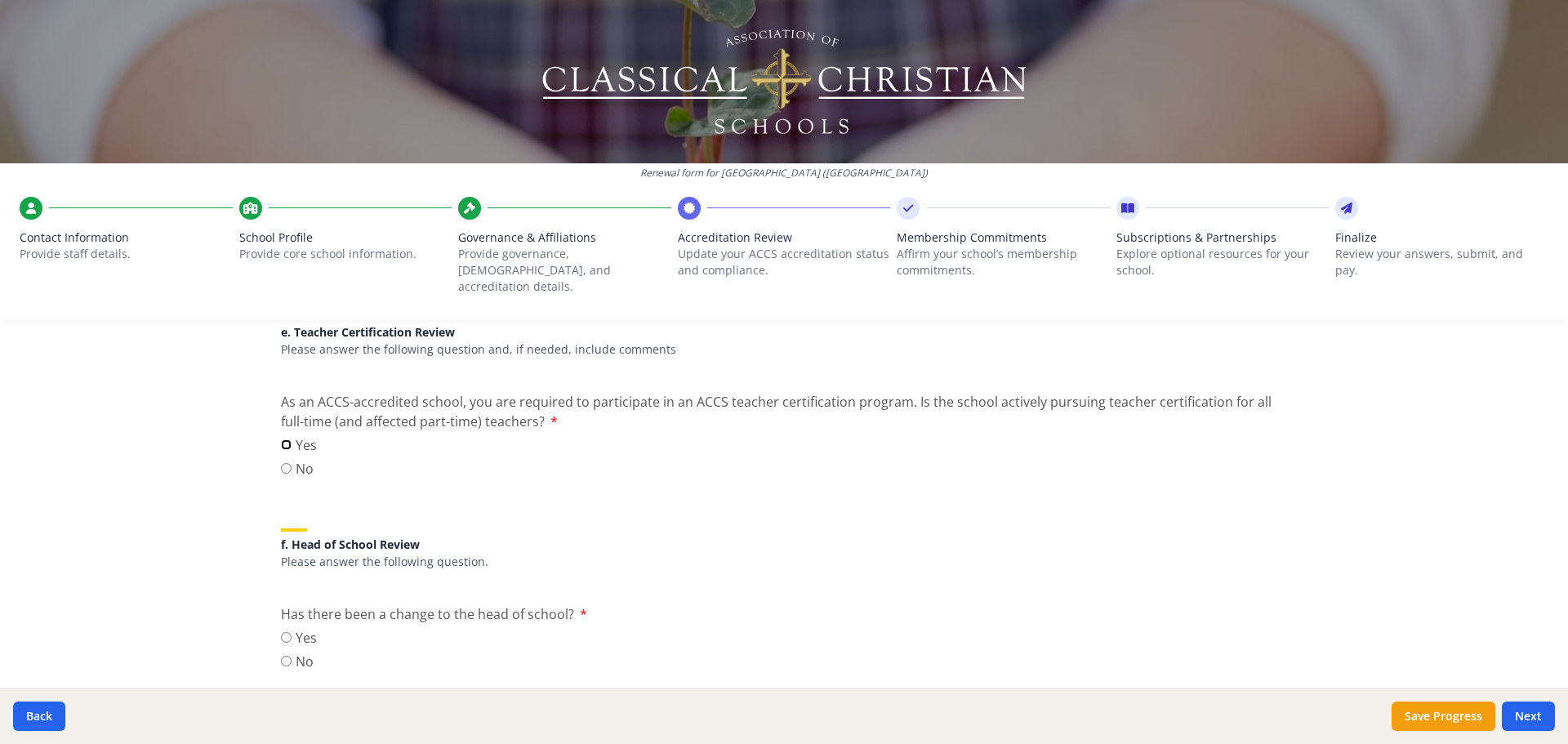
click at [280, 439] on input "Yes" at bounding box center [285, 444] width 11 height 11
radio input "true"
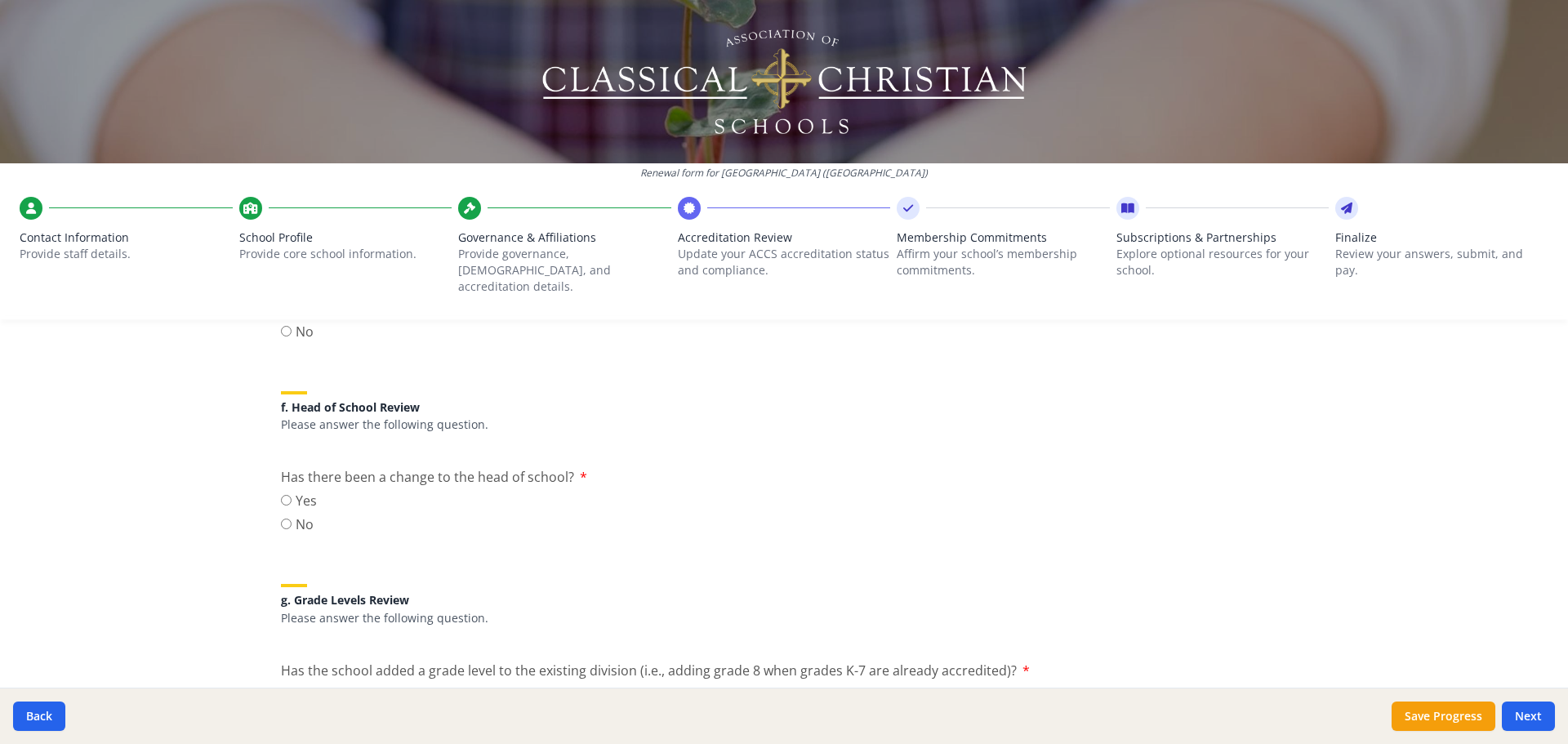
scroll to position [1633, 0]
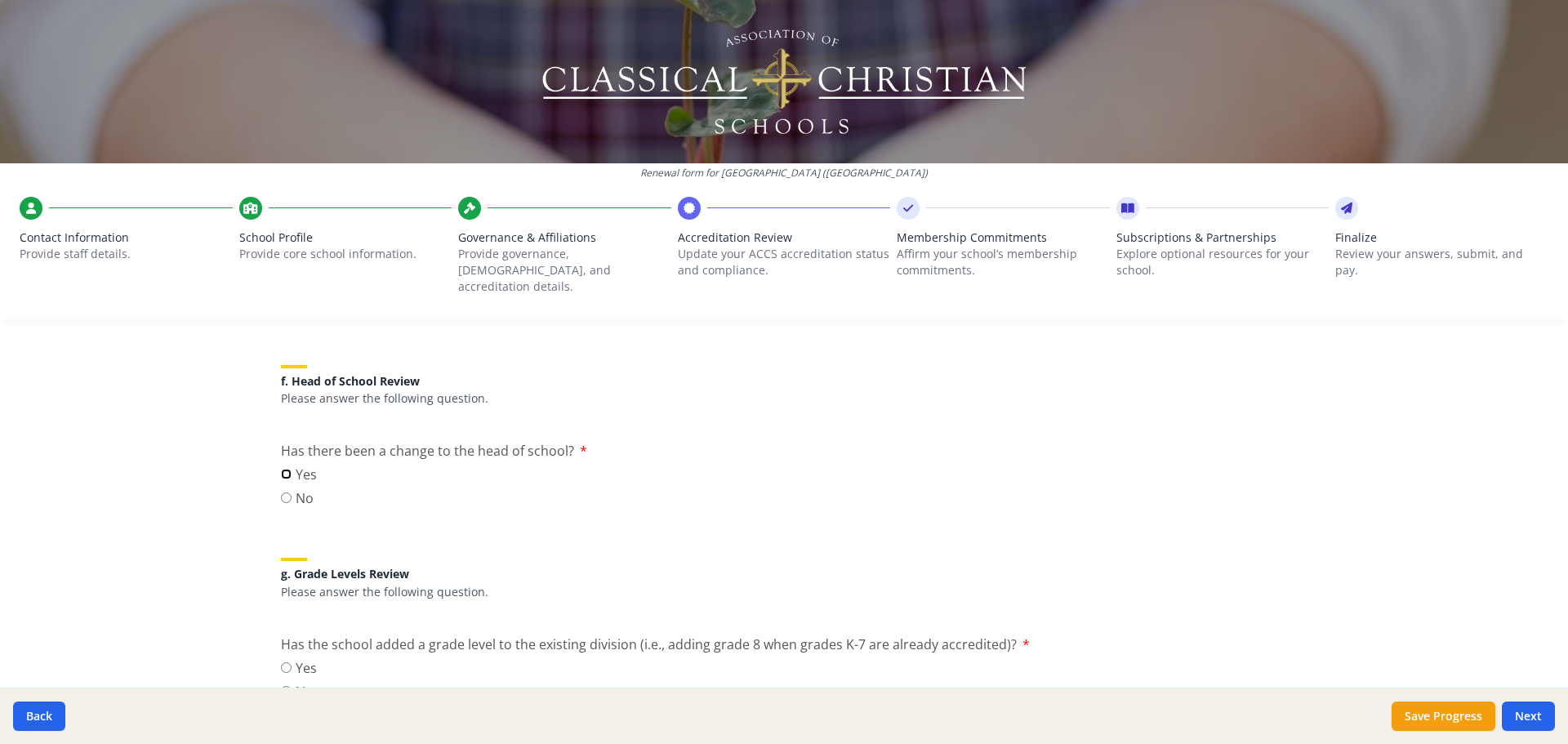
click at [280, 468] on input "Yes" at bounding box center [285, 473] width 11 height 11
radio input "true"
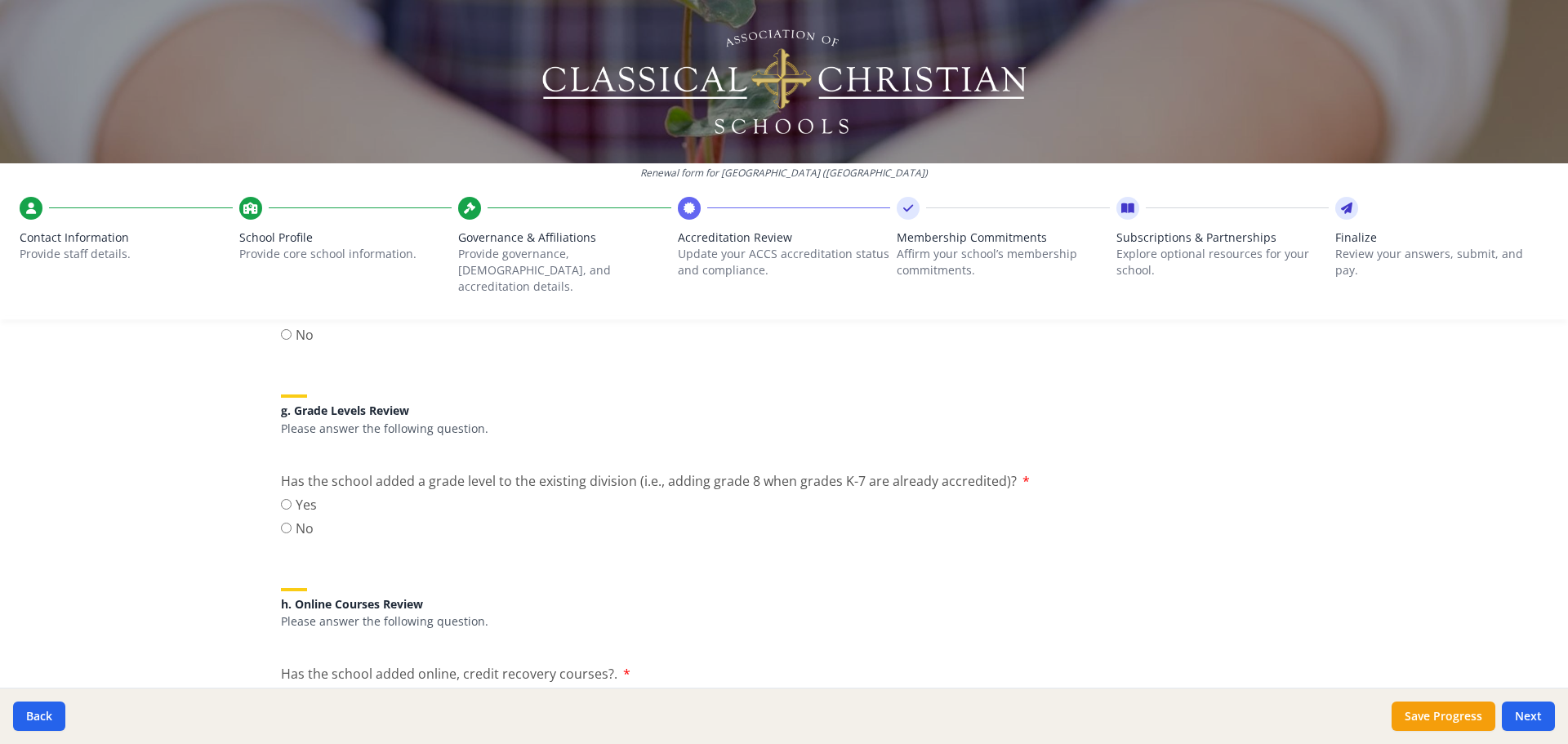
scroll to position [1878, 0]
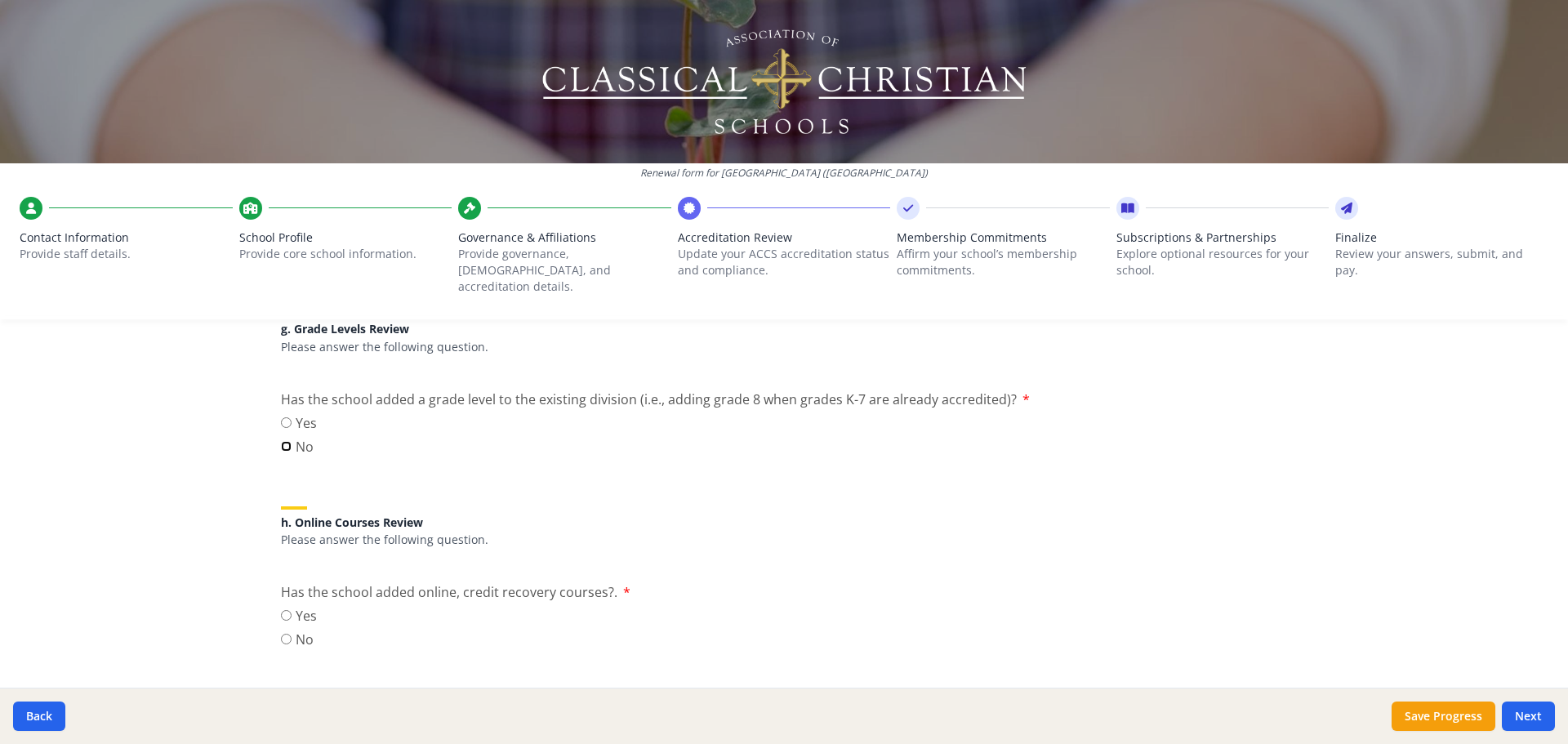
click at [280, 441] on input "No" at bounding box center [285, 446] width 11 height 11
radio input "true"
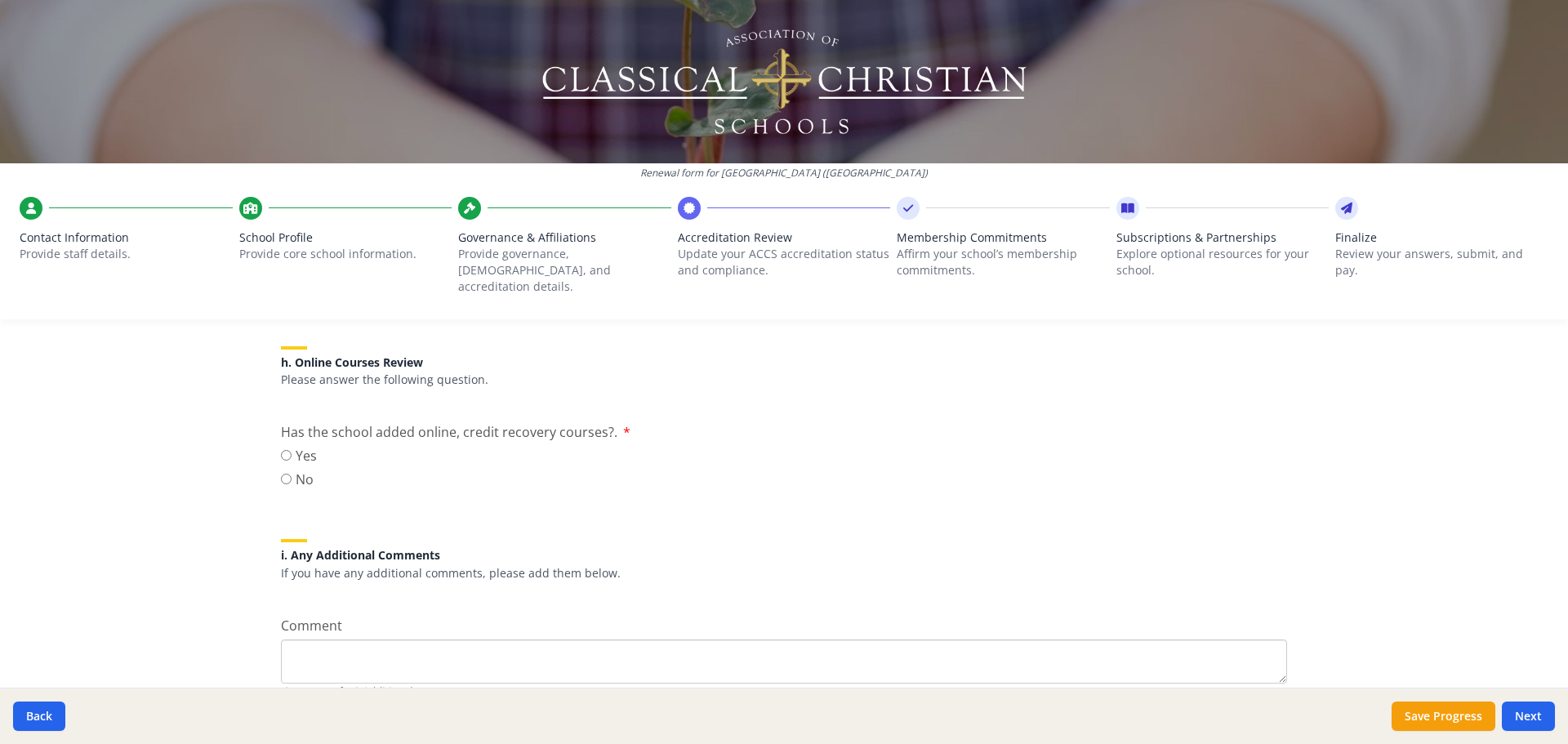
scroll to position [2041, 0]
click at [282, 470] on input "No" at bounding box center [285, 475] width 11 height 11
radio input "true"
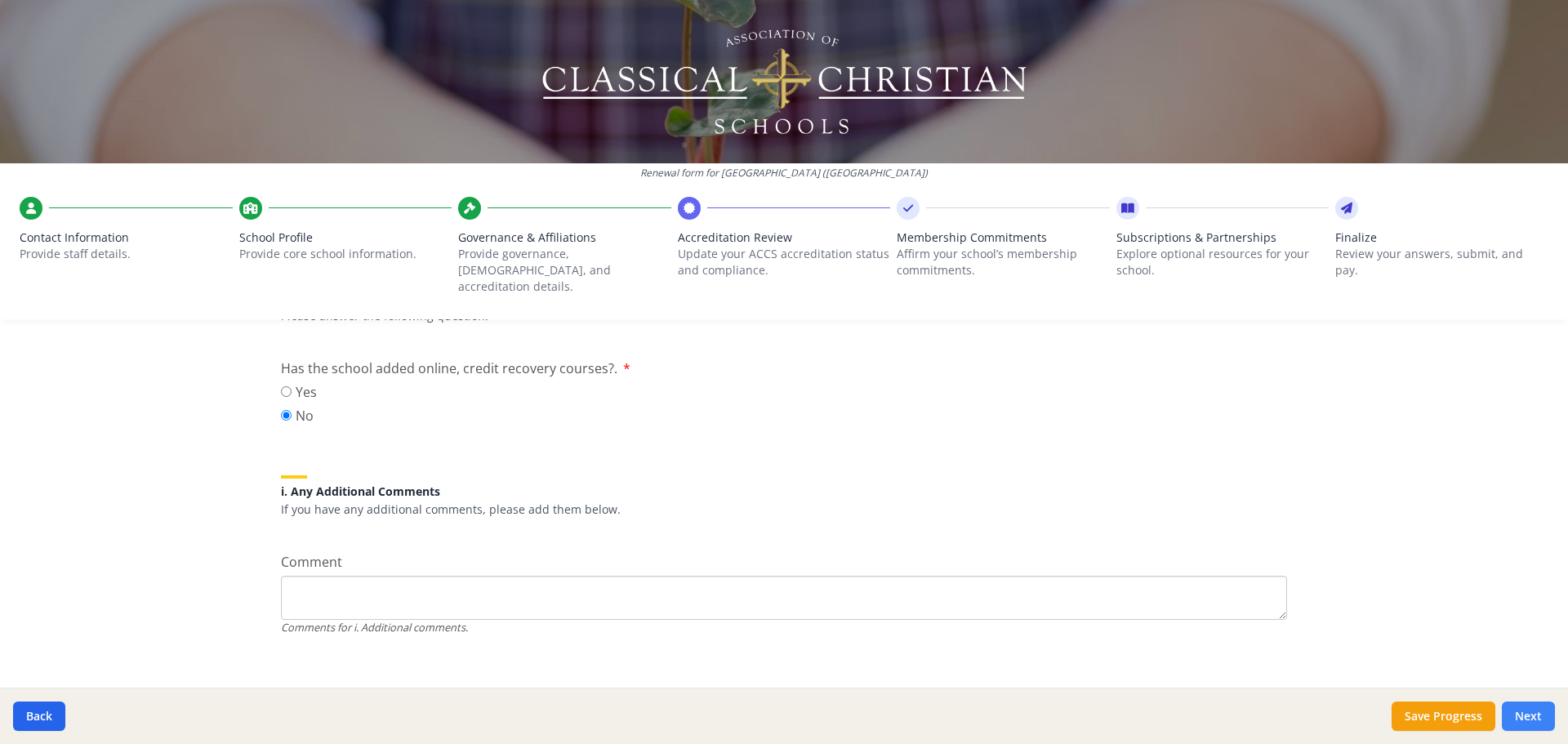
click at [1535, 713] on button "Next" at bounding box center [1528, 716] width 53 height 29
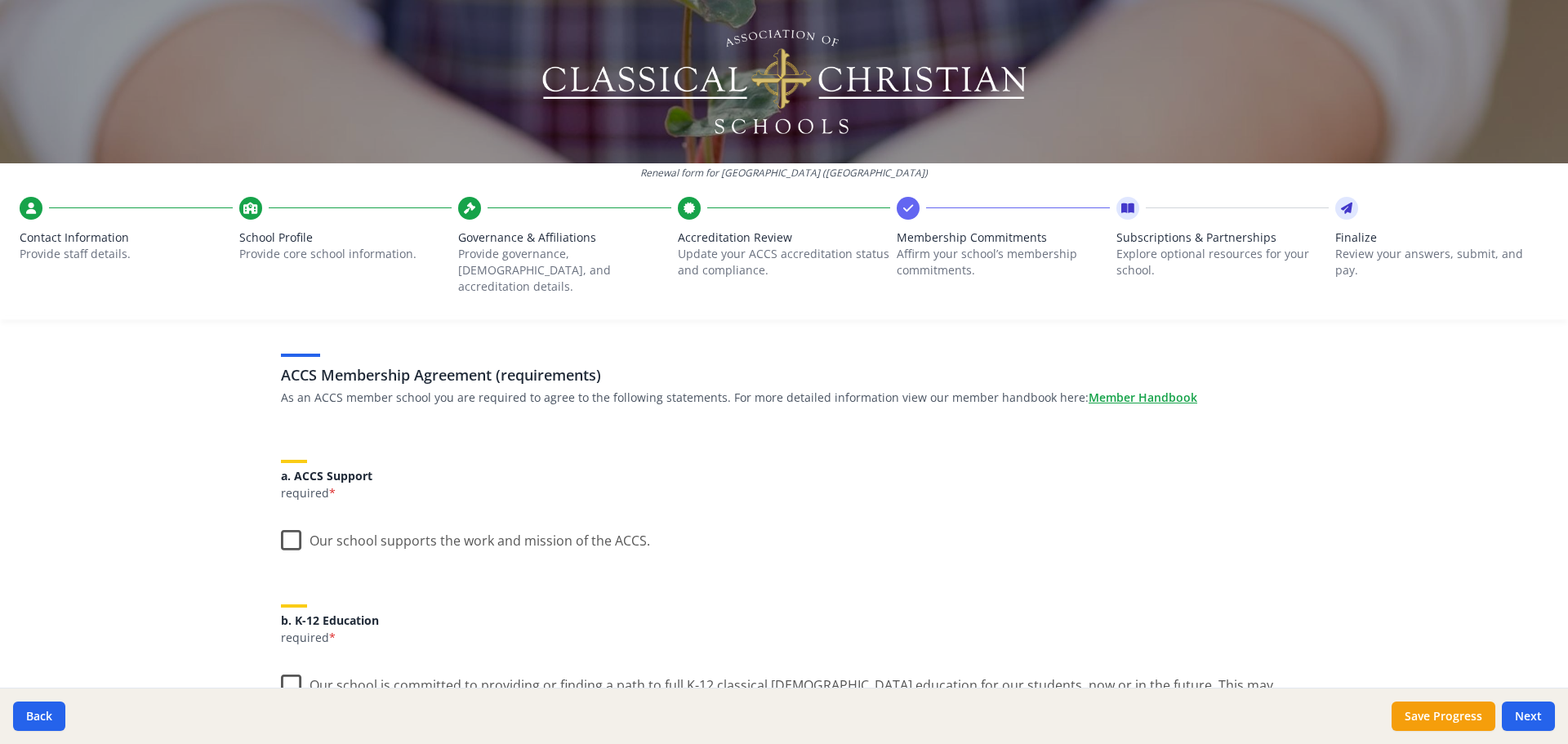
scroll to position [82, 0]
click at [283, 526] on label "Our school supports the work and mission of the ACCS." at bounding box center [465, 539] width 369 height 35
click at [0, 0] on input "Our school supports the work and mission of the ACCS." at bounding box center [0, 0] width 0 height 0
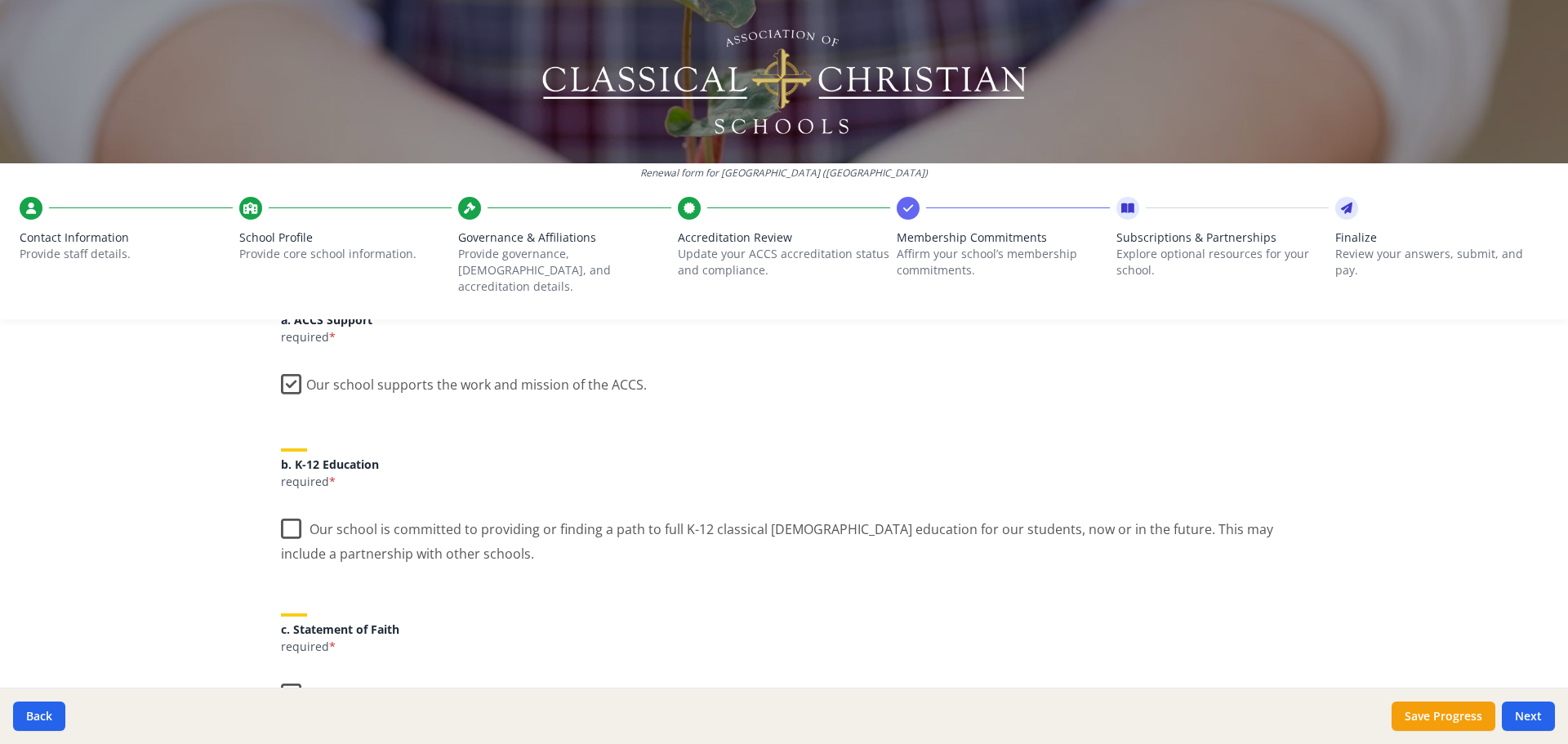
scroll to position [244, 0]
click at [280, 504] on label "Our school is committed to providing or finding a path to full K-12 classical […" at bounding box center [783, 530] width 1006 height 55
click at [0, 0] on input "Our school is committed to providing or finding a path to full K-12 classical […" at bounding box center [0, 0] width 0 height 0
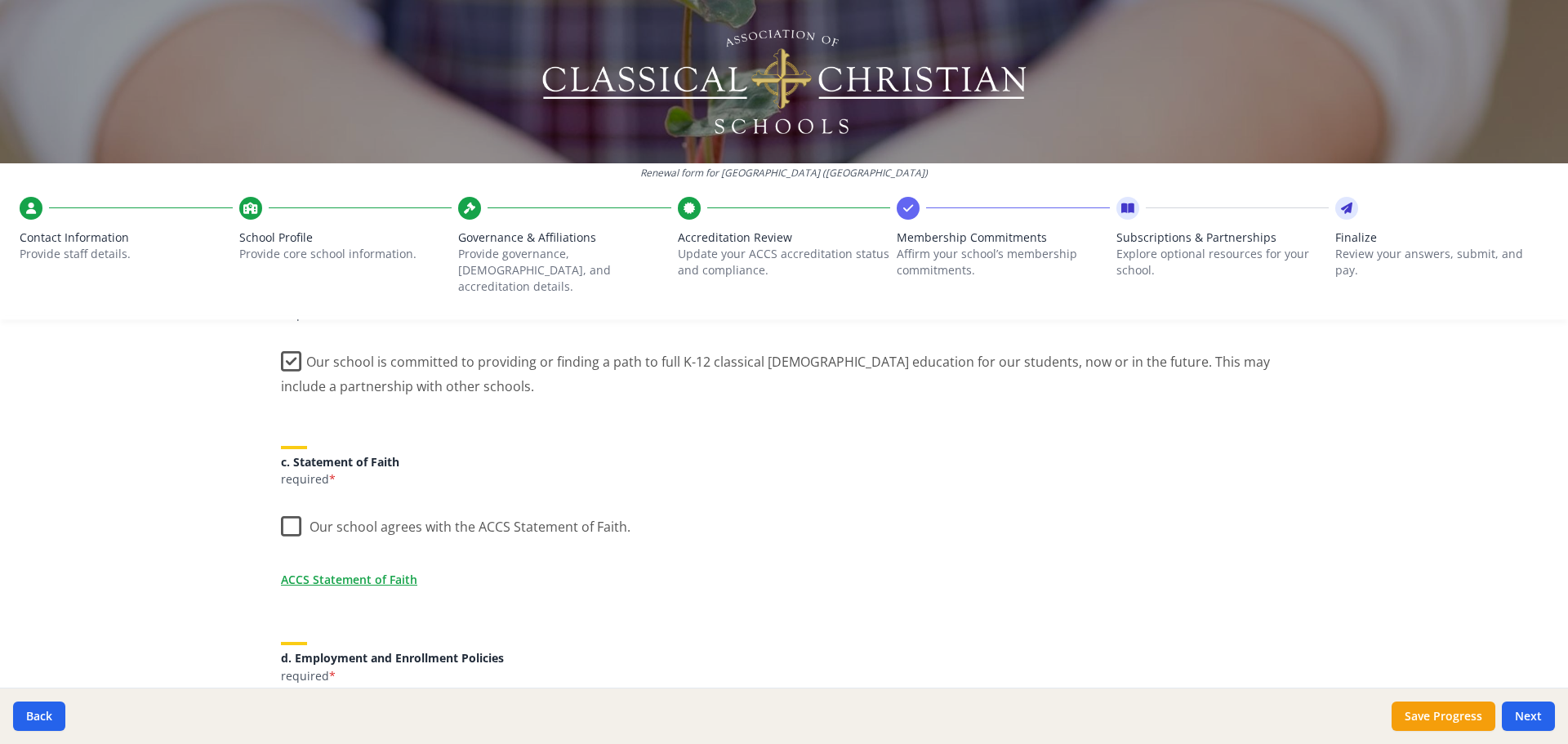
scroll to position [408, 0]
click at [284, 507] on label "Our school agrees with the ACCS Statement of Faith." at bounding box center [455, 521] width 350 height 35
click at [0, 0] on input "Our school agrees with the ACCS Statement of Faith." at bounding box center [0, 0] width 0 height 0
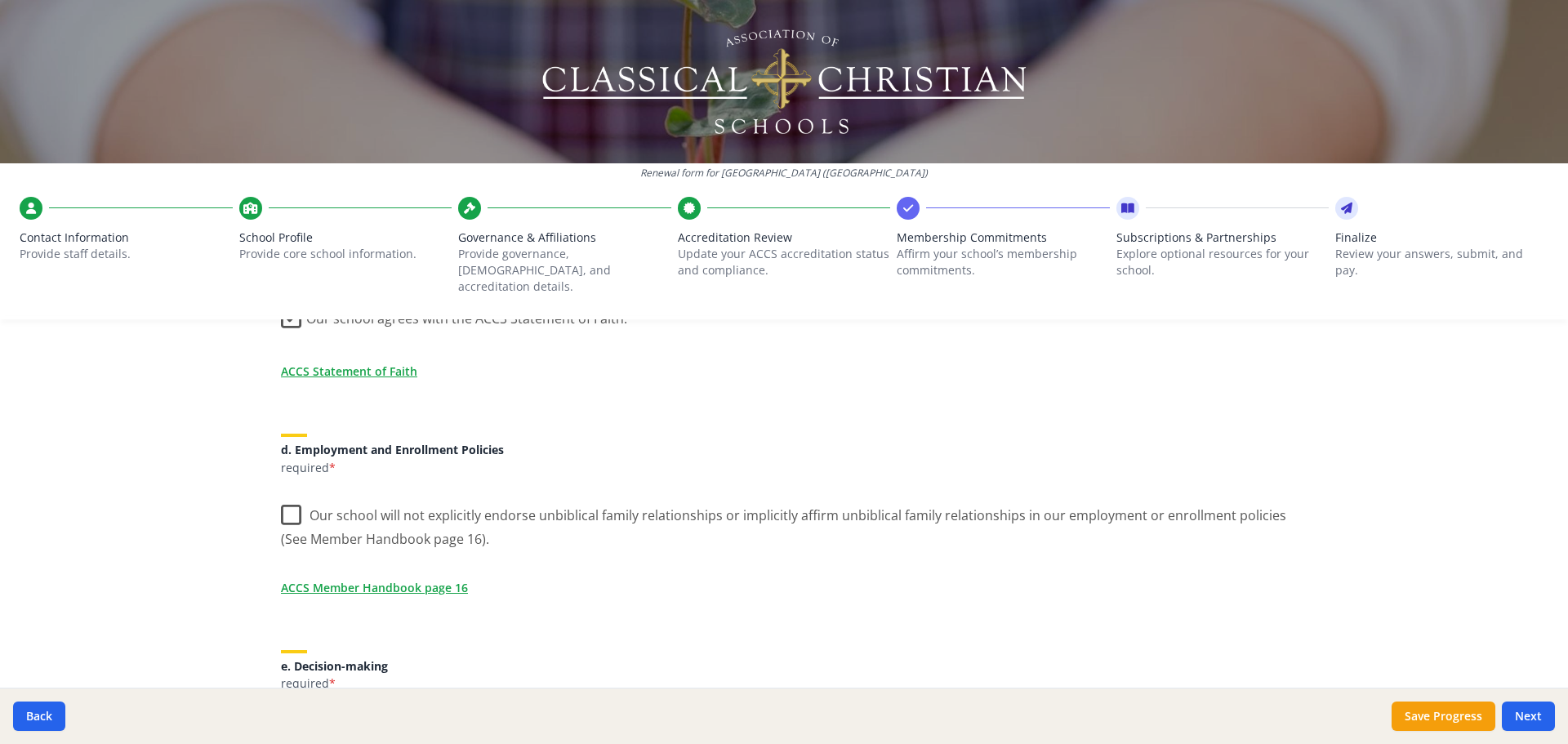
scroll to position [653, 0]
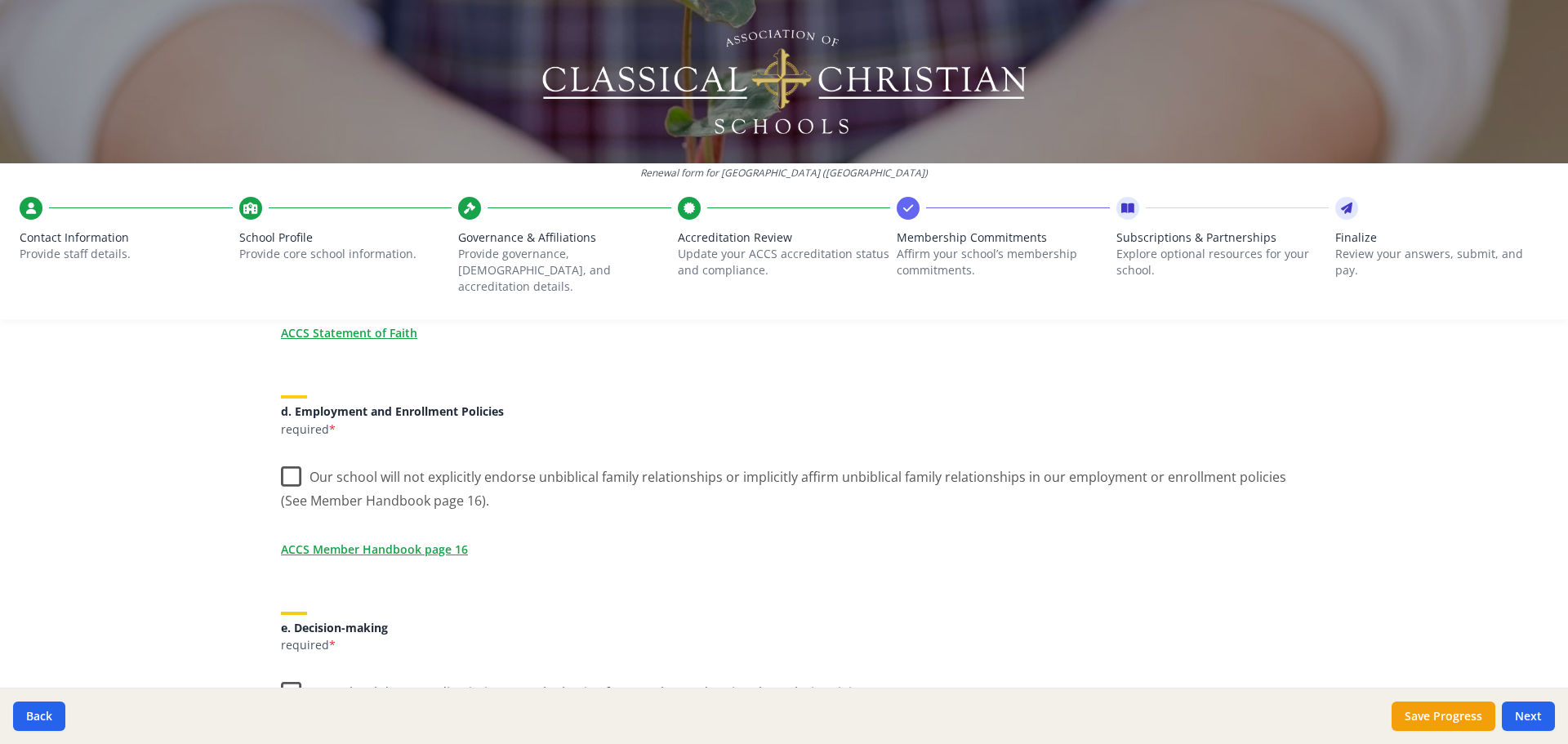
click at [285, 457] on label "Our school will not explicitly endorse unbiblical family relationships or impli…" at bounding box center [783, 483] width 1006 height 55
click at [0, 0] on input "Our school will not explicitly endorse unbiblical family relationships or impli…" at bounding box center [0, 0] width 0 height 0
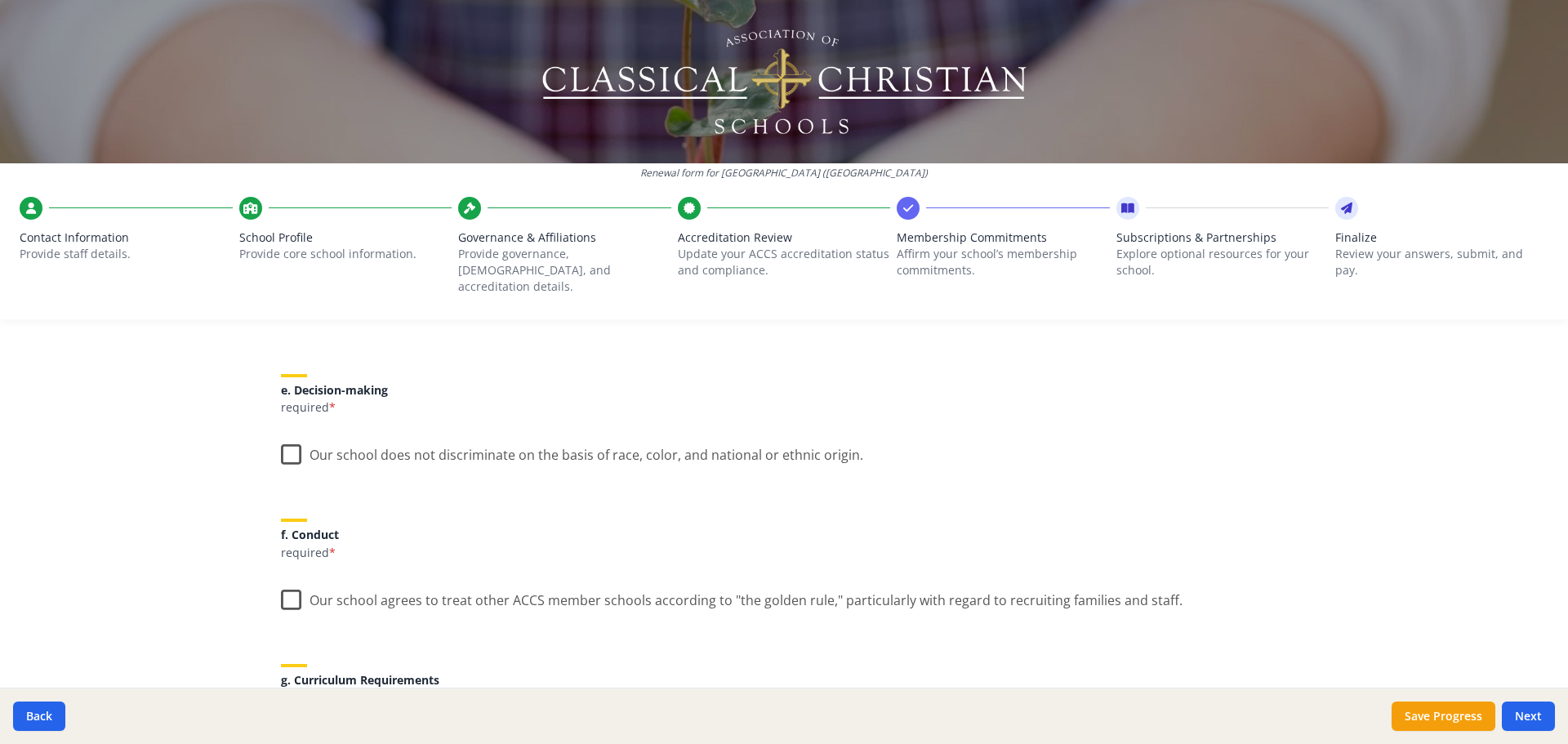
scroll to position [898, 0]
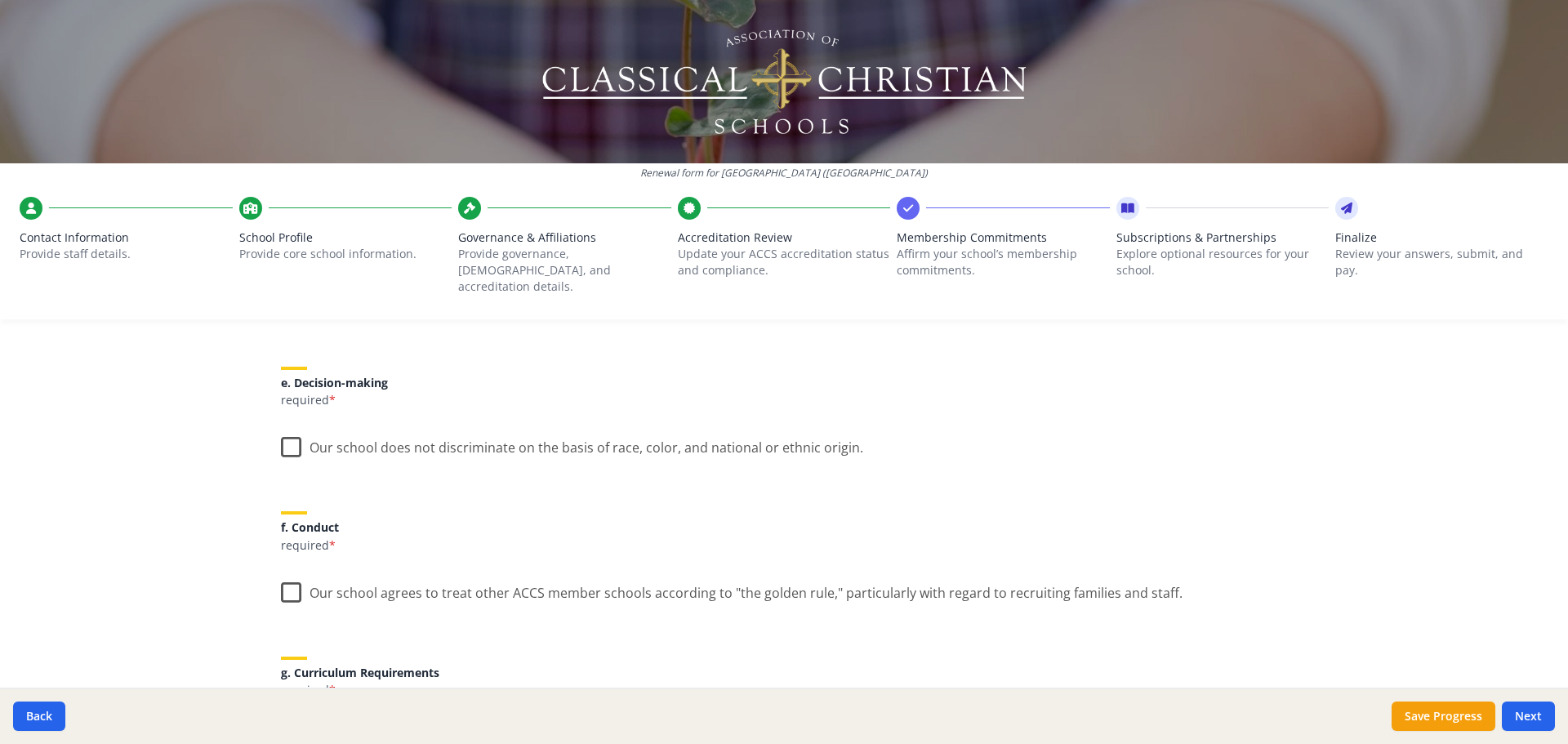
click at [280, 427] on label "Our school does not discriminate on the basis of race, color, and national or e…" at bounding box center [572, 444] width 582 height 35
click at [0, 0] on input "Our school does not discriminate on the basis of race, color, and national or e…" at bounding box center [0, 0] width 0 height 0
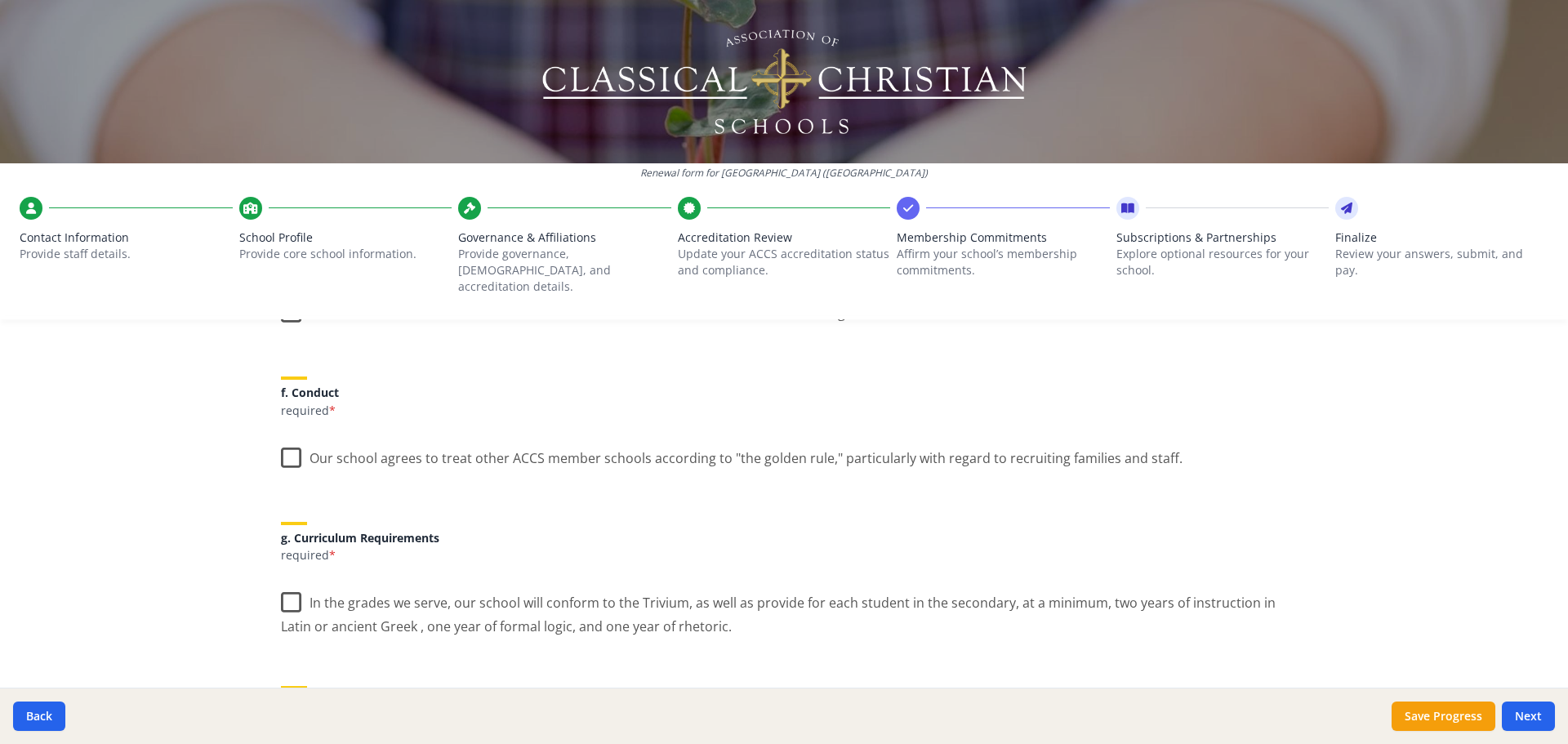
scroll to position [1061, 0]
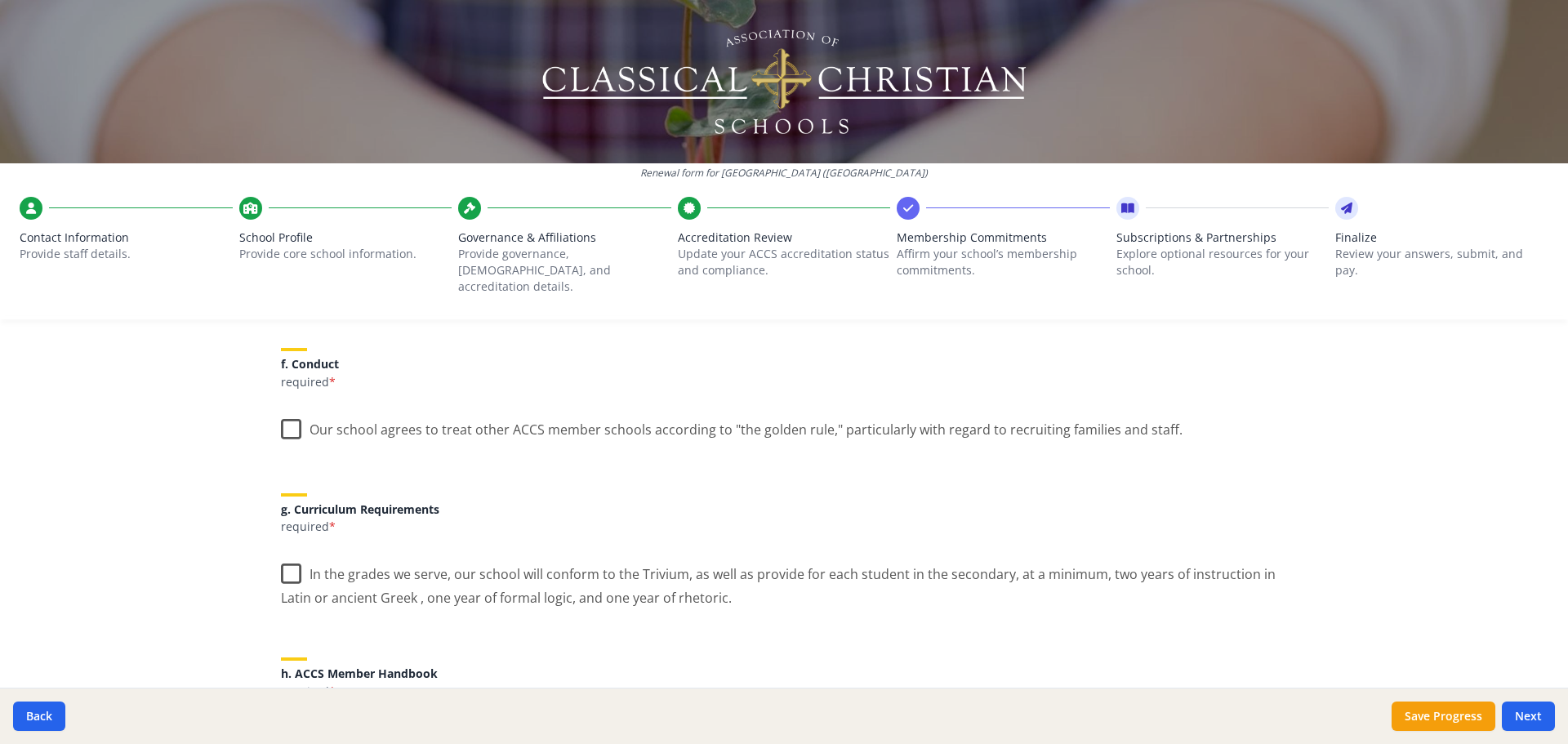
click at [281, 414] on label "Our school agrees to treat other ACCS member schools according to "the golden r…" at bounding box center [730, 426] width 901 height 35
click at [0, 0] on input "Our school agrees to treat other ACCS member schools according to "the golden r…" at bounding box center [0, 0] width 0 height 0
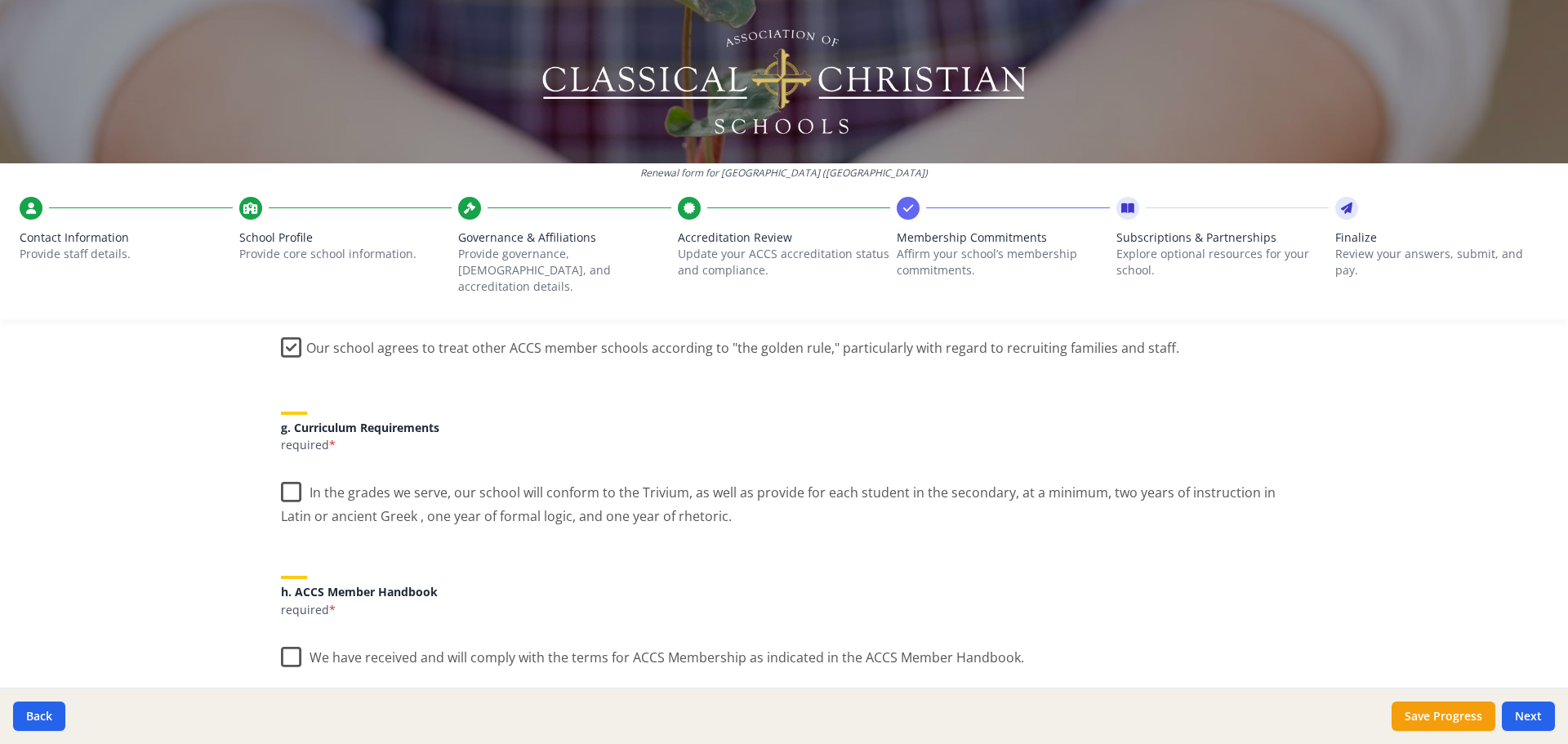
scroll to position [1224, 0]
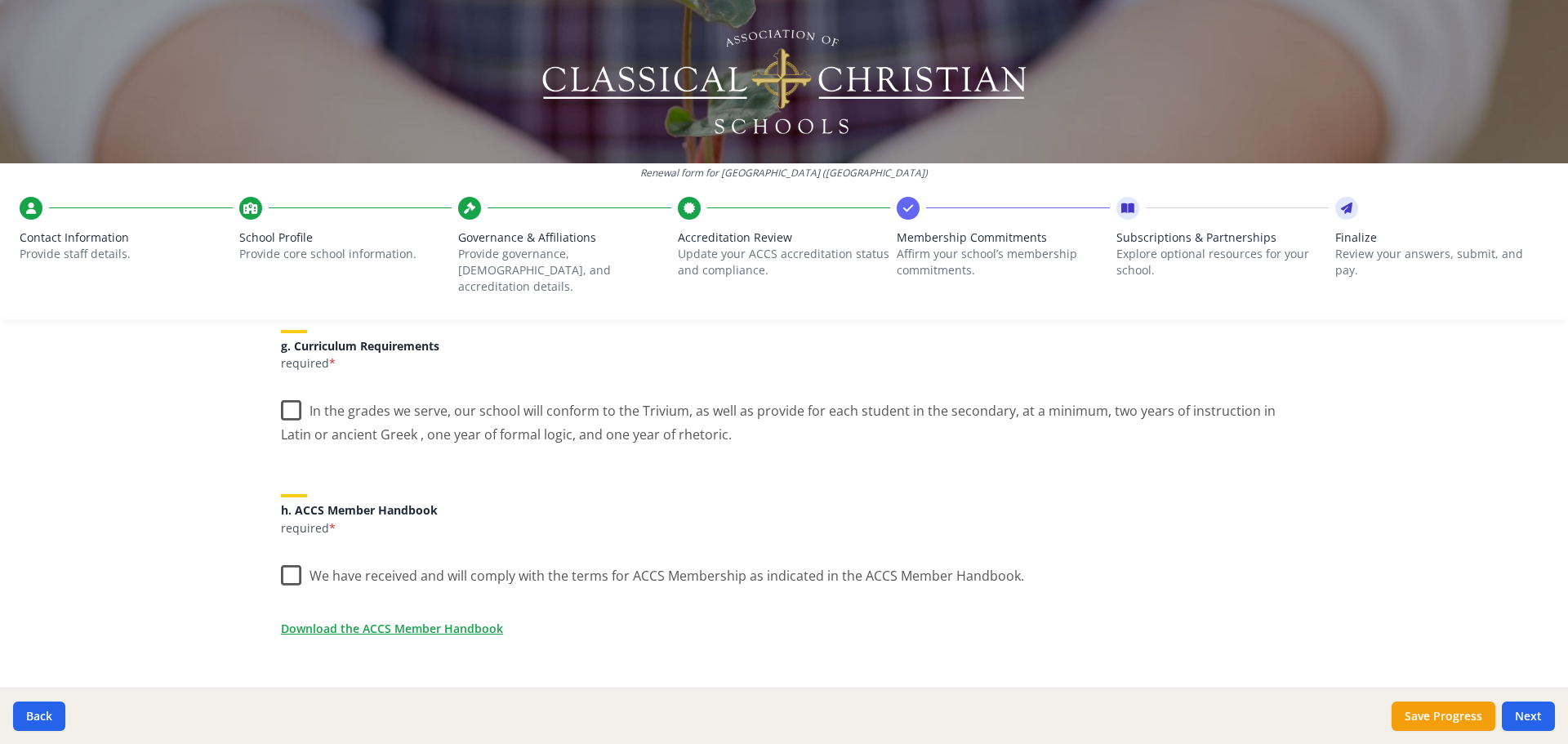
click at [282, 394] on label "In the grades we serve, our school will conform to the Trivium, as well as prov…" at bounding box center [783, 417] width 1006 height 55
click at [0, 0] on input "In the grades we serve, our school will conform to the Trivium, as well as prov…" at bounding box center [0, 0] width 0 height 0
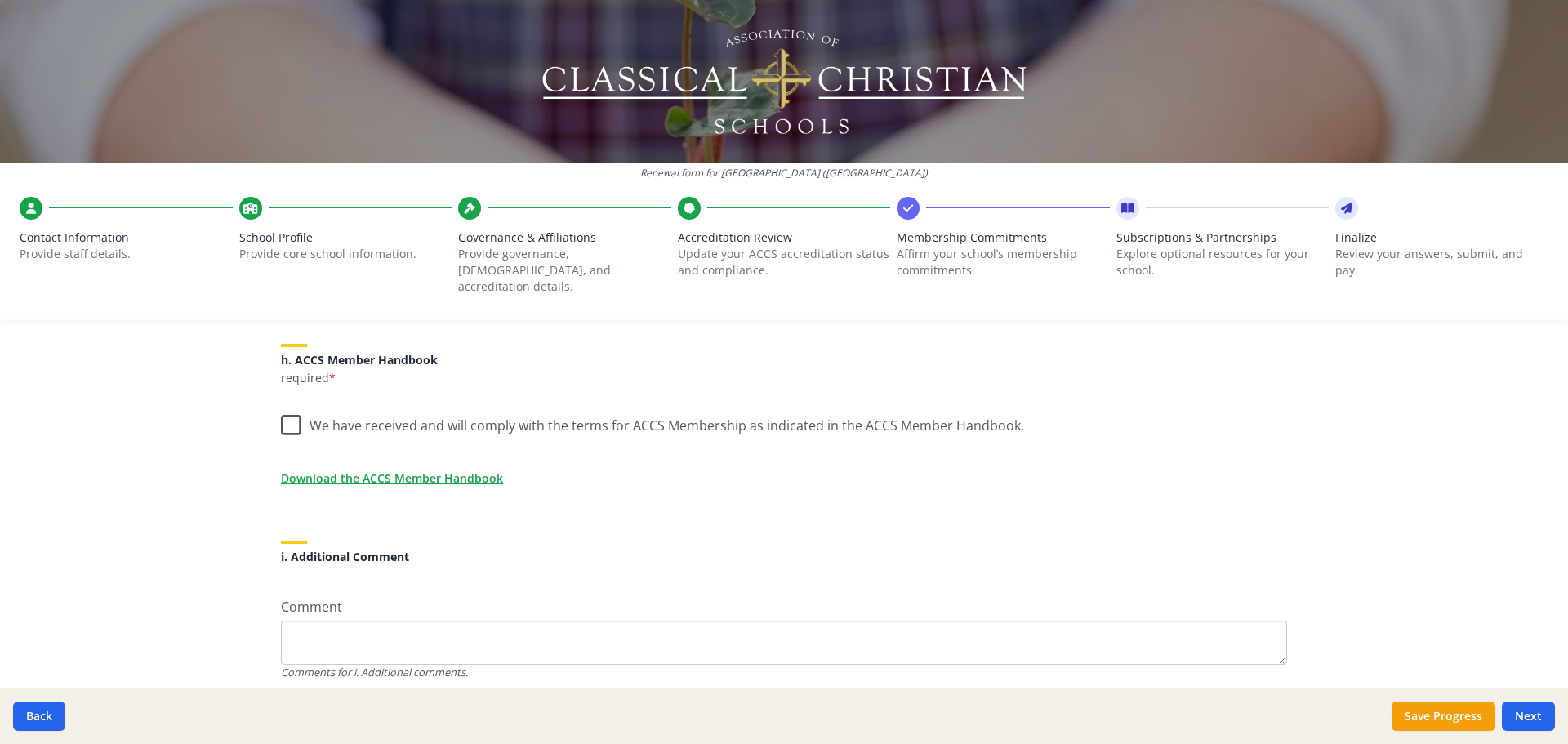
scroll to position [1388, 0]
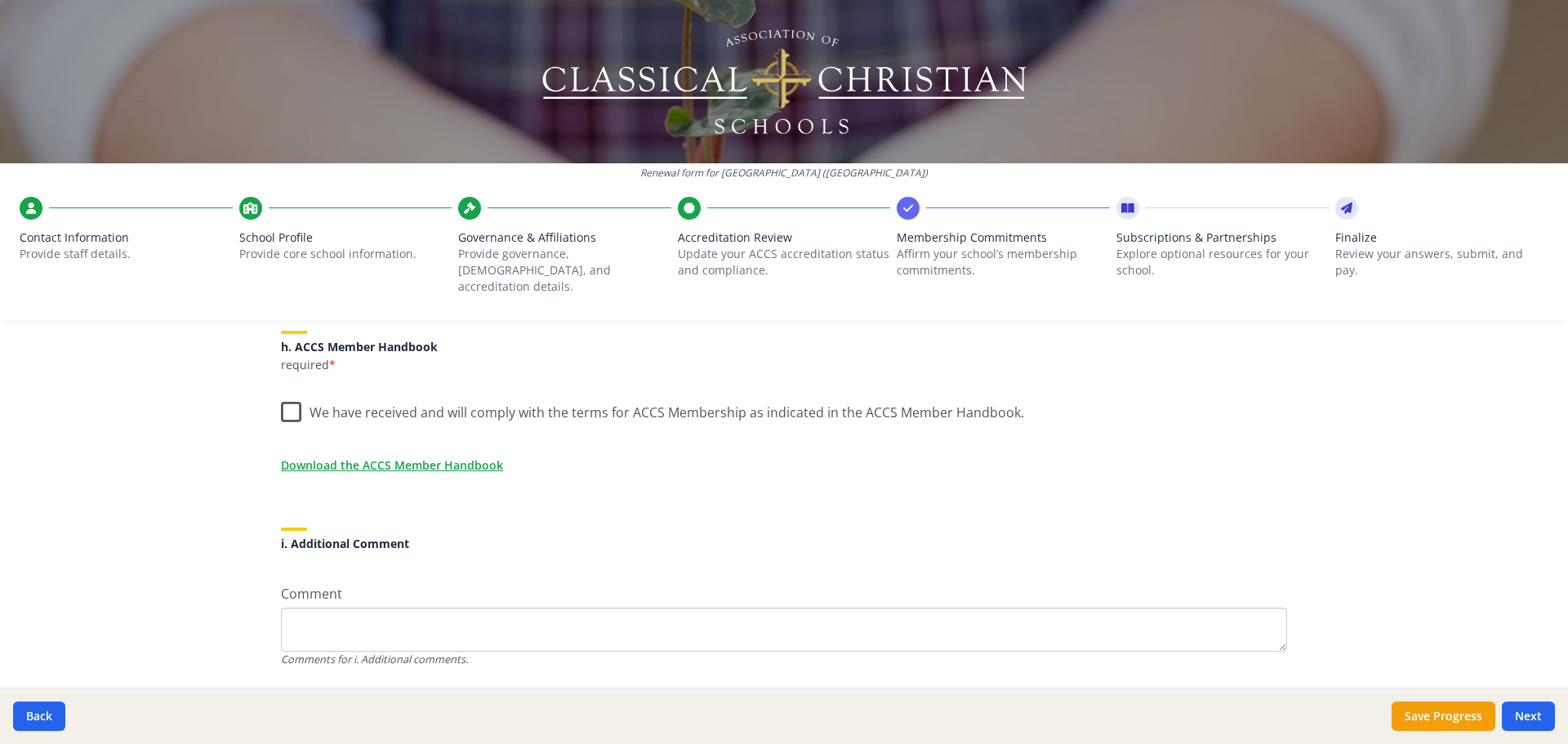
click at [282, 394] on label "We have received and will comply with the terms for ACCS Membership as indicate…" at bounding box center [652, 409] width 743 height 35
click at [0, 0] on input "We have received and will comply with the terms for ACCS Membership as indicate…" at bounding box center [0, 0] width 0 height 0
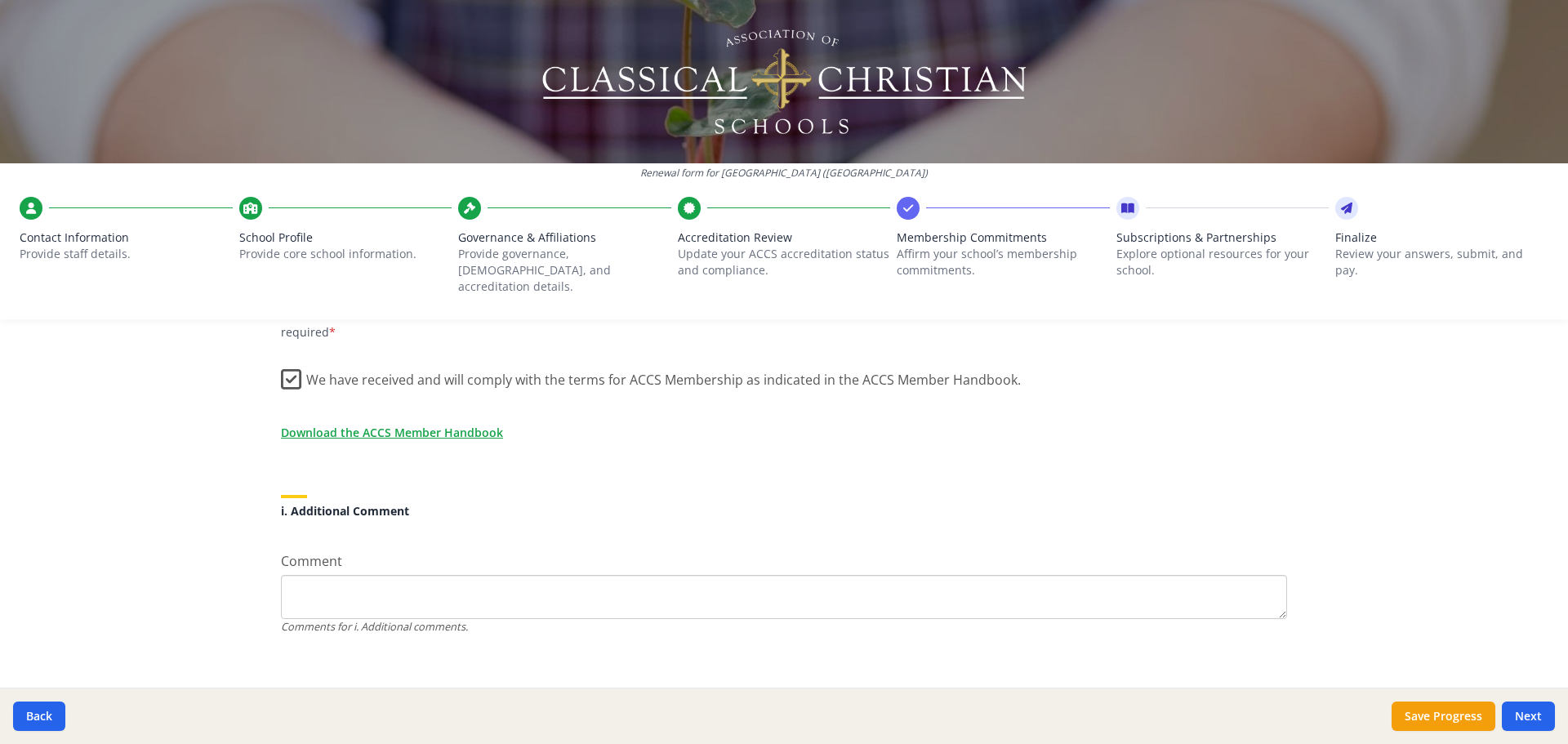
drag, startPoint x: 1509, startPoint y: 715, endPoint x: 1483, endPoint y: 676, distance: 46.9
click at [1509, 715] on button "Next" at bounding box center [1528, 716] width 53 height 29
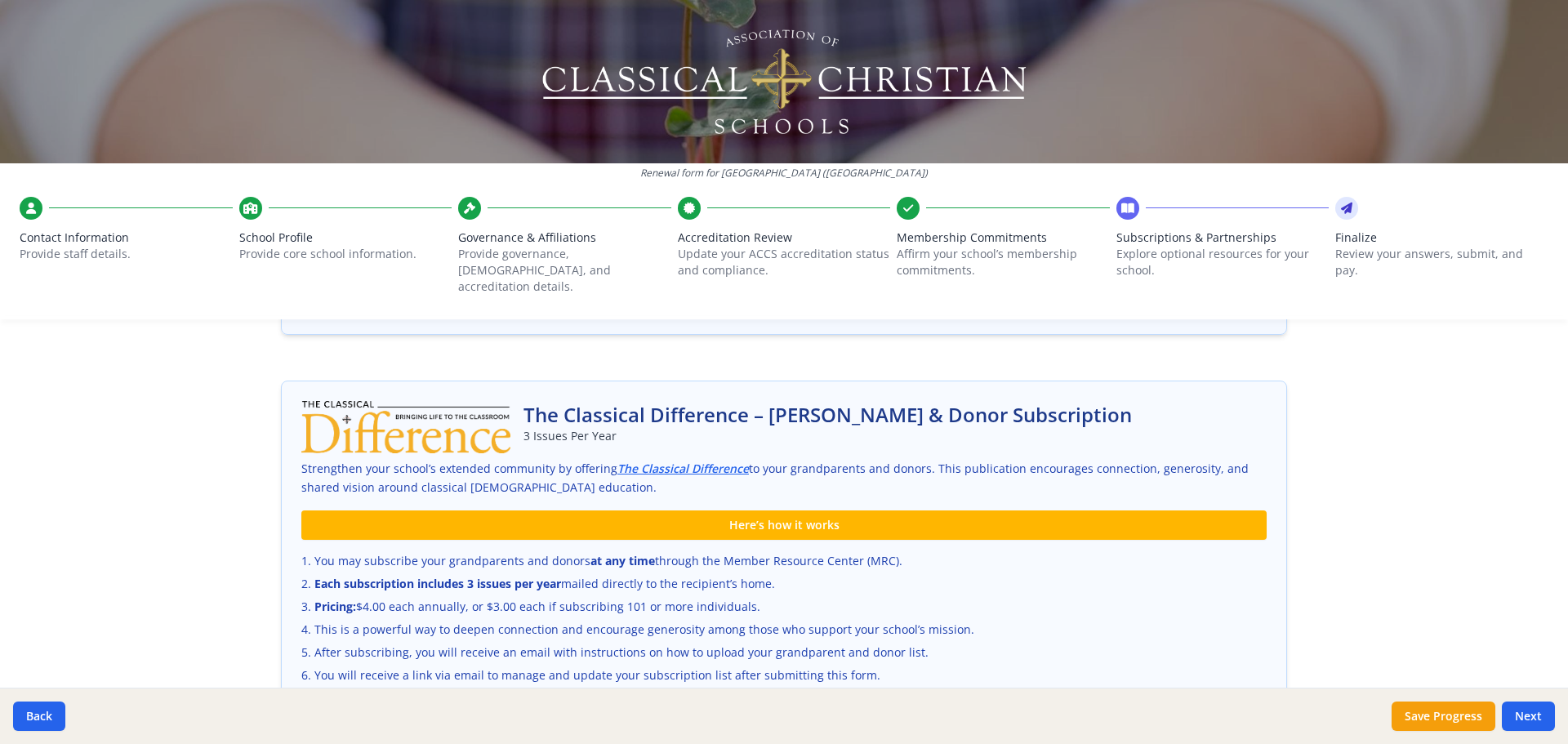
scroll to position [1123, 0]
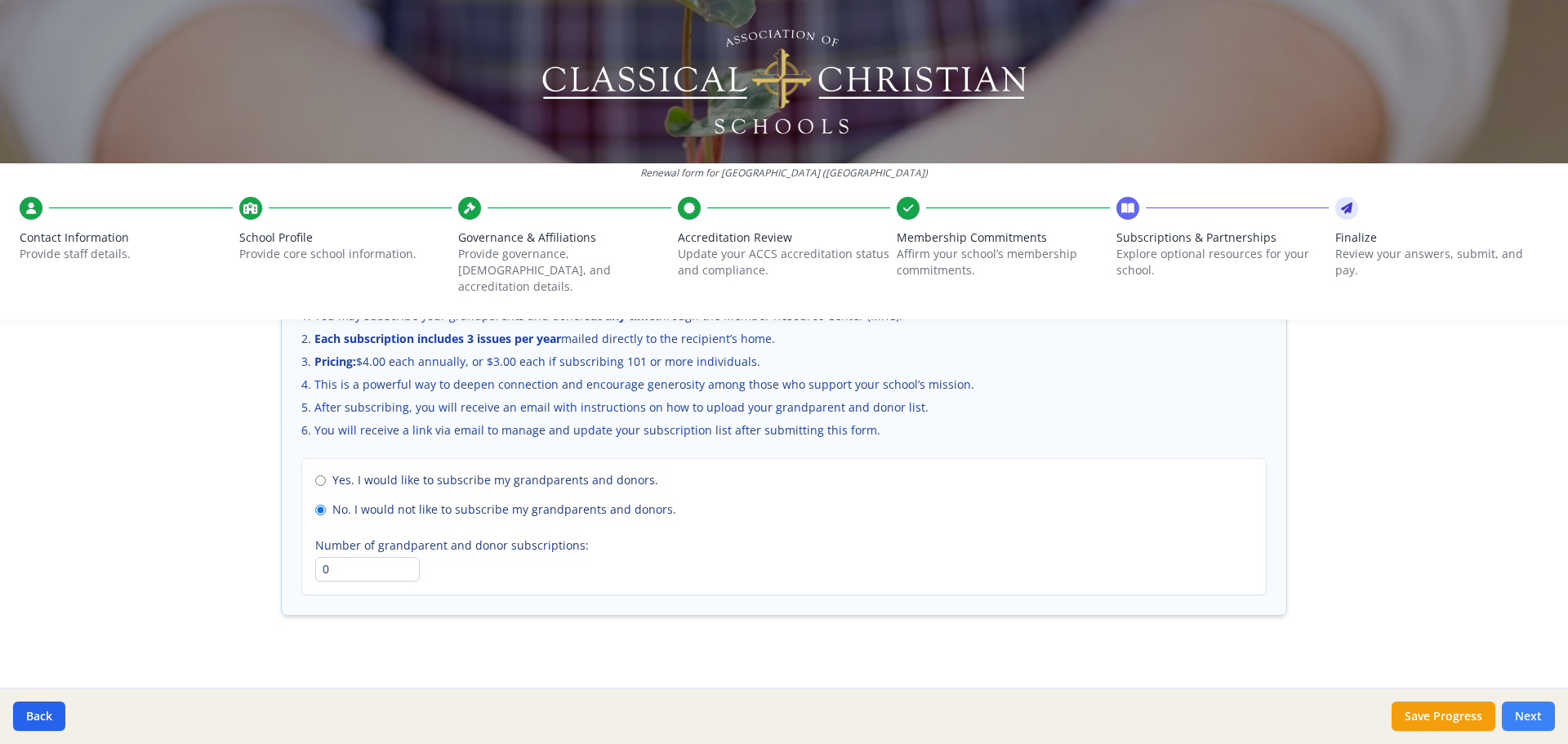
click at [1532, 713] on button "Next" at bounding box center [1528, 716] width 53 height 29
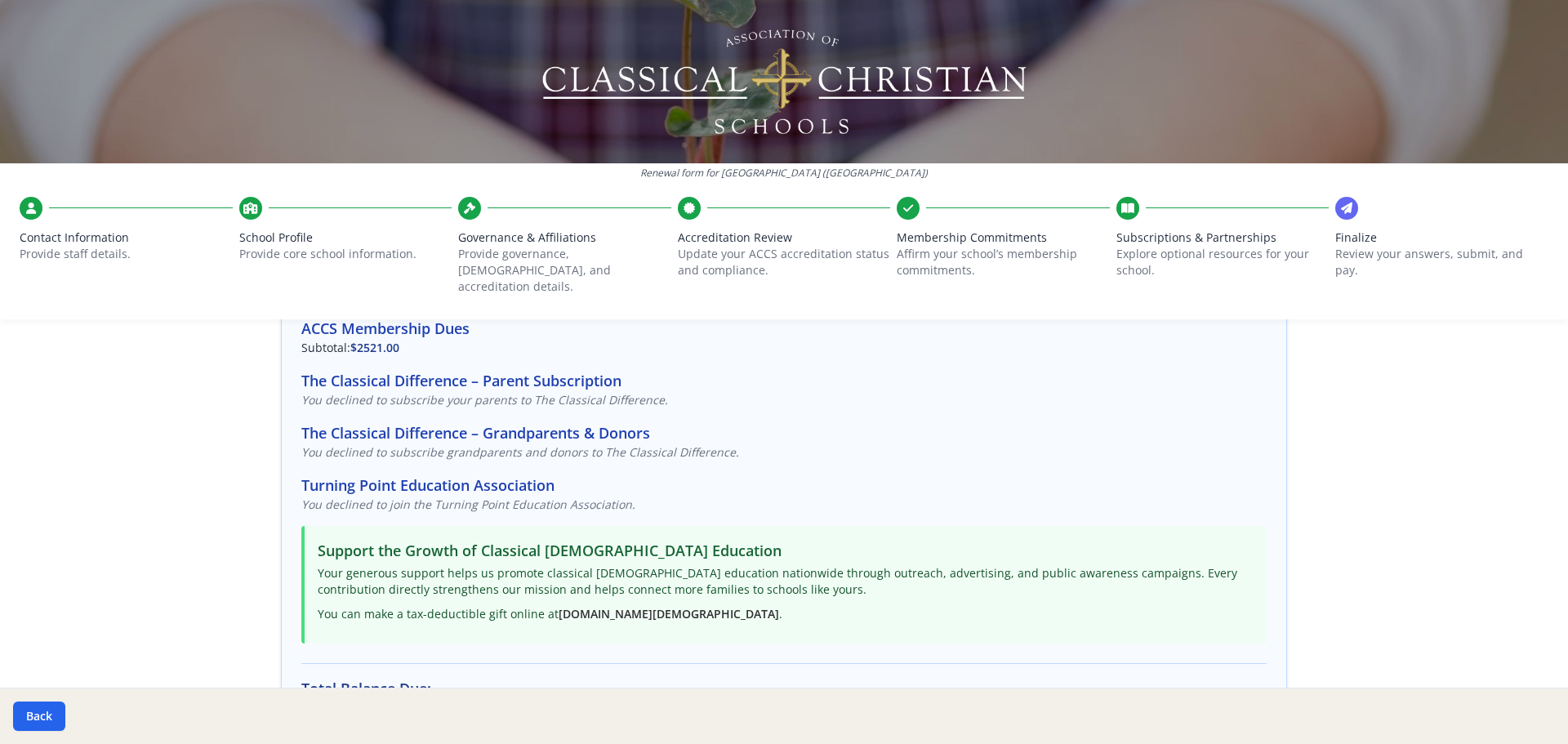
scroll to position [106, 0]
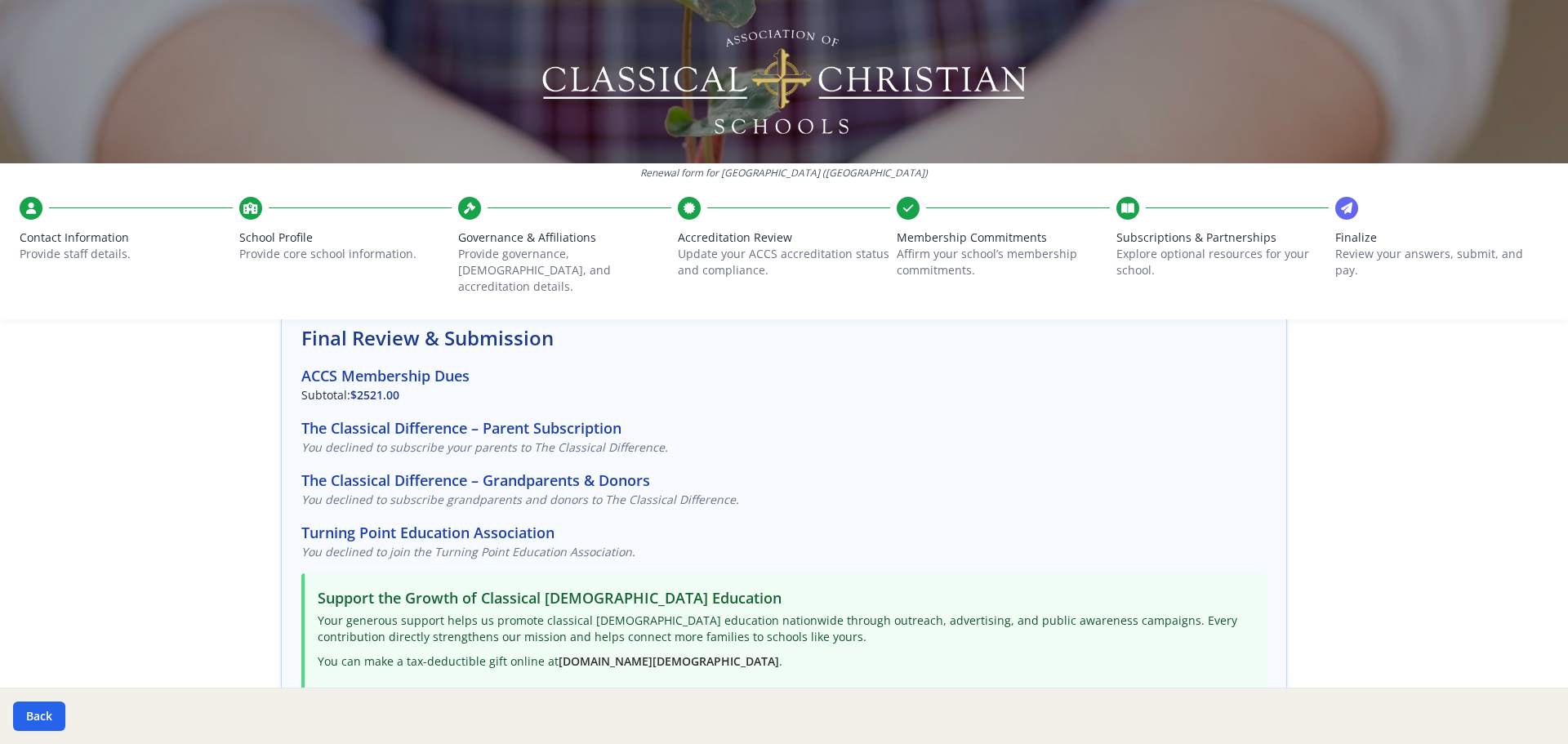
click at [1116, 201] on div at bounding box center [1127, 207] width 22 height 22
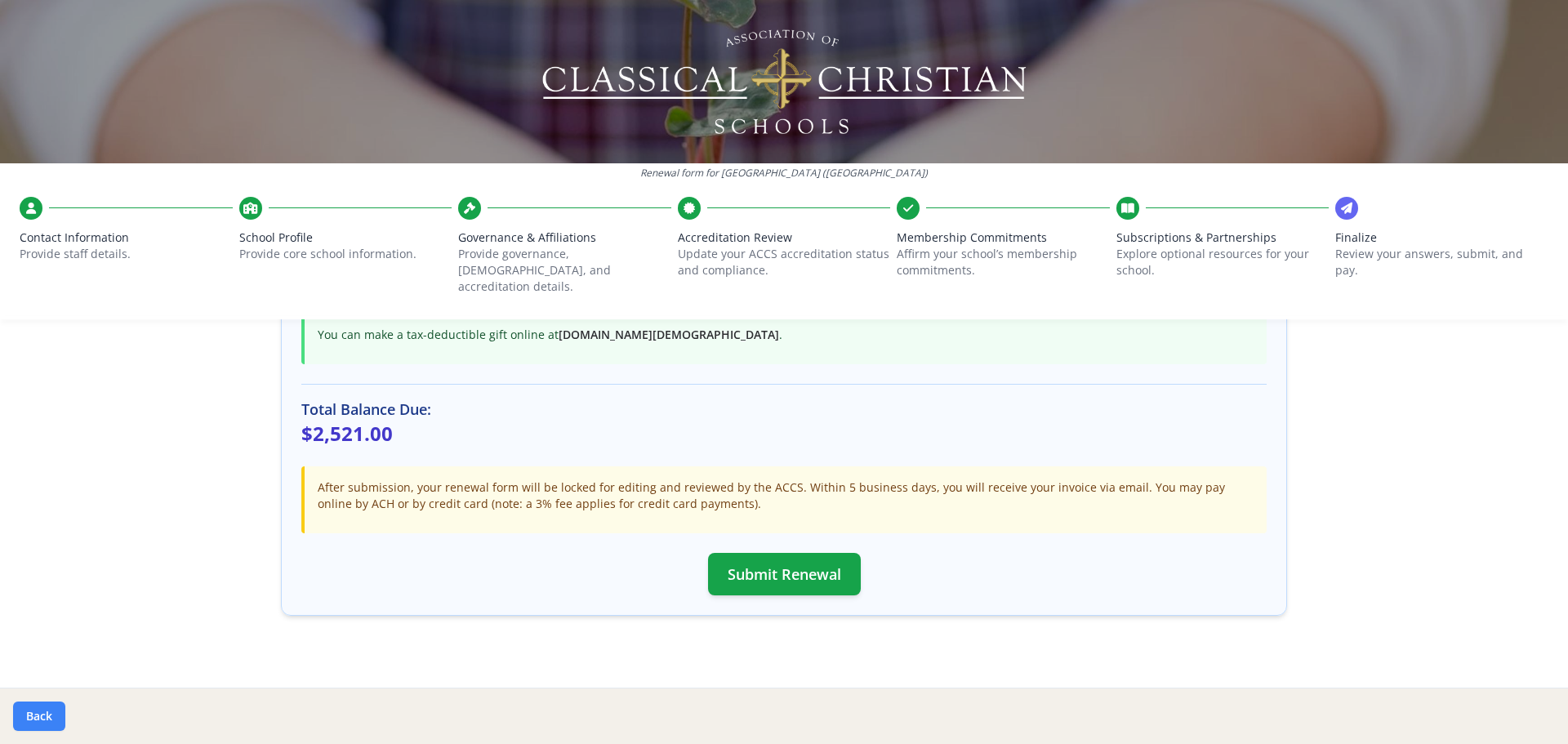
click at [22, 722] on button "Back" at bounding box center [39, 716] width 53 height 29
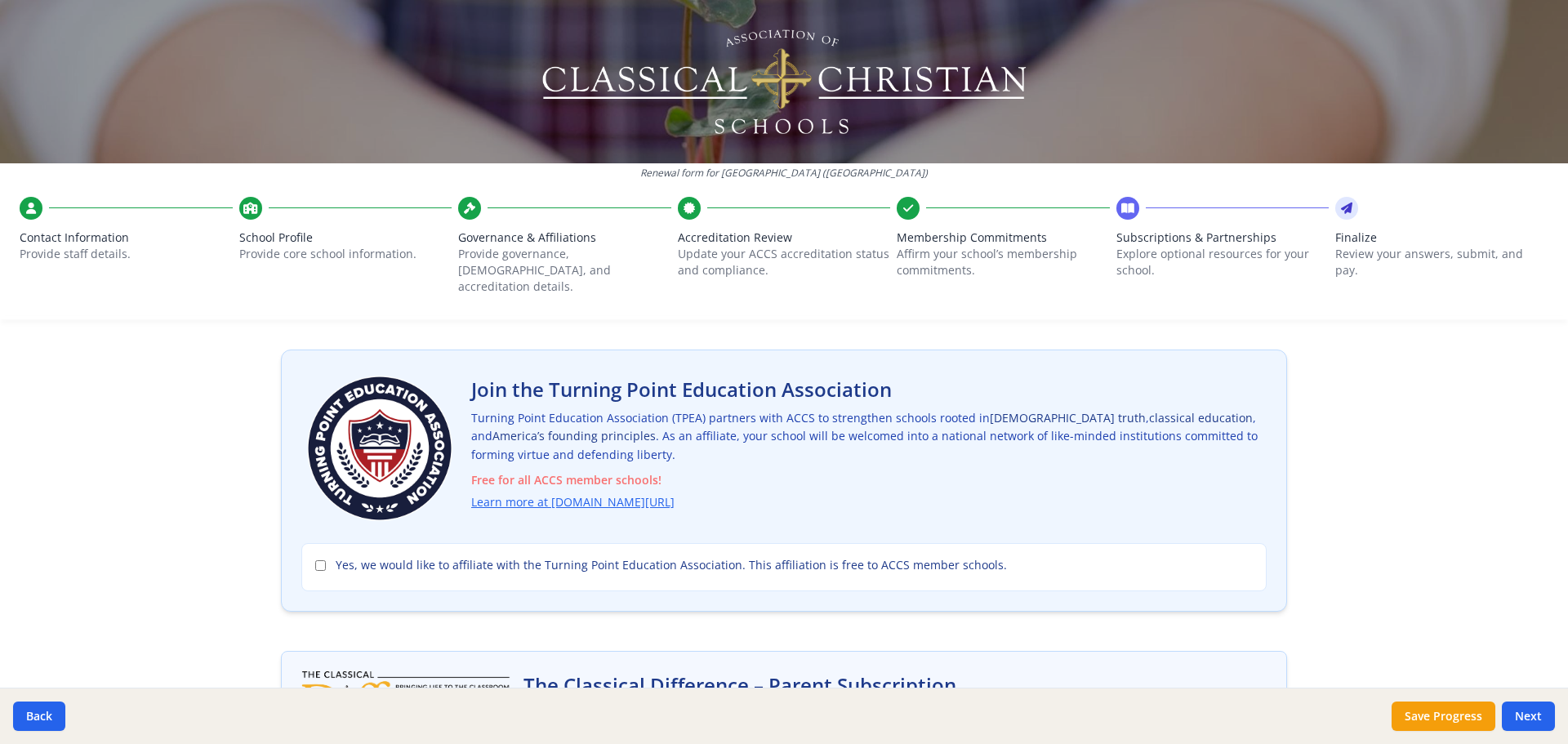
scroll to position [0, 0]
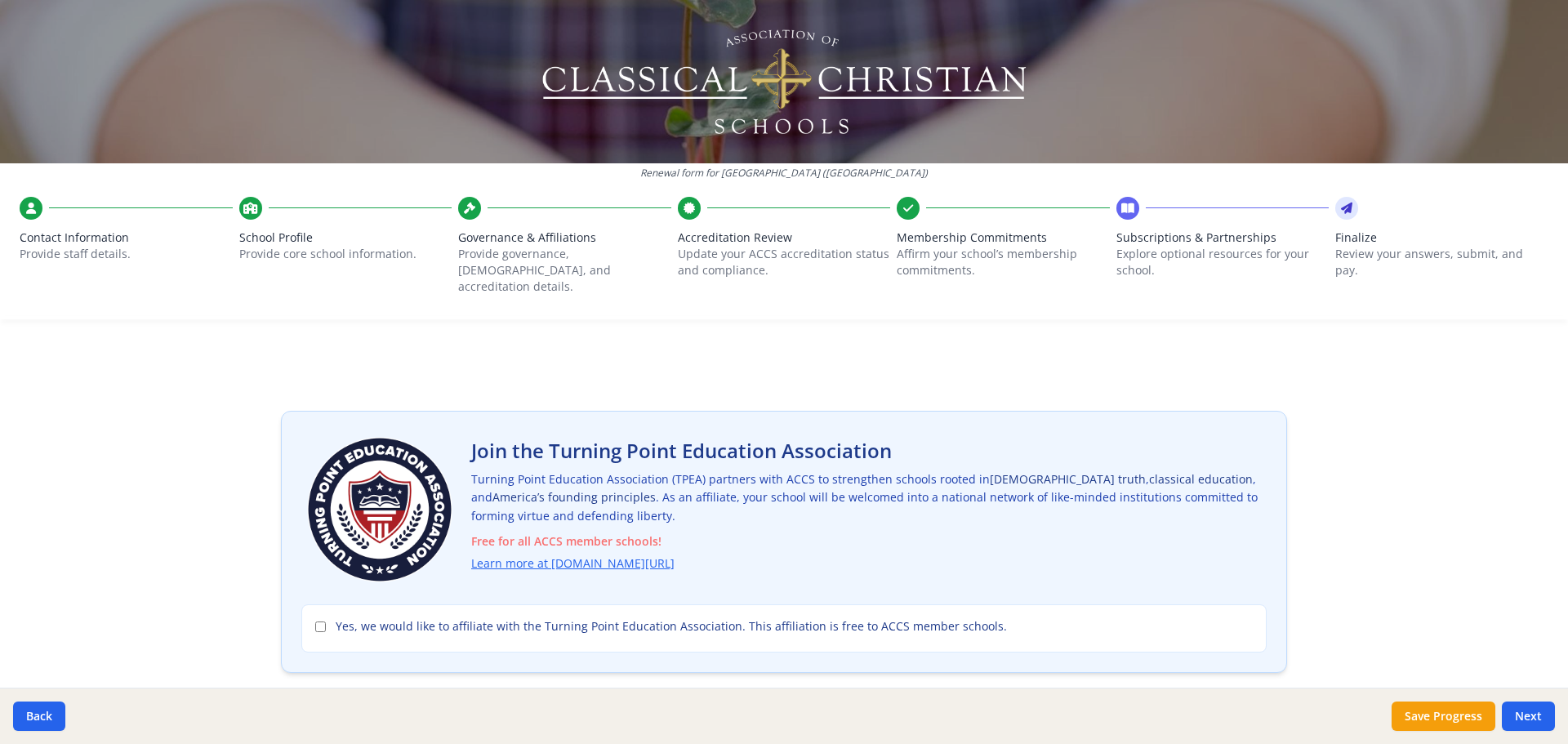
click at [308, 610] on div "Yes, we would like to affiliate with the Turning Point Education Association. T…" at bounding box center [783, 627] width 965 height 48
click at [316, 621] on input "Yes, we would like to affiliate with the Turning Point Education Association. T…" at bounding box center [320, 626] width 11 height 11
checkbox input "true"
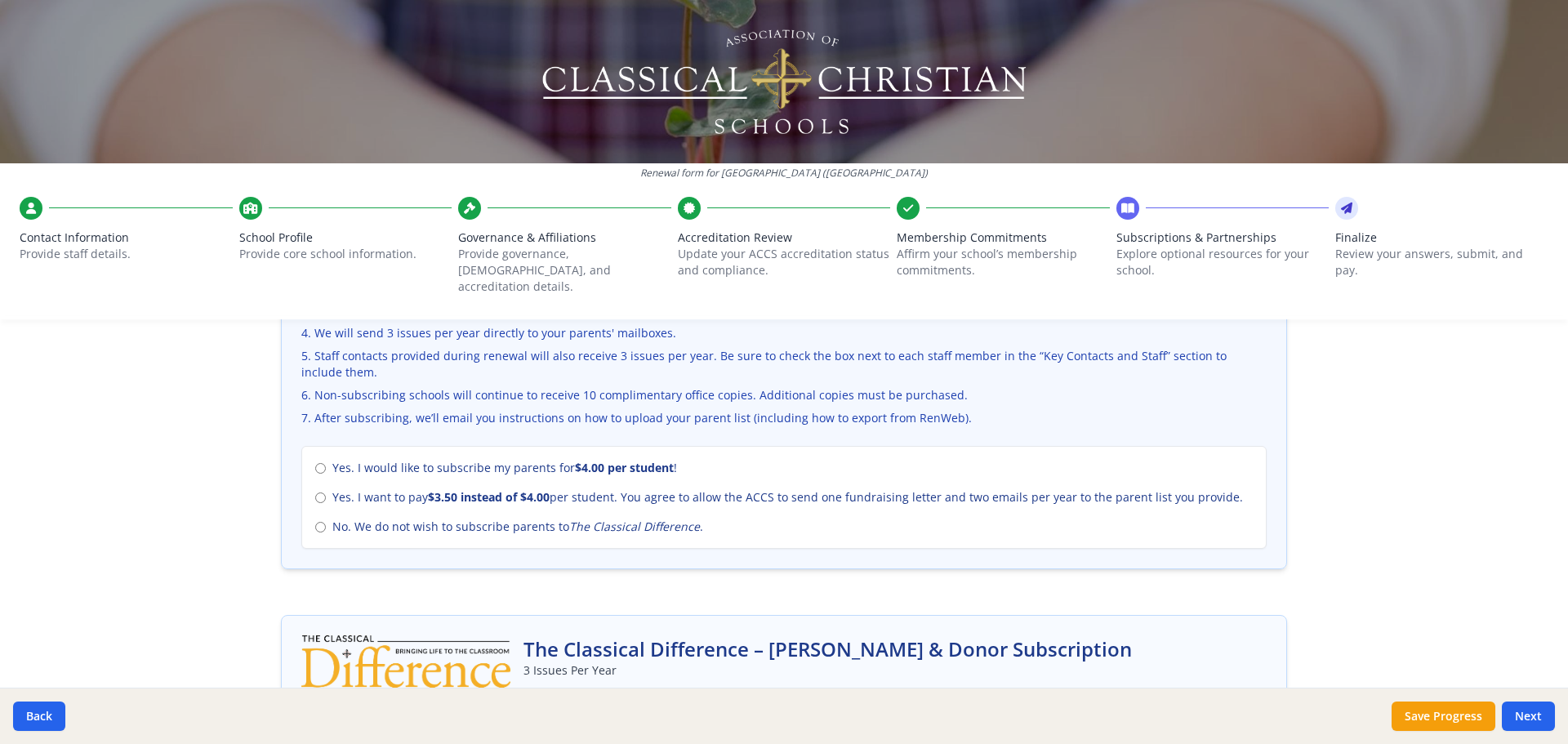
scroll to position [653, 0]
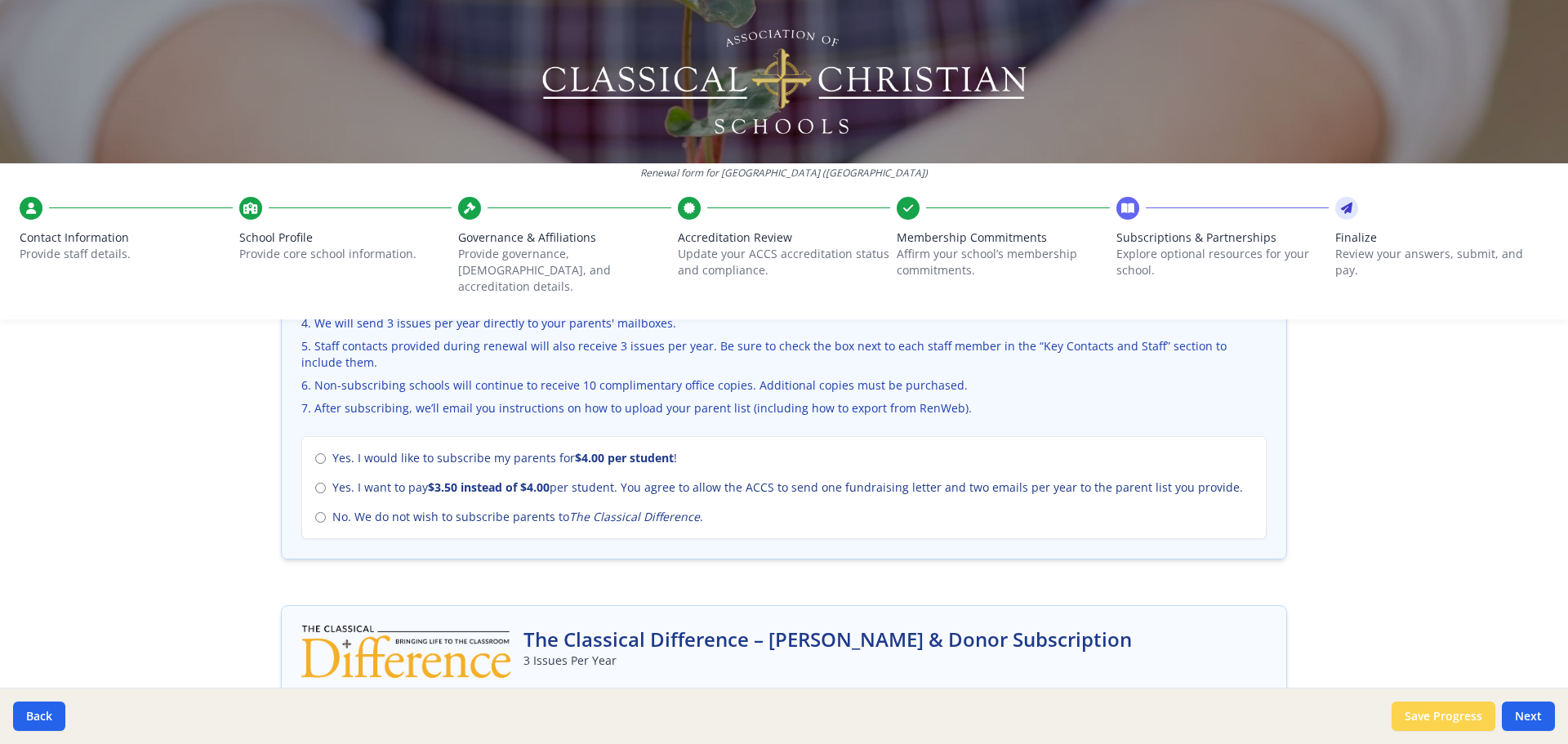
click at [1449, 717] on button "Save Progress" at bounding box center [1442, 716] width 103 height 29
click at [1416, 725] on button "Save Progress" at bounding box center [1442, 716] width 103 height 29
